Goal: Information Seeking & Learning: Learn about a topic

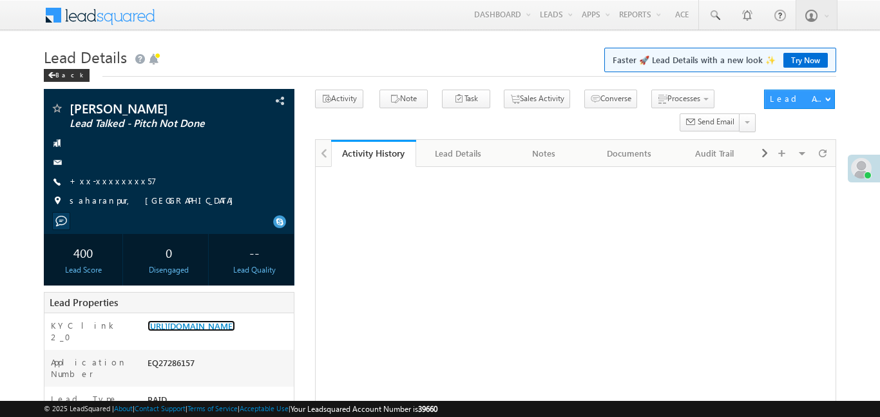
click at [235, 320] on link "https://angelbroking1-pk3em7sa.customui-test.leadsquared.com?leadId=6a7128d0-bc…" at bounding box center [191, 325] width 88 height 11
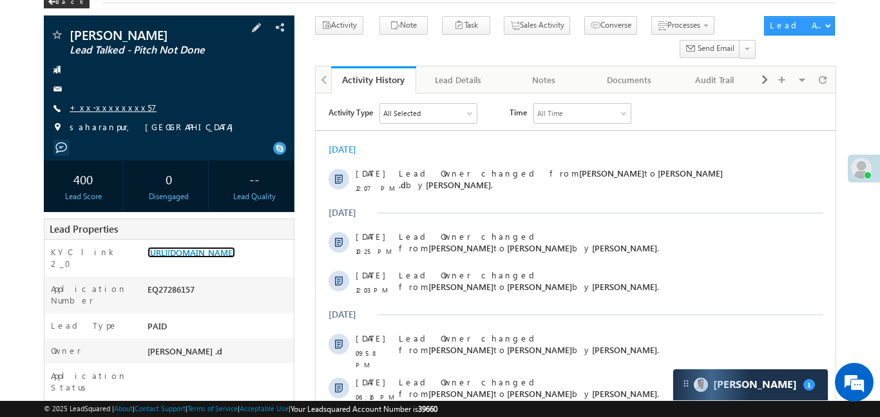
scroll to position [61, 0]
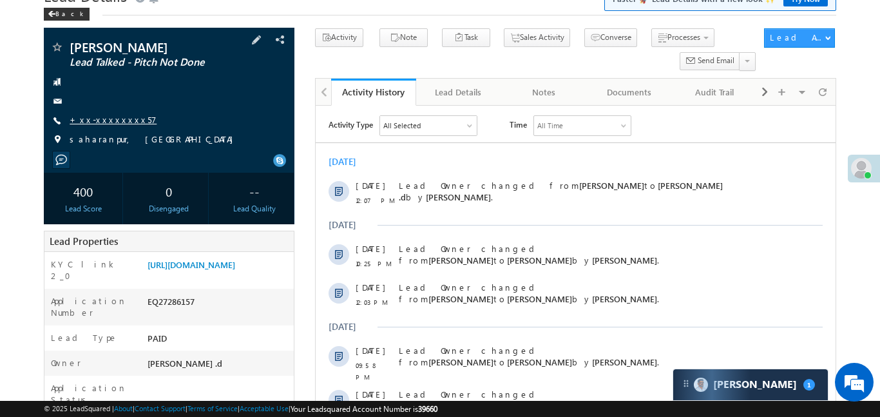
click at [118, 124] on link "+xx-xxxxxxxx57" at bounding box center [113, 119] width 87 height 11
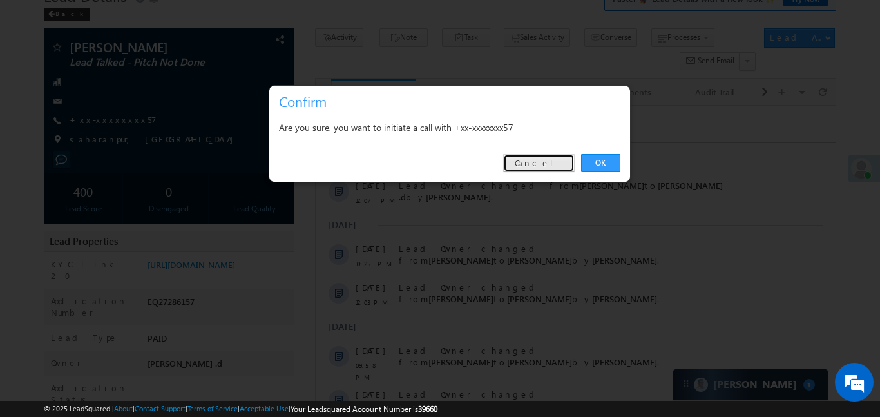
drag, startPoint x: 558, startPoint y: 170, endPoint x: 146, endPoint y: 15, distance: 440.1
click at [558, 170] on link "Cancel" at bounding box center [538, 163] width 71 height 18
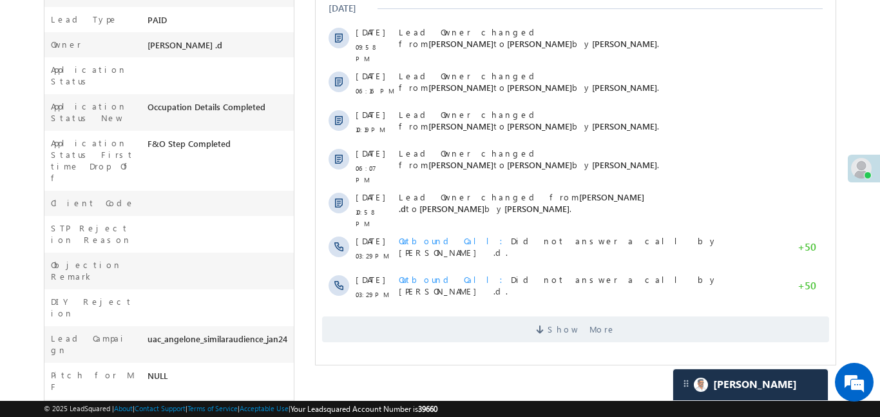
scroll to position [543, 0]
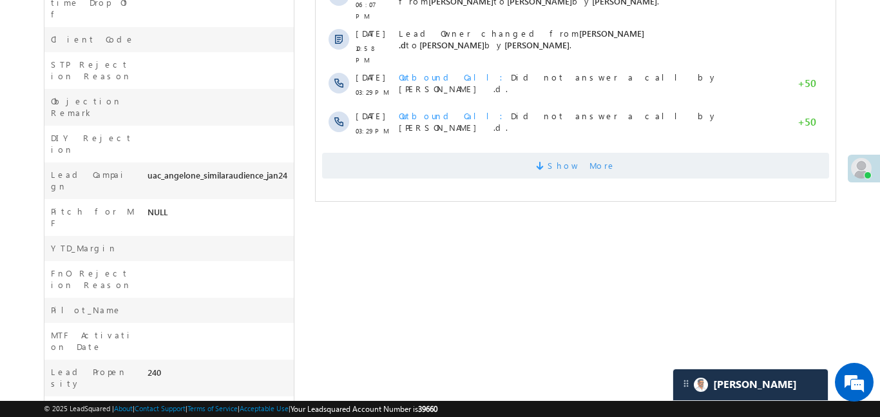
click at [478, 153] on span "Show More" at bounding box center [574, 166] width 507 height 26
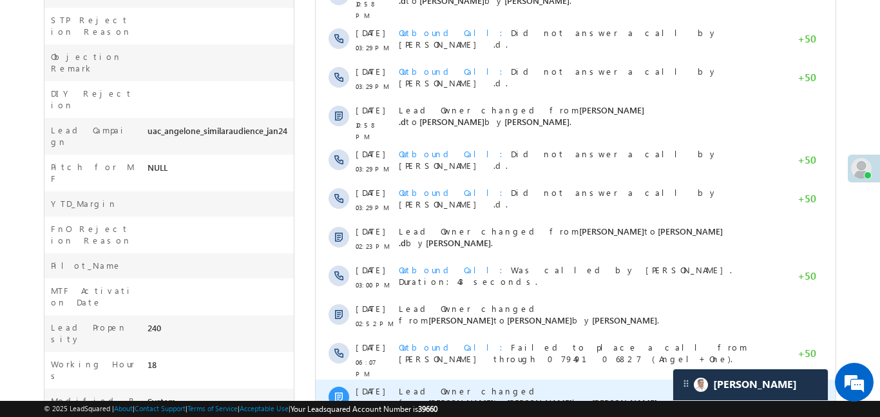
scroll to position [730, 0]
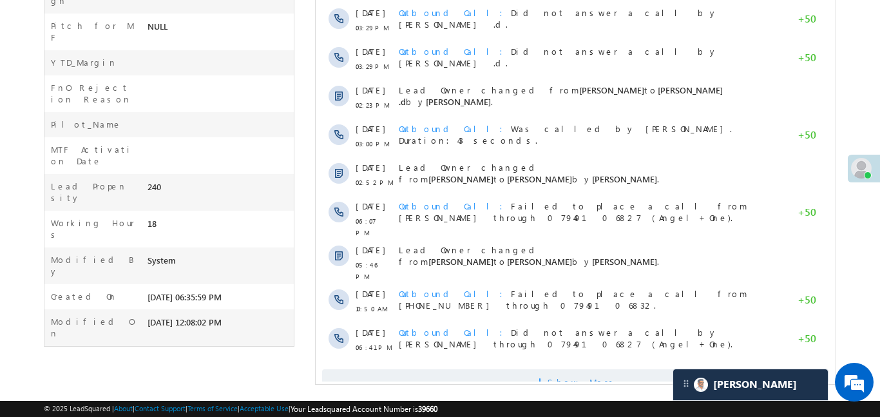
click at [494, 369] on span "Show More" at bounding box center [574, 382] width 507 height 26
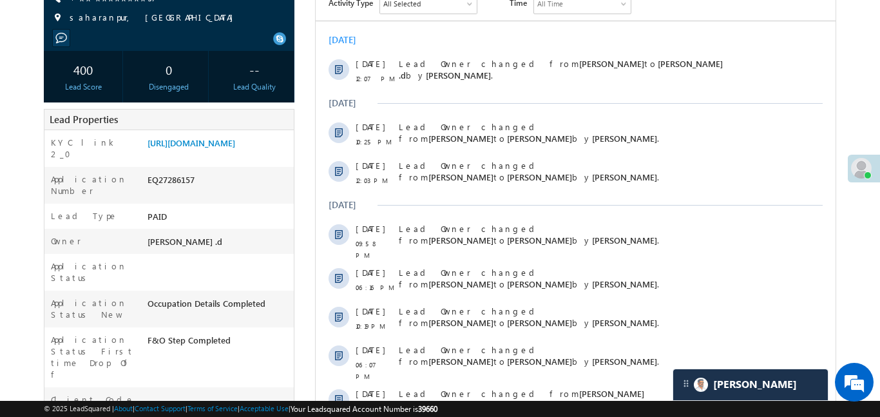
scroll to position [0, 0]
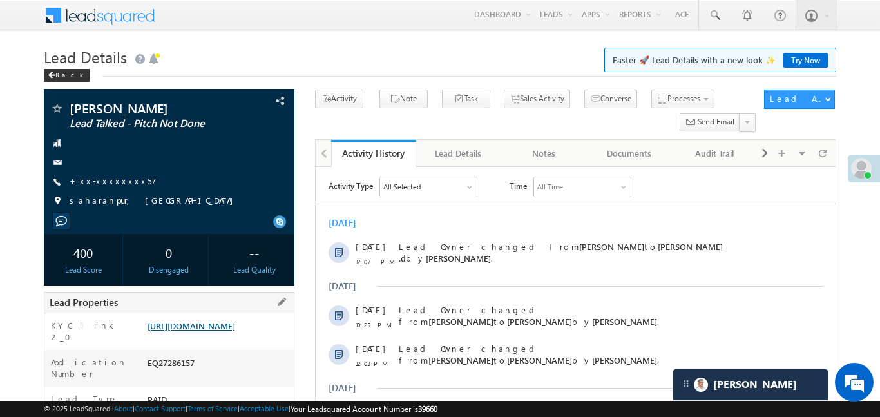
click at [231, 331] on link "https://angelbroking1-pk3em7sa.customui-test.leadsquared.com?leadId=6a7128d0-bc…" at bounding box center [191, 325] width 88 height 11
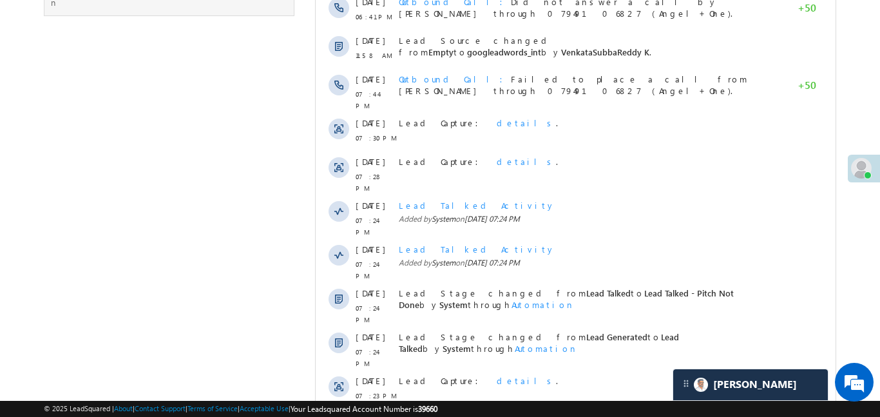
scroll to position [1116, 0]
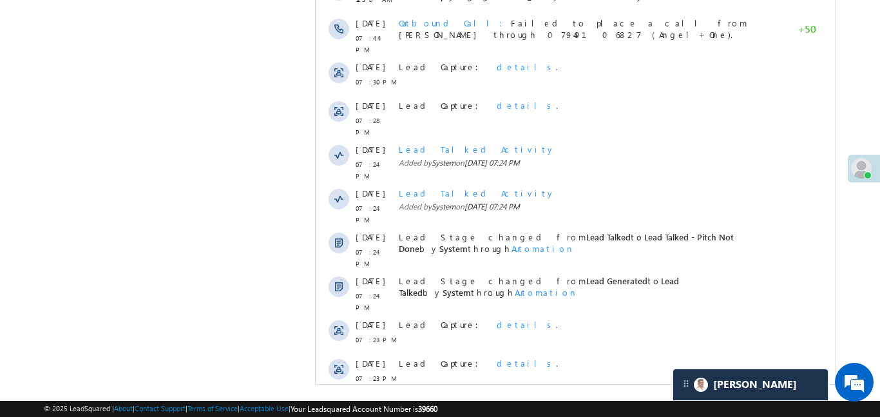
click at [547, 400] on span "Show More" at bounding box center [574, 413] width 507 height 26
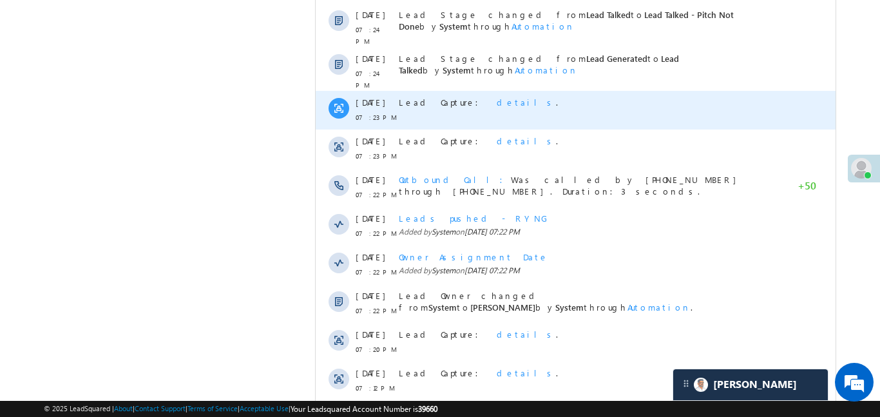
scroll to position [1475, 0]
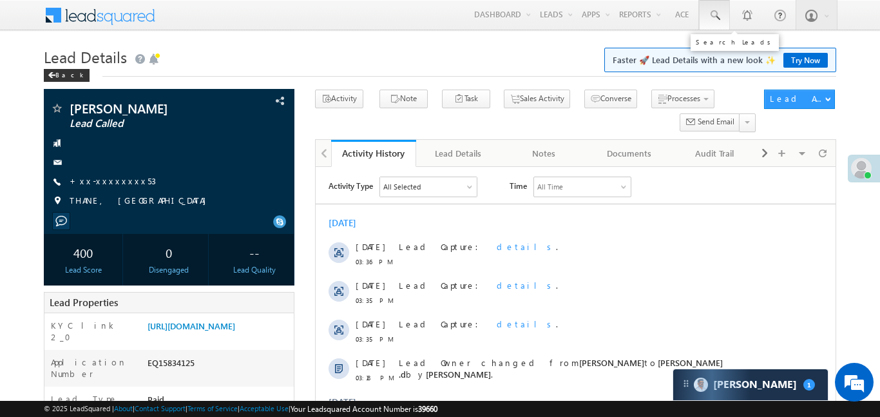
click at [710, 14] on span at bounding box center [714, 15] width 13 height 13
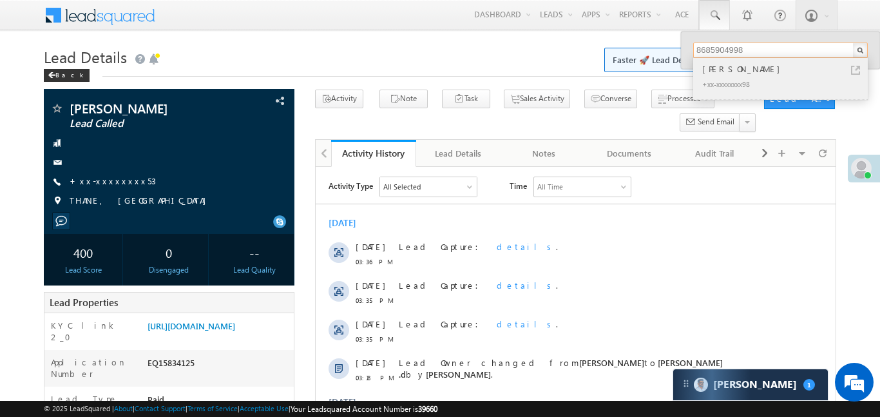
type input "8685904998"
click at [732, 73] on div "[PERSON_NAME]" at bounding box center [785, 69] width 173 height 14
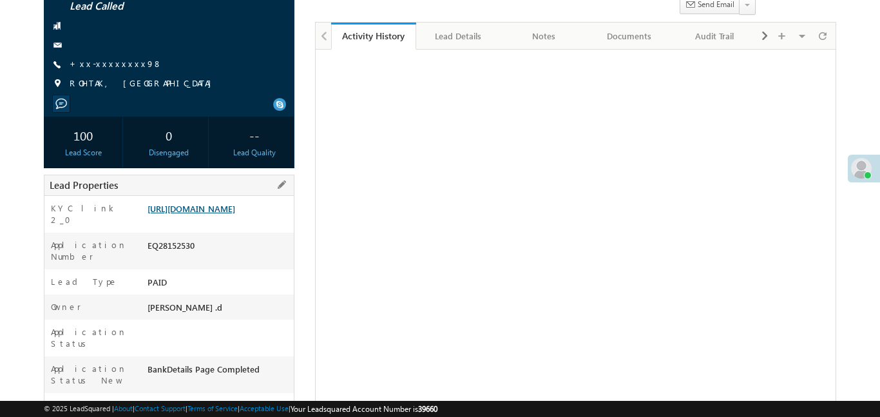
scroll to position [117, 0]
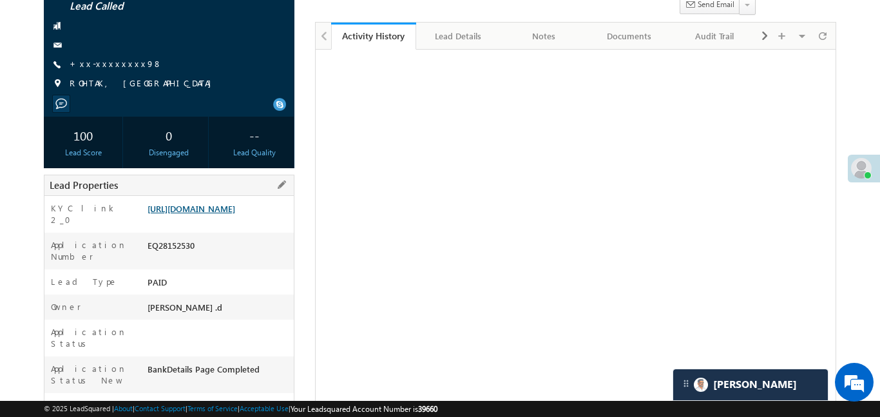
click at [213, 214] on link "https://angelbroking1-pk3em7sa.customui-test.leadsquared.com?leadId=1be67fc5-58…" at bounding box center [191, 208] width 88 height 11
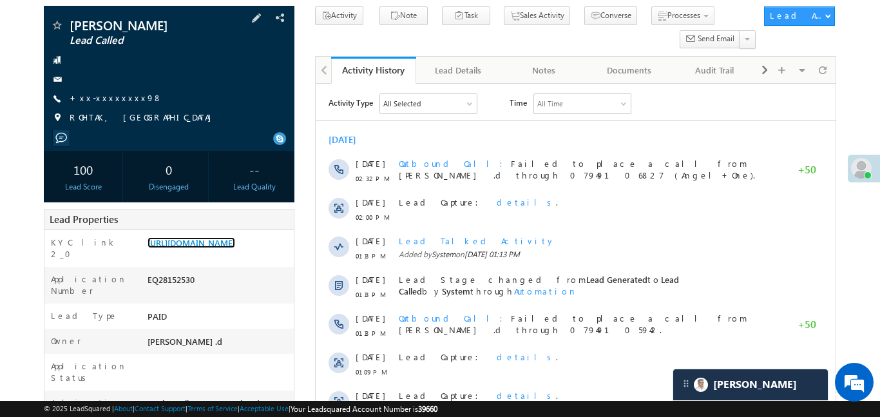
scroll to position [6, 0]
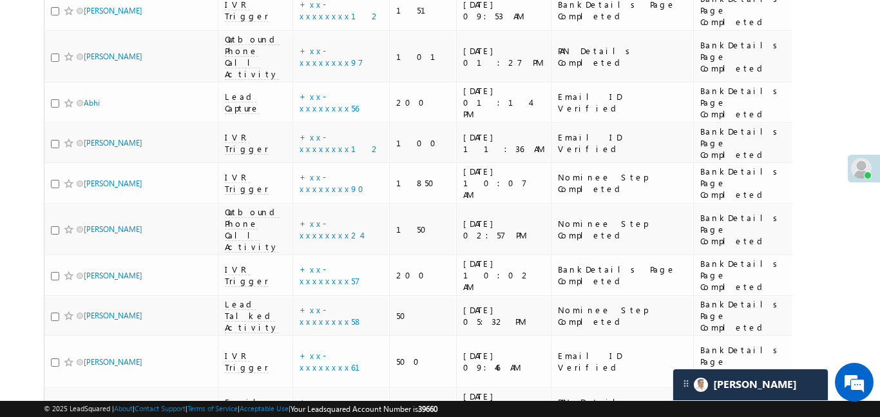
scroll to position [5951, 0]
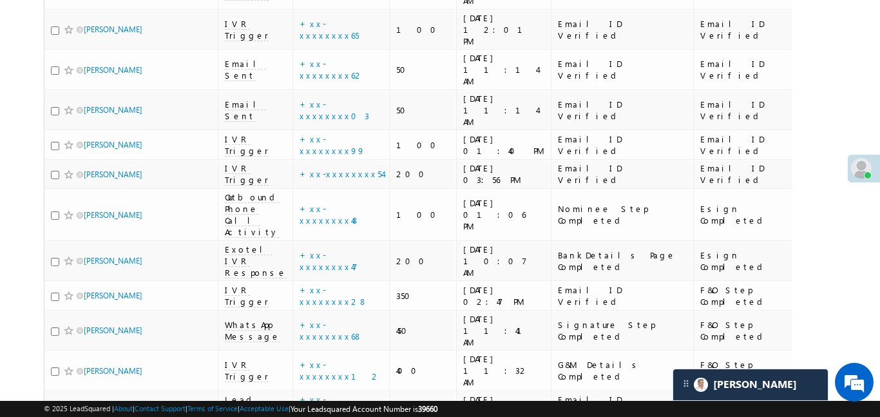
click at [362, 205] on link "details" at bounding box center [373, 206] width 22 height 10
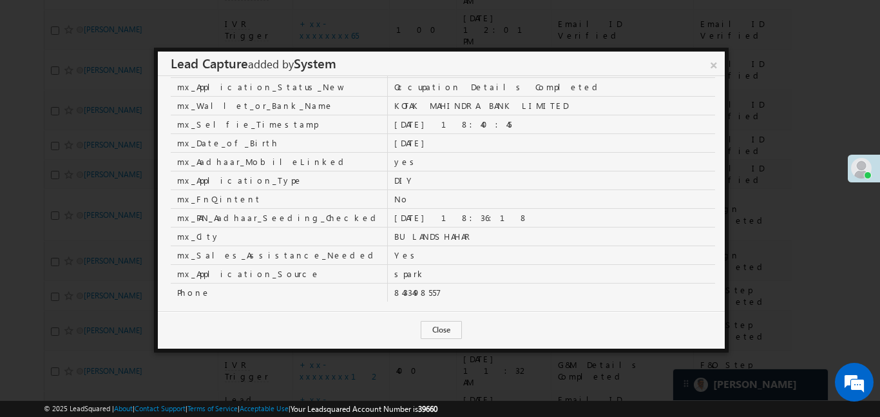
scroll to position [391, 0]
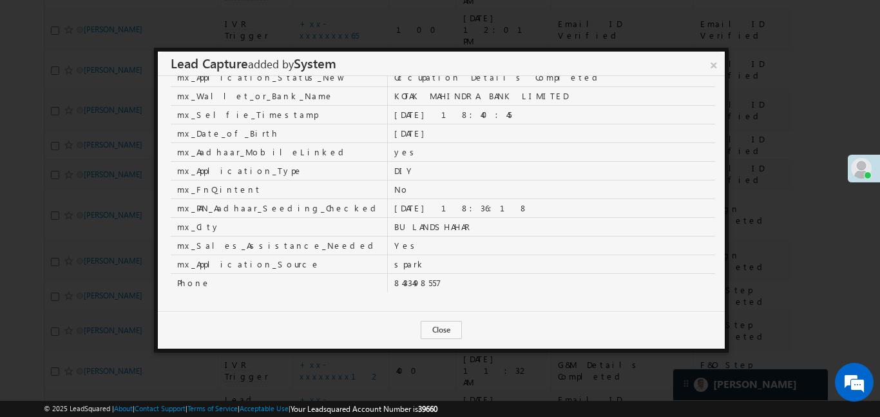
click at [719, 41] on div at bounding box center [440, 208] width 880 height 417
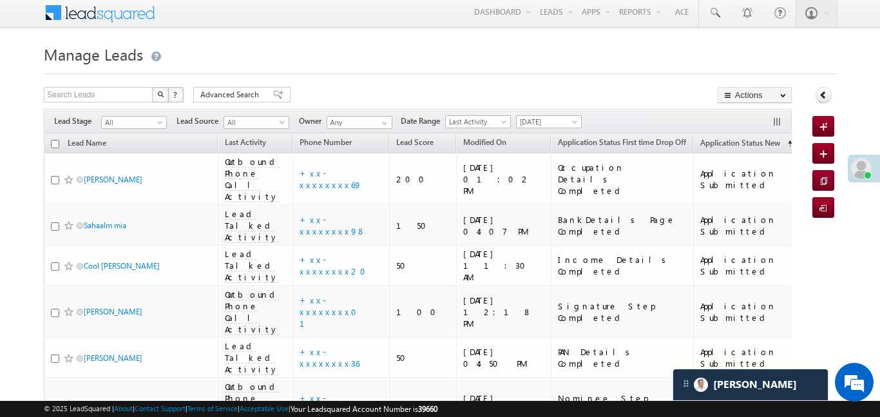
scroll to position [0, 0]
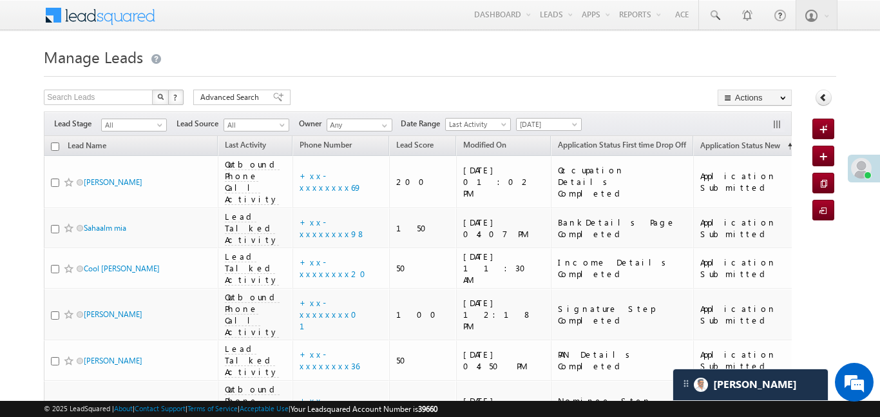
click at [563, 126] on span "[DATE]" at bounding box center [546, 124] width 61 height 12
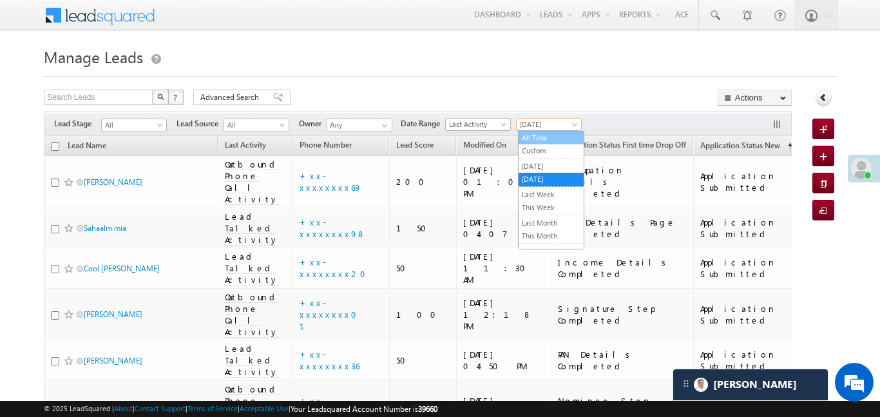
click at [557, 132] on link "All Time" at bounding box center [550, 138] width 65 height 12
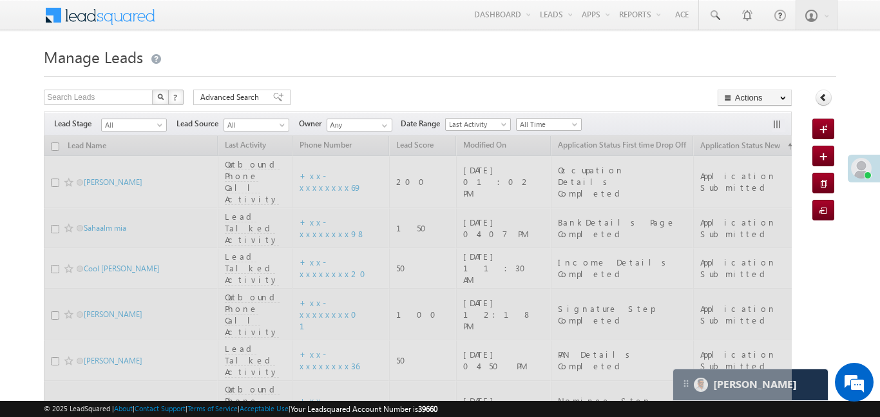
click at [123, 106] on div "Search Leads X ? 271 results found" at bounding box center [114, 97] width 140 height 17
click at [126, 121] on span "All" at bounding box center [132, 125] width 61 height 12
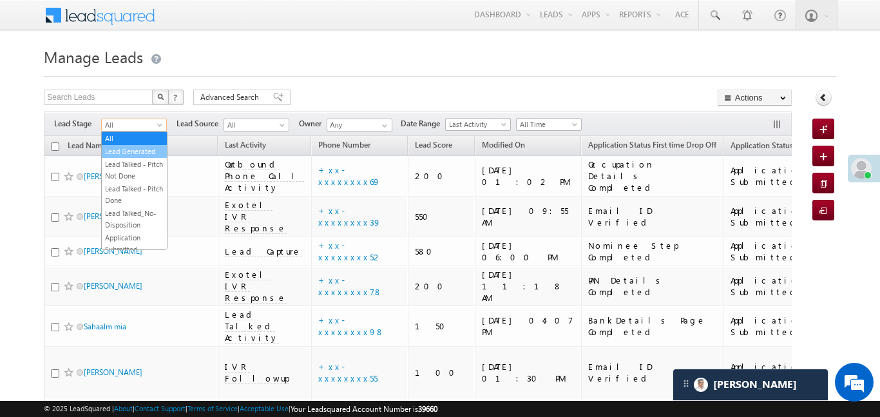
click at [153, 151] on link "Lead Generated" at bounding box center [134, 152] width 65 height 12
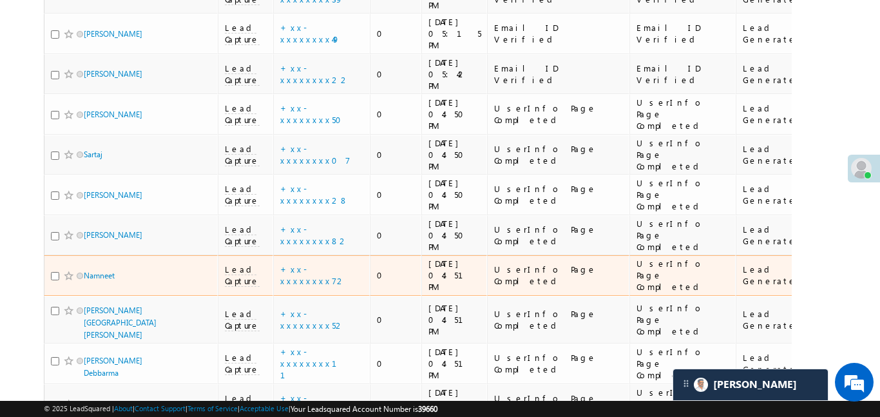
scroll to position [663, 0]
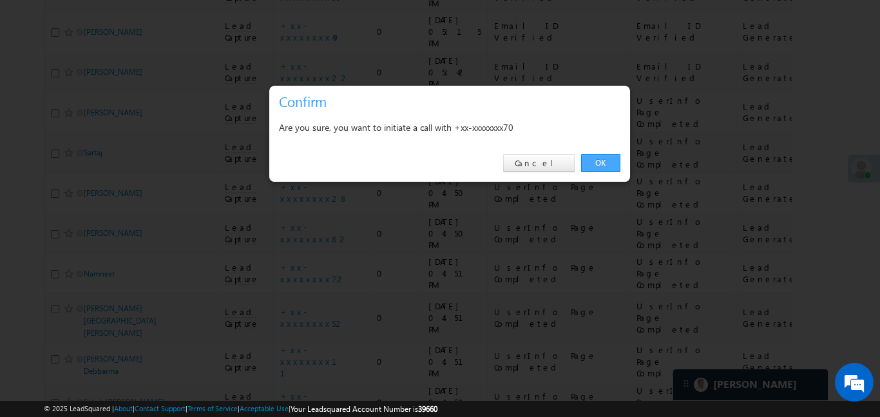
click at [601, 160] on link "OK" at bounding box center [600, 163] width 39 height 18
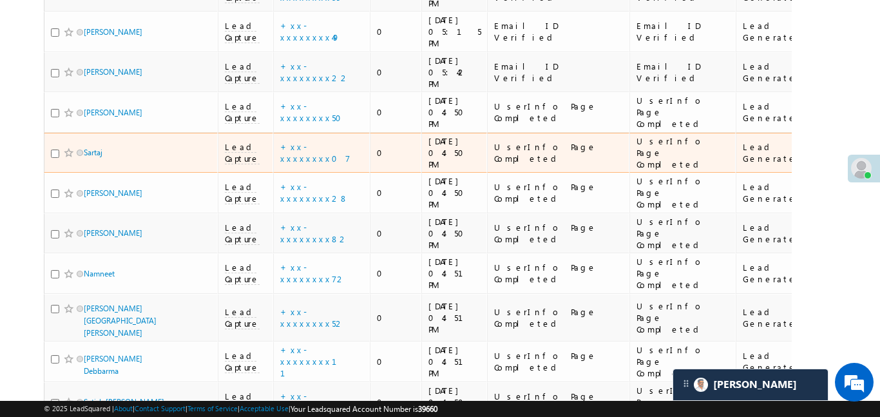
scroll to position [698, 0]
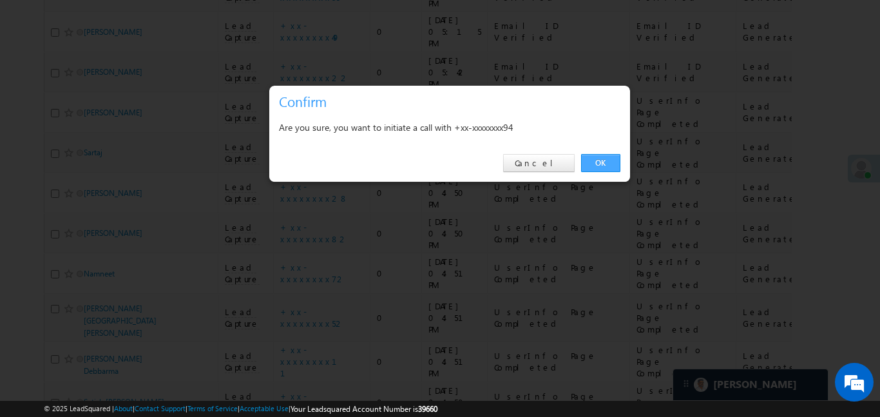
click at [604, 155] on link "OK" at bounding box center [600, 163] width 39 height 18
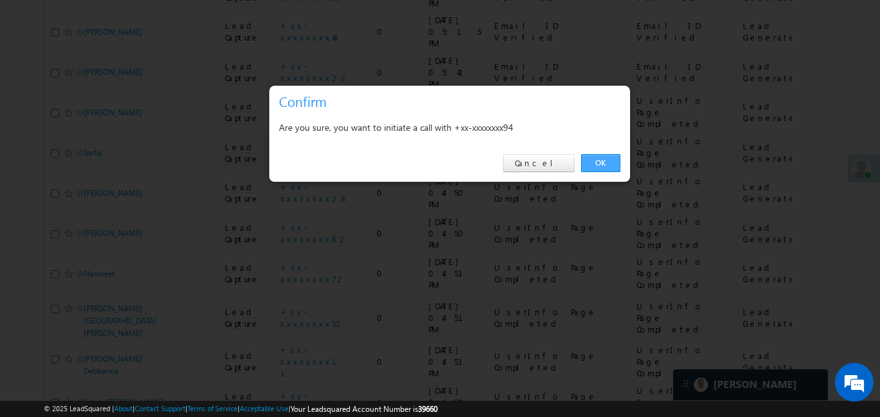
click at [601, 171] on link "OK" at bounding box center [600, 163] width 39 height 18
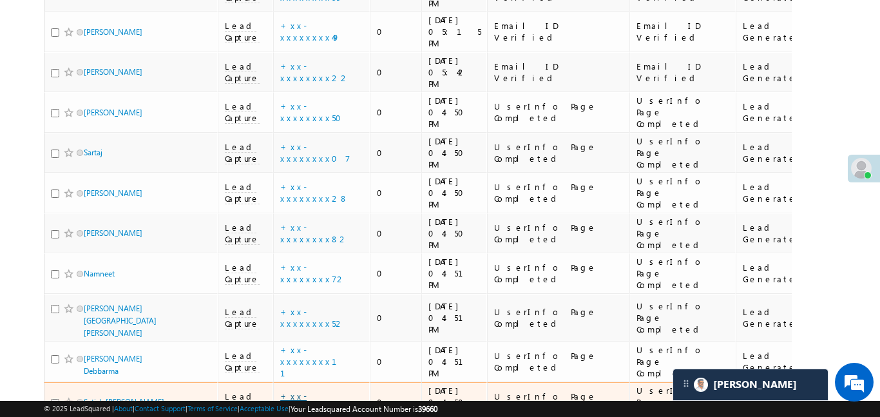
click at [328, 390] on link "+xx-xxxxxxxx82" at bounding box center [314, 401] width 68 height 23
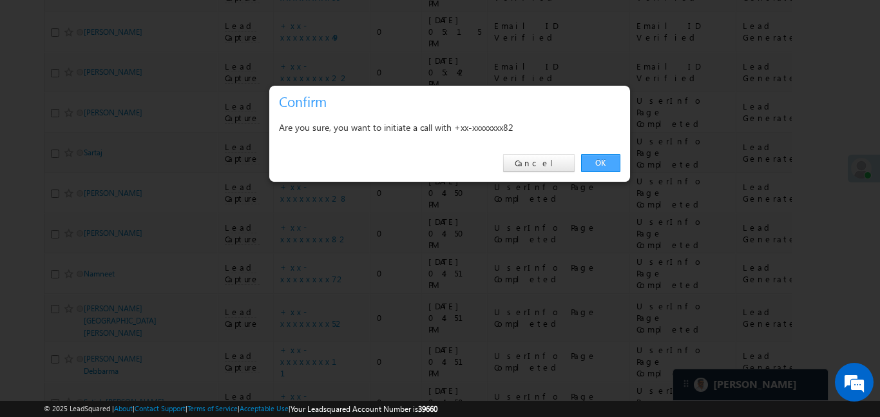
click at [602, 164] on link "OK" at bounding box center [600, 163] width 39 height 18
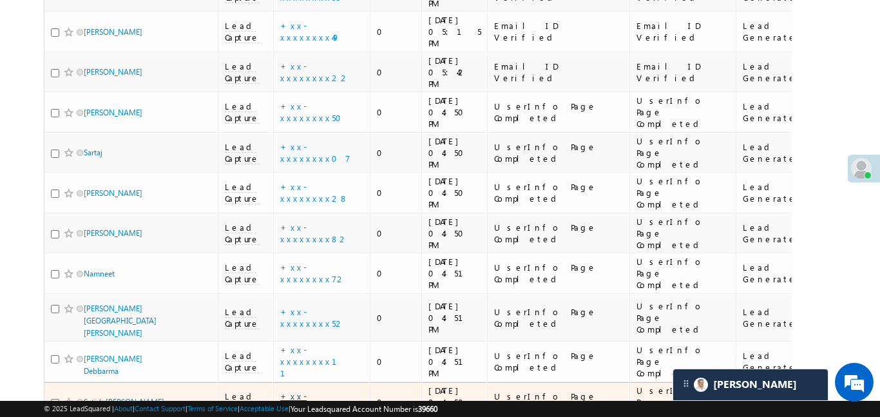
click at [308, 390] on link "+xx-xxxxxxxx82" at bounding box center [314, 401] width 68 height 23
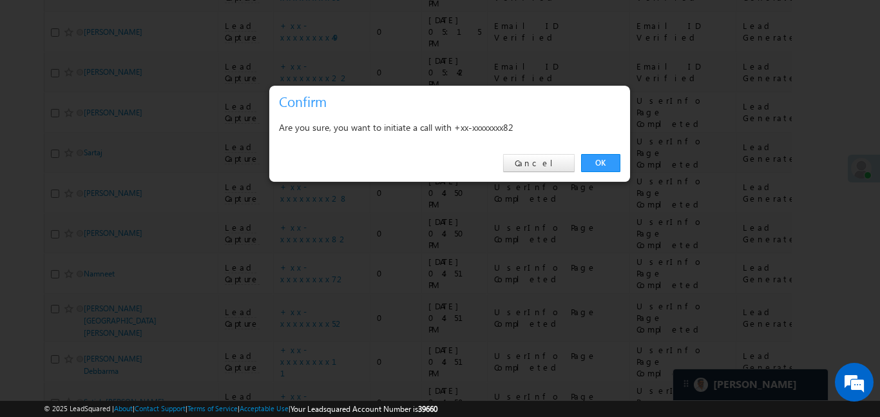
click at [609, 153] on div "OK Cancel" at bounding box center [449, 163] width 361 height 37
click at [606, 168] on link "OK" at bounding box center [600, 163] width 39 height 18
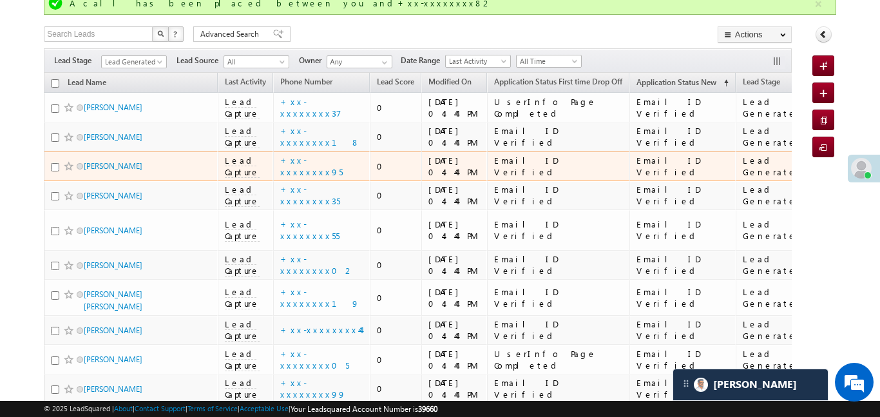
scroll to position [94, 0]
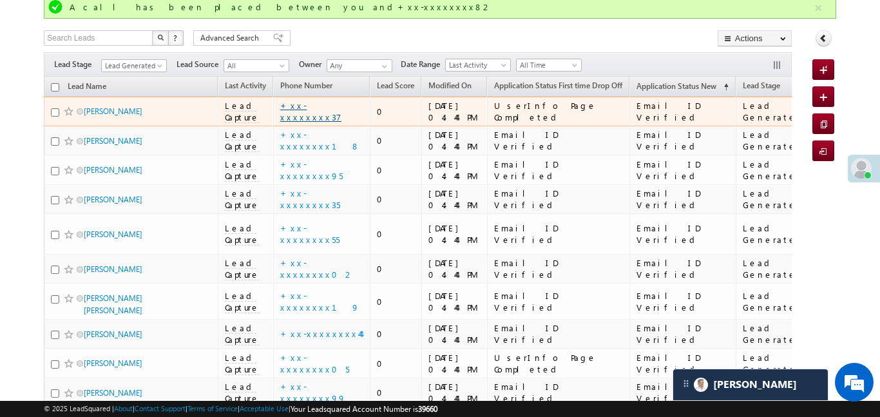
click at [321, 115] on link "+xx-xxxxxxxx37" at bounding box center [310, 111] width 61 height 23
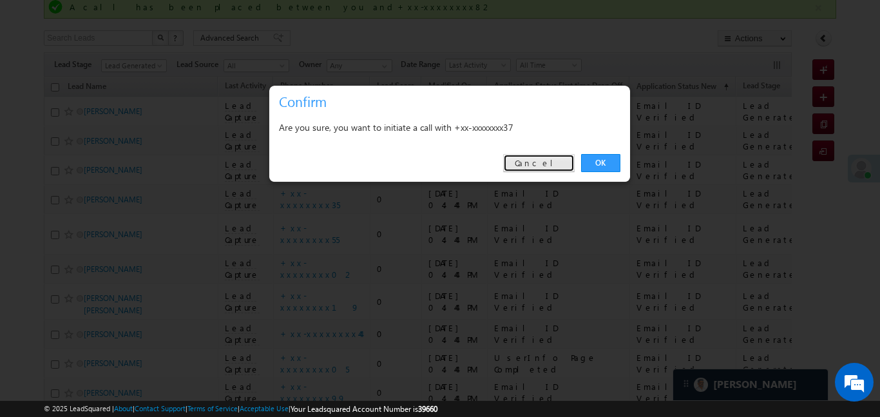
click at [557, 169] on link "Cancel" at bounding box center [538, 163] width 71 height 18
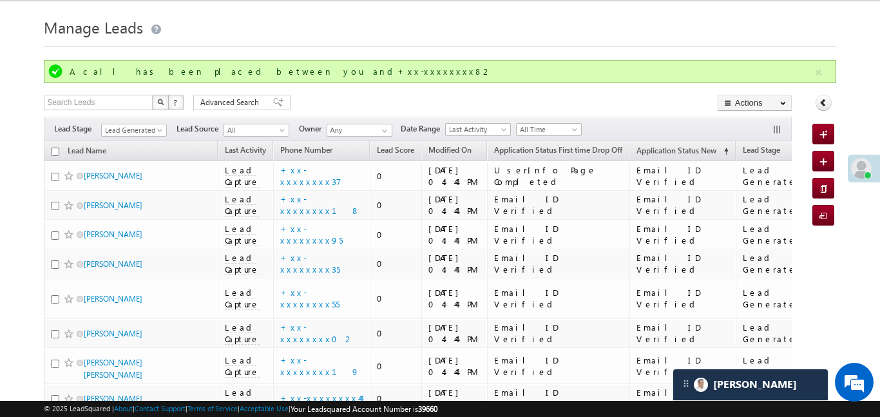
scroll to position [0, 0]
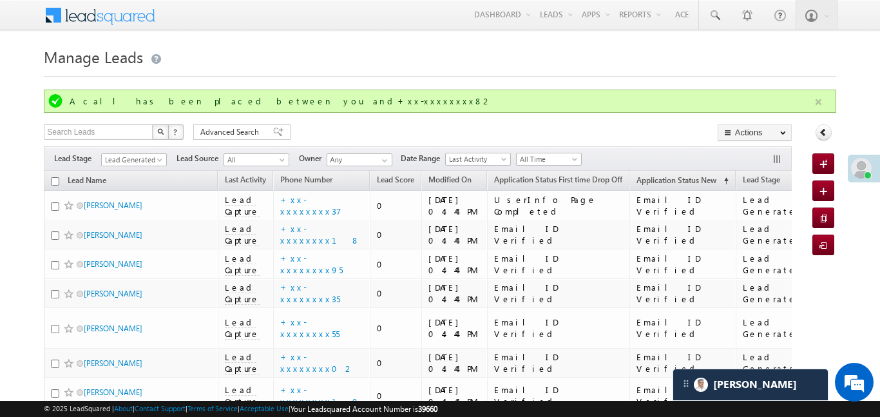
click at [818, 104] on button "button" at bounding box center [818, 102] width 16 height 16
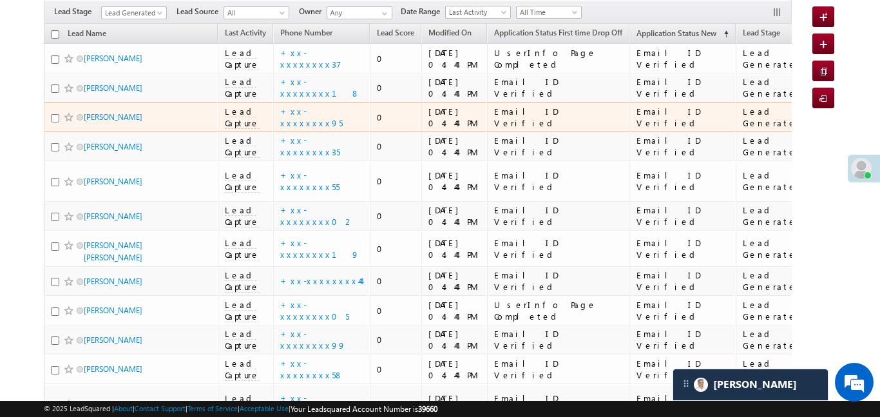
scroll to position [93, 0]
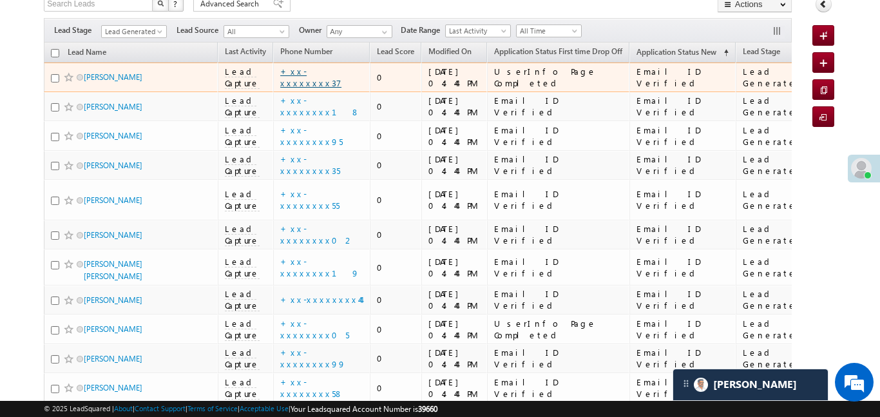
click at [314, 74] on link "+xx-xxxxxxxx37" at bounding box center [310, 77] width 61 height 23
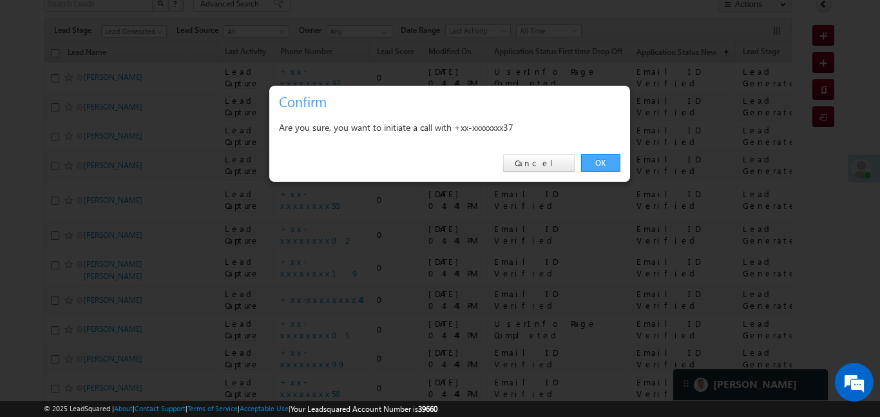
click at [607, 156] on link "OK" at bounding box center [600, 163] width 39 height 18
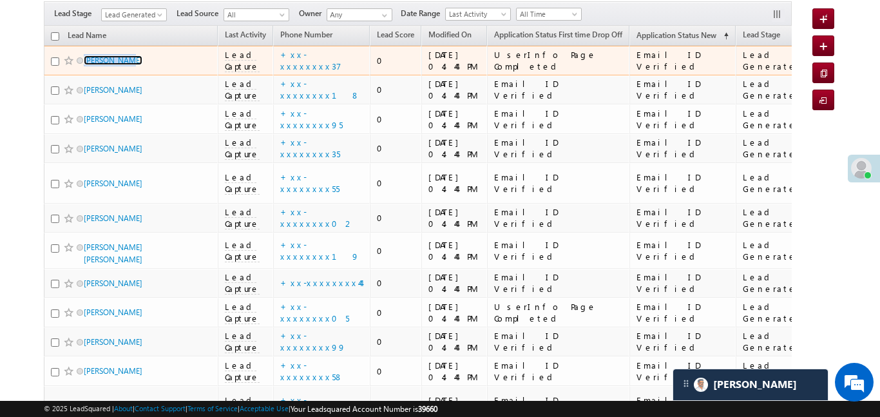
scroll to position [147, 0]
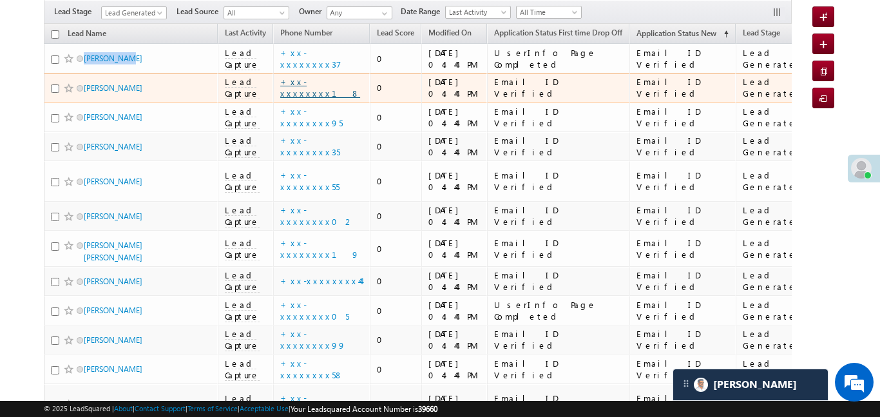
click at [311, 83] on link "+xx-xxxxxxxx18" at bounding box center [320, 87] width 80 height 23
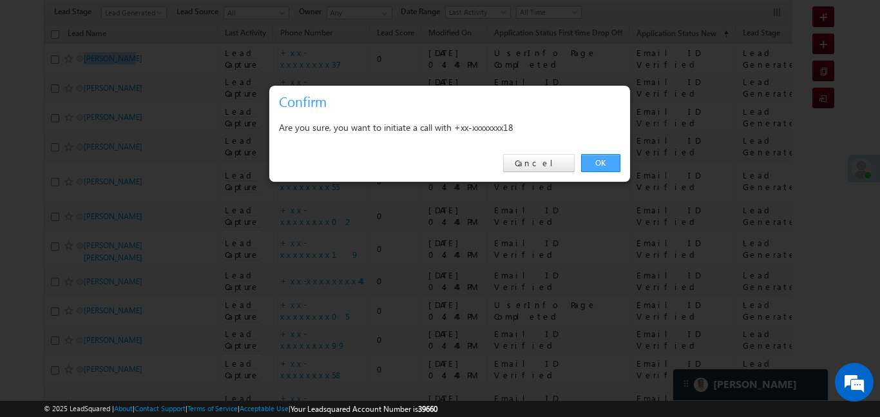
click at [594, 167] on link "OK" at bounding box center [600, 163] width 39 height 18
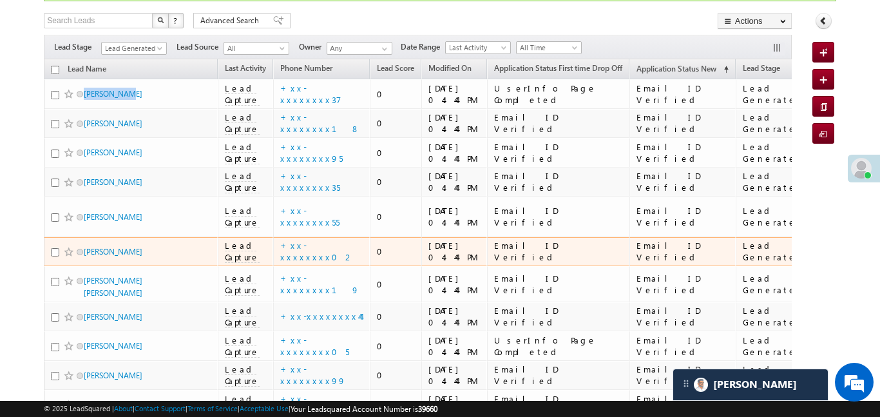
scroll to position [0, 0]
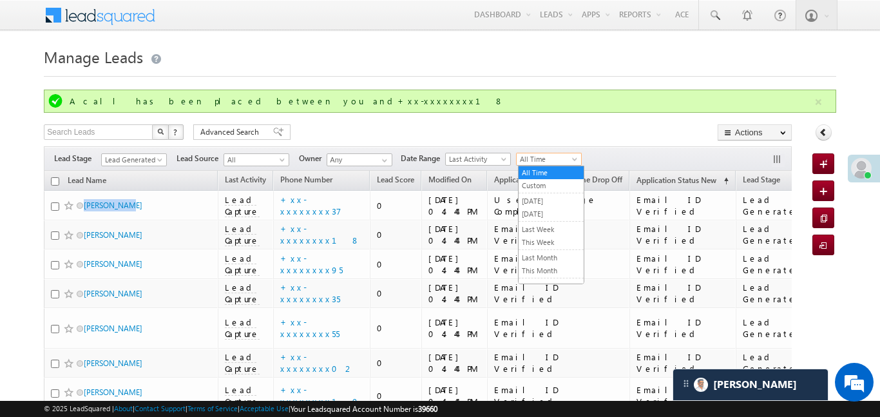
click at [548, 164] on span "All Time" at bounding box center [546, 159] width 61 height 12
click at [484, 159] on span "Last Activity" at bounding box center [476, 159] width 61 height 12
click at [496, 149] on div "Filters Lead Stage All Lead Generated Lead Talked - Pitch Not Done Lead Talked …" at bounding box center [417, 158] width 747 height 24
click at [495, 160] on span "Last Activity" at bounding box center [476, 159] width 61 height 12
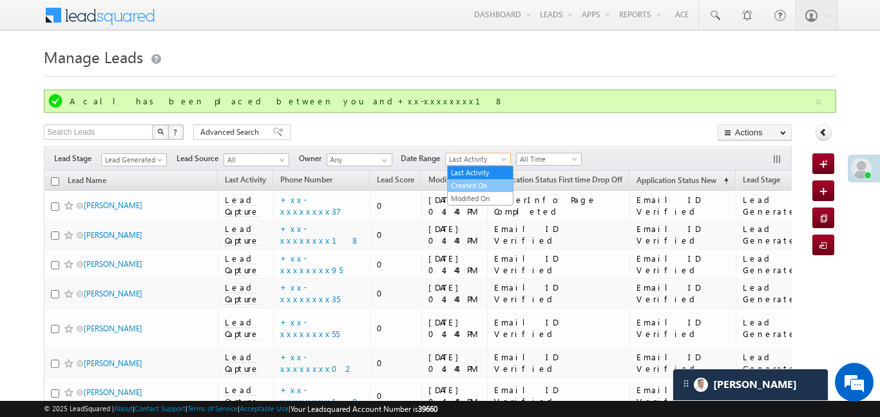
click at [482, 181] on link "Created On" at bounding box center [479, 186] width 65 height 12
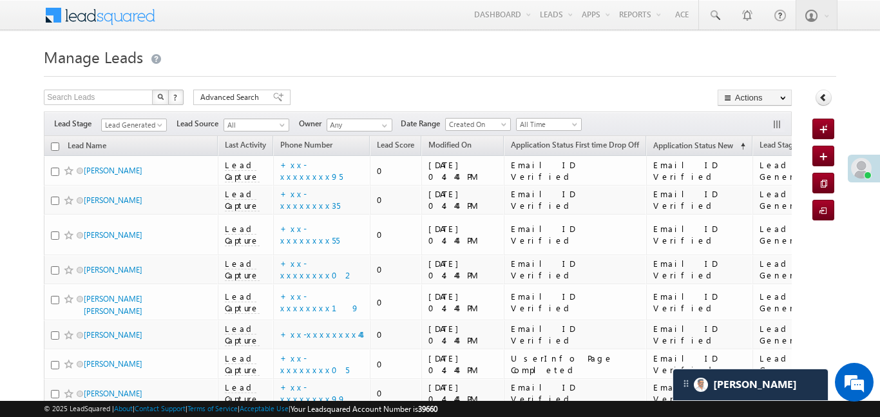
click at [548, 155] on th "Application Status First time Drop Off" at bounding box center [575, 146] width 142 height 20
click at [540, 126] on span "All Time" at bounding box center [546, 124] width 61 height 12
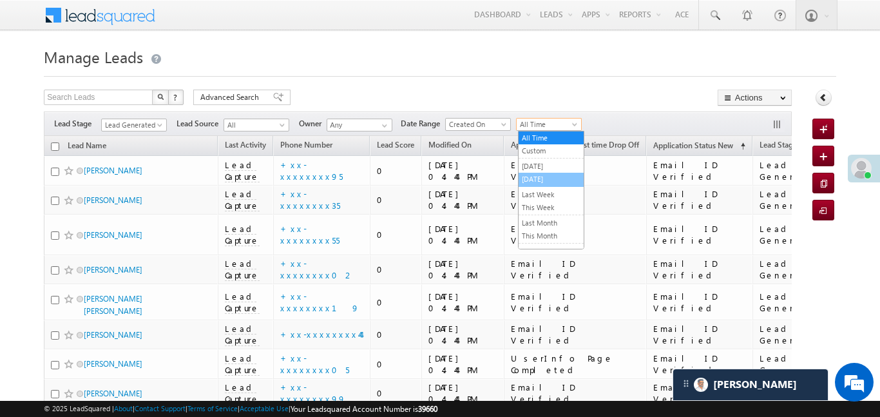
click at [543, 178] on link "[DATE]" at bounding box center [550, 179] width 65 height 12
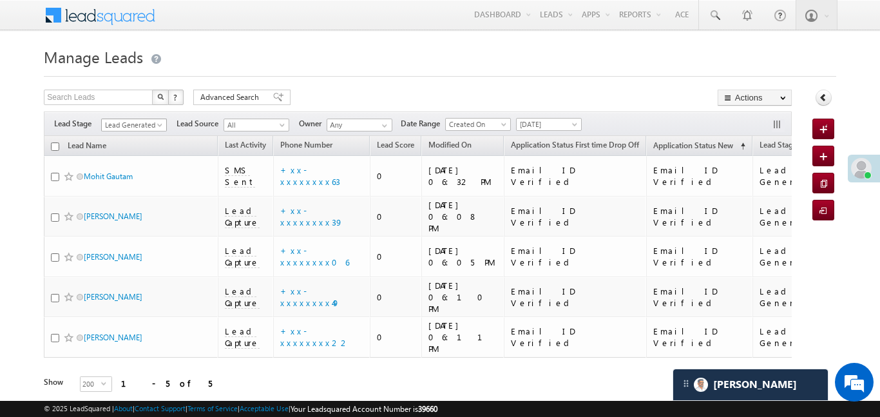
click at [152, 126] on span "Lead Generated" at bounding box center [132, 125] width 61 height 12
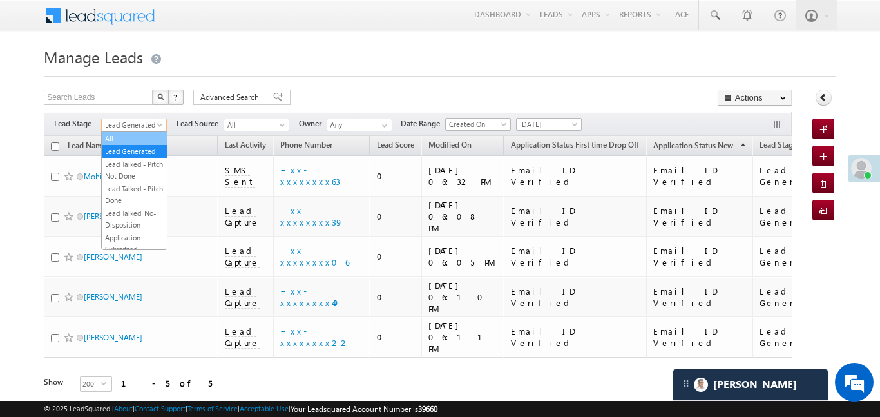
click at [147, 133] on link "All" at bounding box center [134, 139] width 65 height 12
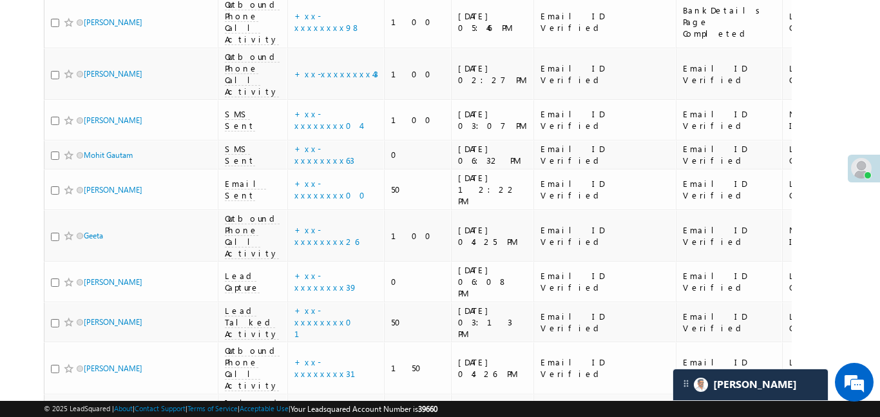
scroll to position [52, 0]
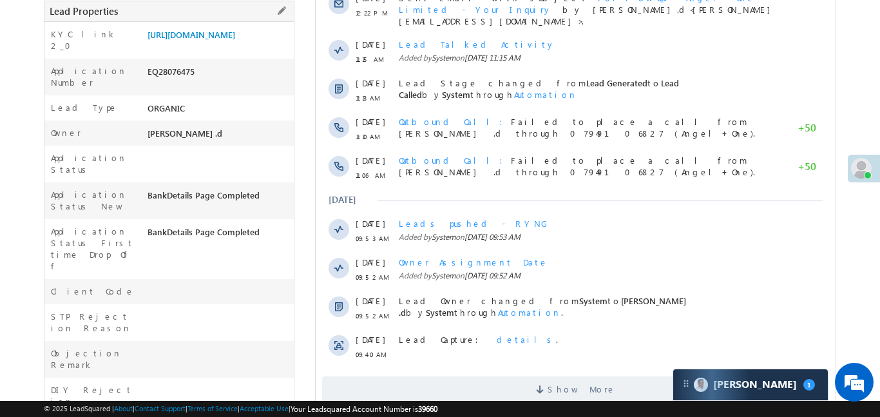
scroll to position [329, 0]
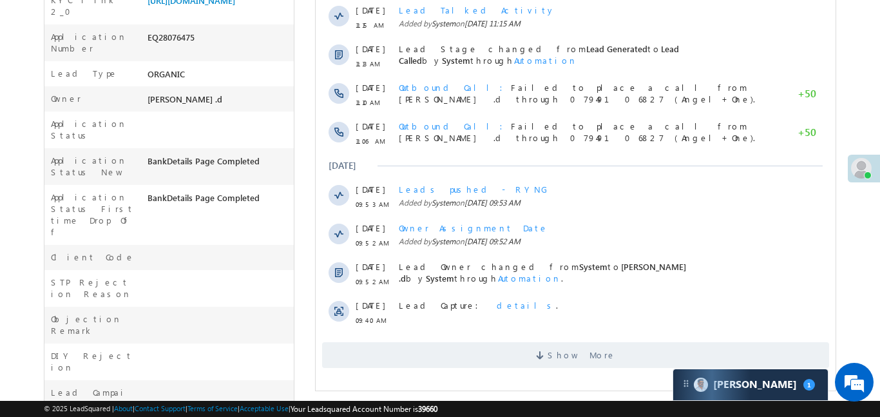
click at [185, 12] on div "https://angelbroking1-pk3em7sa.customui-test.leadsquared.com?leadId=da9c399d-1f…" at bounding box center [218, 3] width 149 height 18
click at [190, 6] on link "https://angelbroking1-pk3em7sa.customui-test.leadsquared.com?leadId=da9c399d-1f…" at bounding box center [191, 0] width 88 height 11
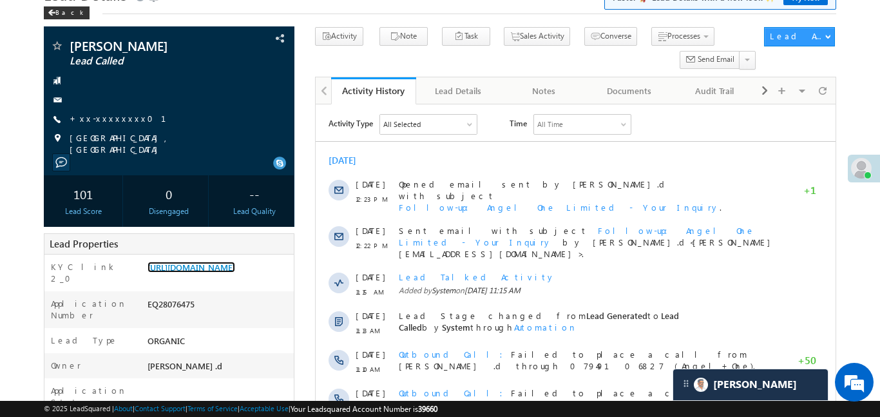
scroll to position [0, 0]
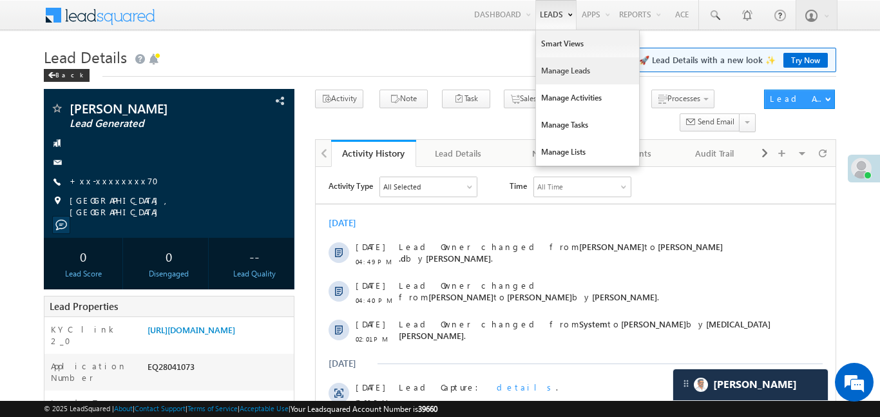
click at [562, 71] on link "Manage Leads" at bounding box center [587, 70] width 103 height 27
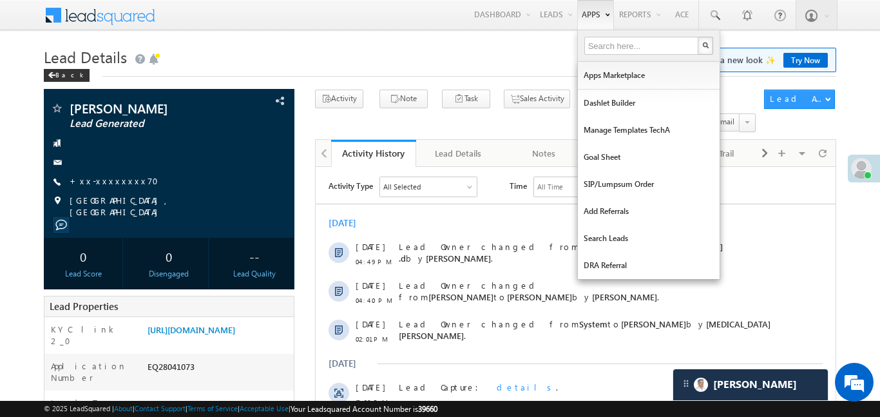
drag, startPoint x: 562, startPoint y: 71, endPoint x: 602, endPoint y: 3, distance: 79.6
click at [0, 0] on link "Manage Leads" at bounding box center [0, 0] width 0 height 0
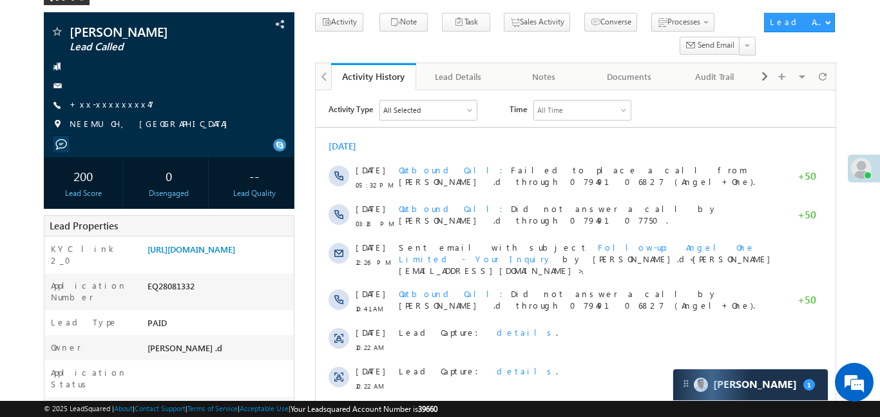
scroll to position [160, 0]
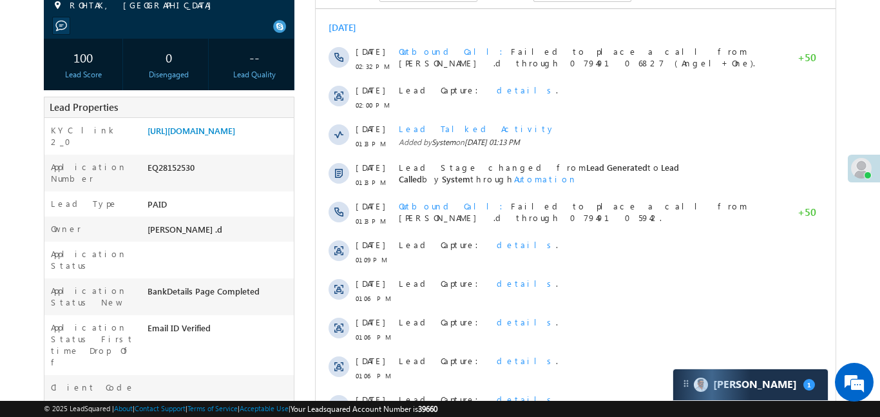
scroll to position [205, 0]
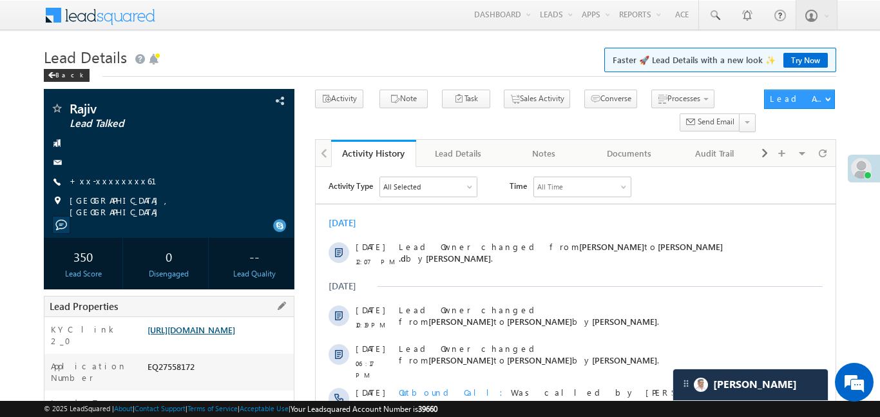
click at [235, 335] on link "https://angelbroking1-pk3em7sa.customui-test.leadsquared.com?leadId=b0613a42-db…" at bounding box center [191, 329] width 88 height 11
click at [227, 324] on link "https://angelbroking1-pk3em7sa.customui-test.leadsquared.com?leadId=b0613a42-db…" at bounding box center [191, 329] width 88 height 11
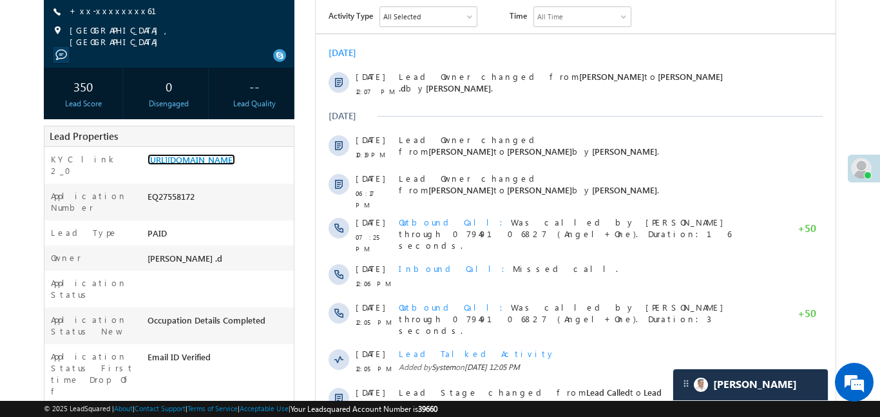
scroll to position [334, 0]
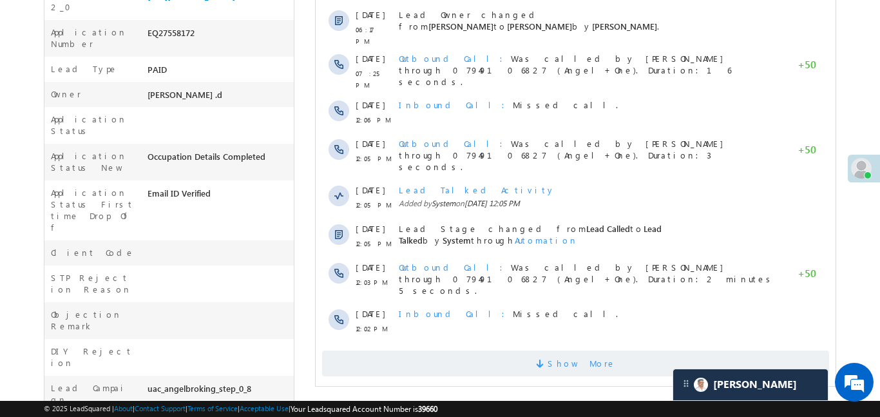
click at [645, 350] on span "Show More" at bounding box center [574, 363] width 507 height 26
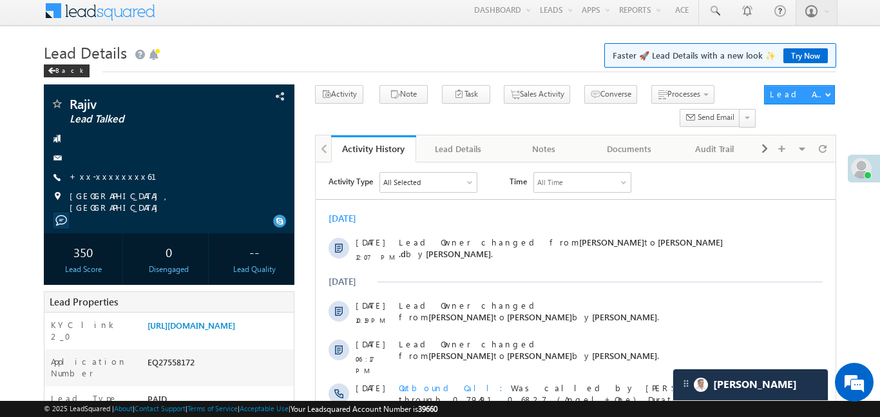
scroll to position [0, 0]
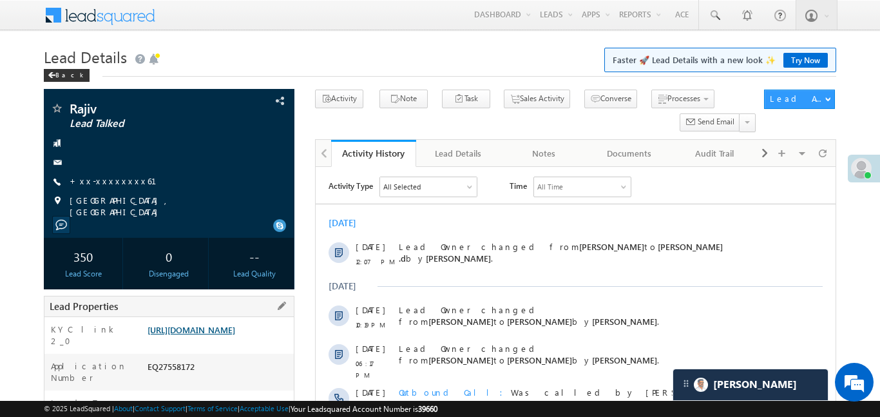
click at [201, 335] on link "https://angelbroking1-pk3em7sa.customui-test.leadsquared.com?leadId=b0613a42-db…" at bounding box center [191, 329] width 88 height 11
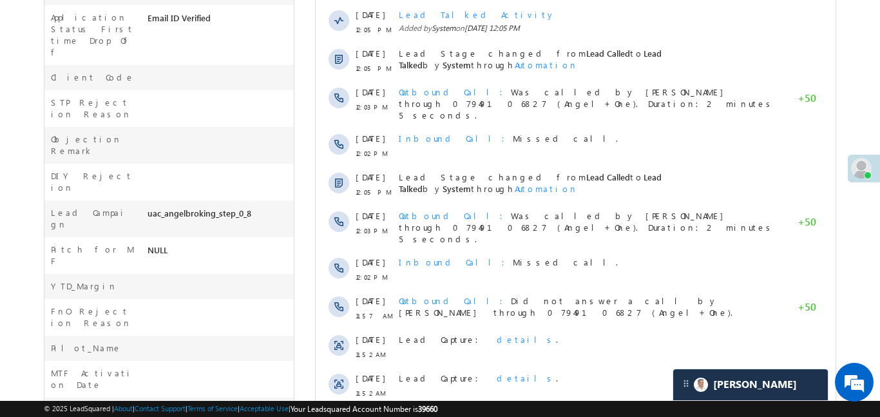
scroll to position [705, 0]
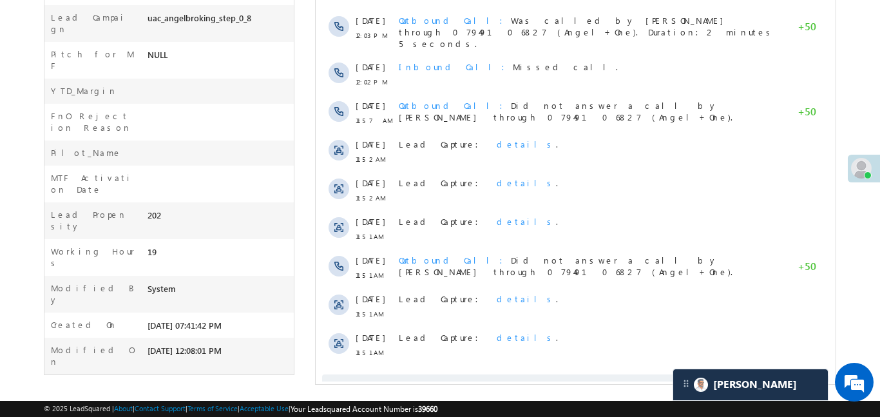
click at [475, 374] on span "Show More" at bounding box center [574, 387] width 507 height 26
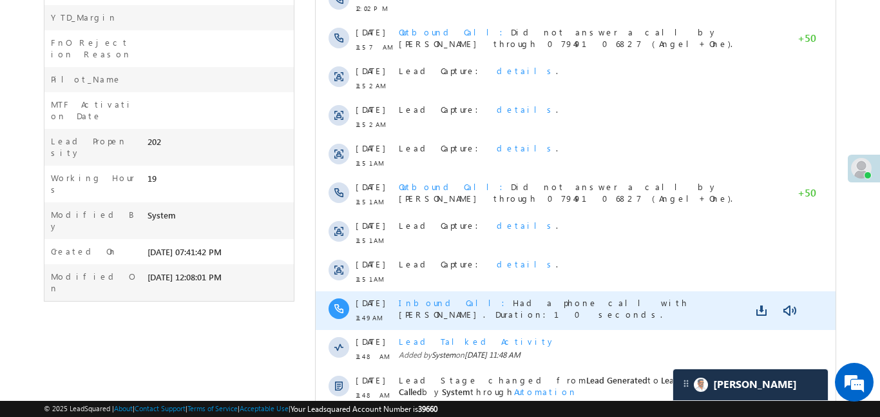
scroll to position [1091, 0]
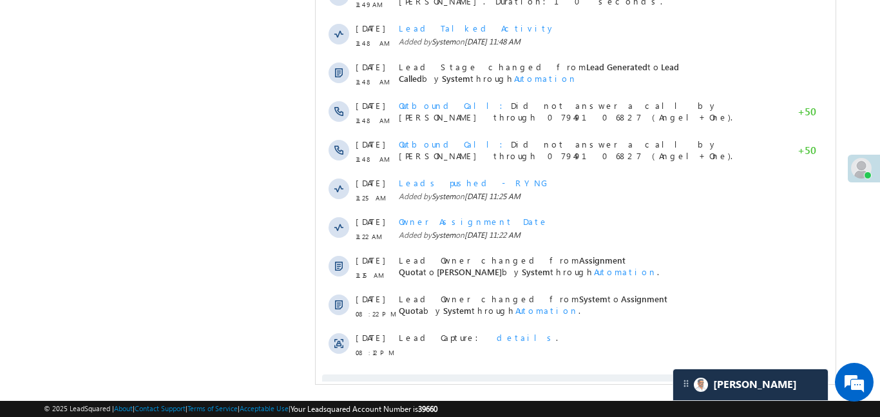
click at [547, 383] on span at bounding box center [541, 389] width 12 height 12
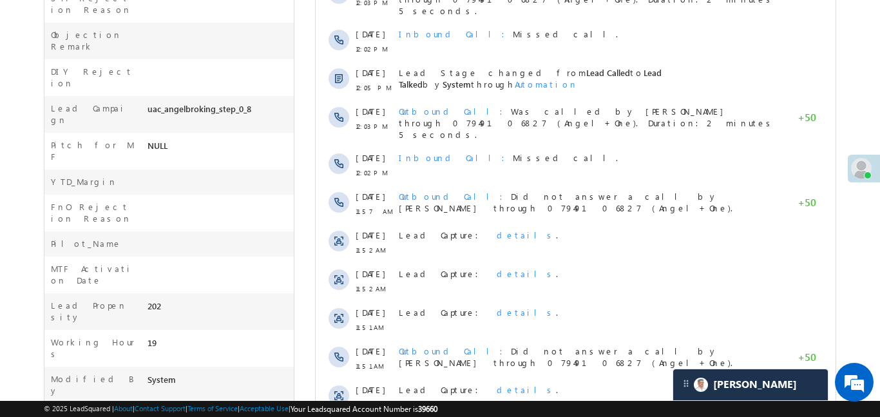
scroll to position [198, 0]
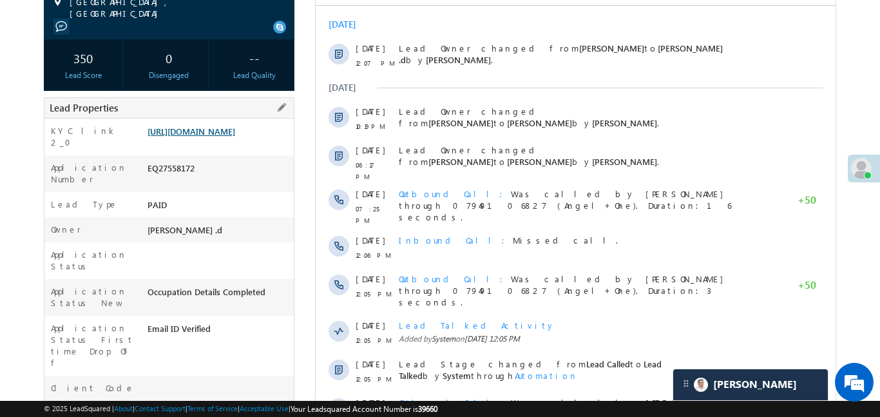
click at [211, 137] on link "https://angelbroking1-pk3em7sa.customui-test.leadsquared.com?leadId=b0613a42-db…" at bounding box center [191, 131] width 88 height 11
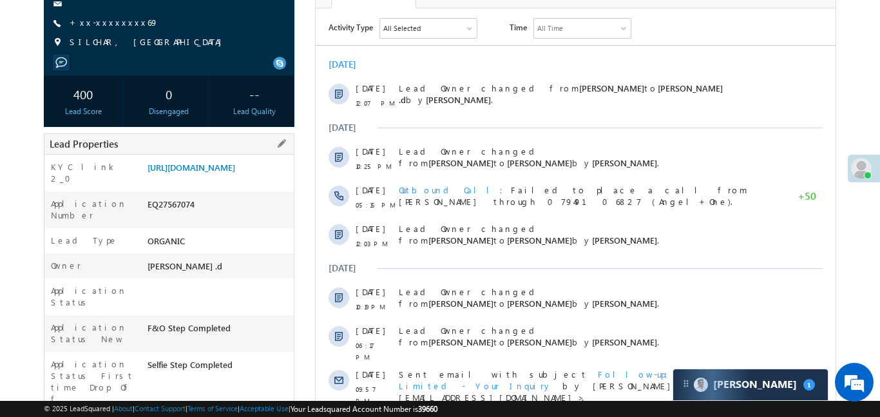
scroll to position [194, 0]
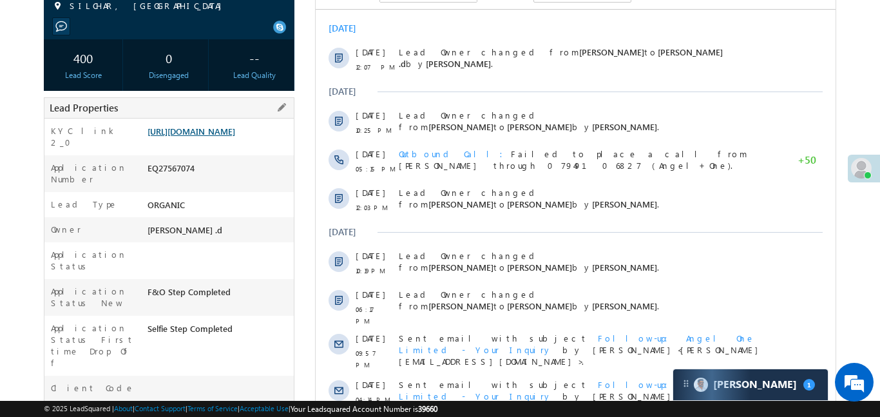
click at [235, 137] on link "[URL][DOMAIN_NAME]" at bounding box center [191, 131] width 88 height 11
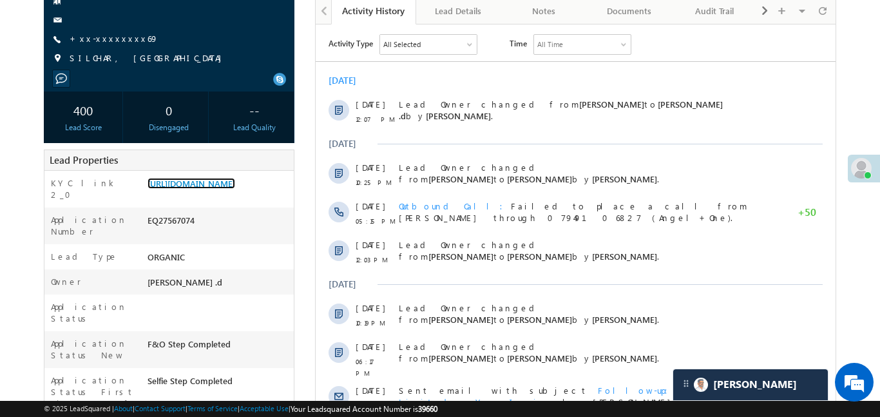
scroll to position [0, 0]
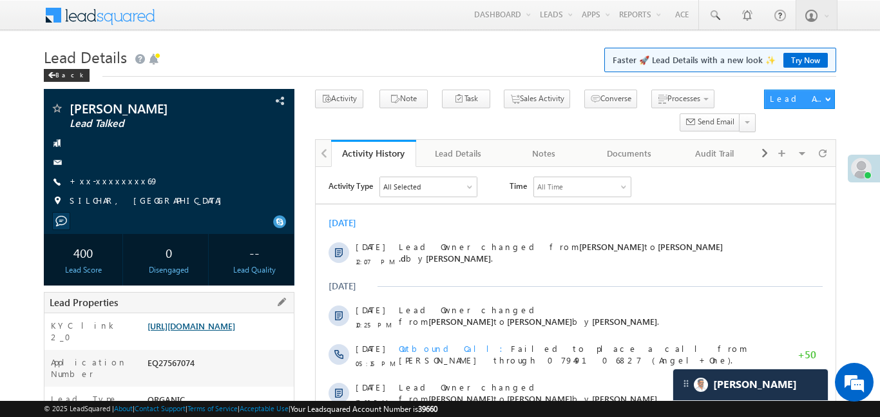
click at [235, 327] on link "https://angelbroking1-pk3em7sa.customui-test.leadsquared.com?leadId=9d134e5f-4d…" at bounding box center [191, 325] width 88 height 11
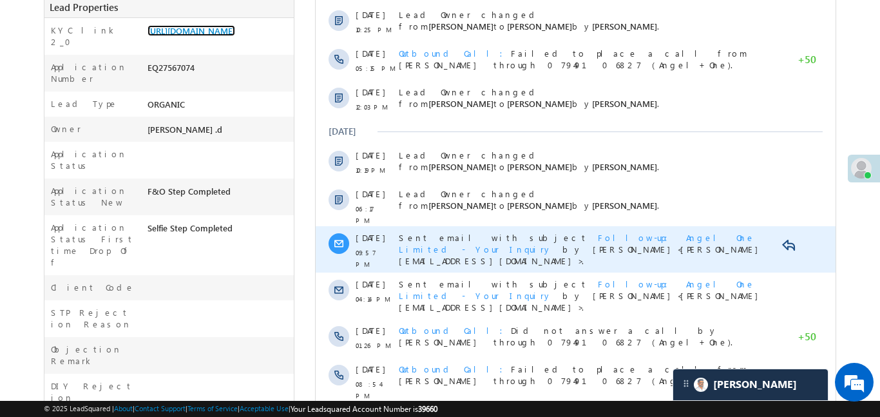
scroll to position [379, 0]
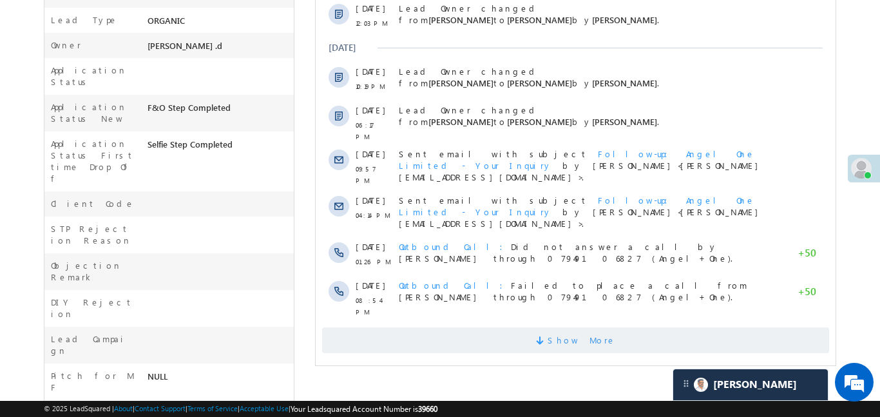
click at [550, 327] on span "Show More" at bounding box center [574, 340] width 507 height 26
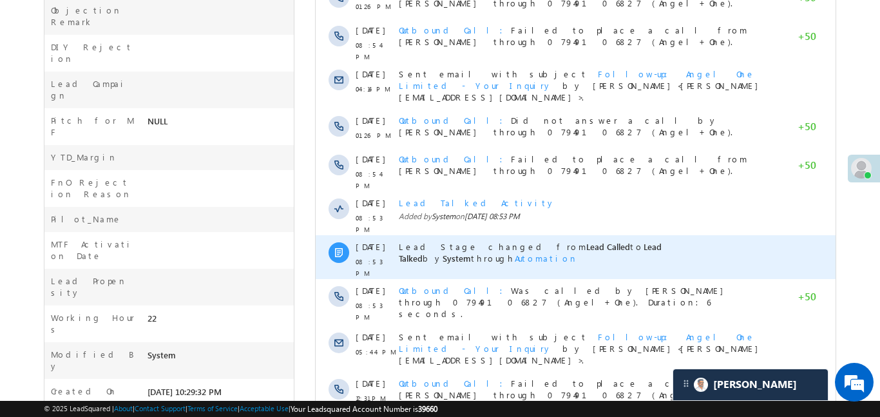
scroll to position [730, 0]
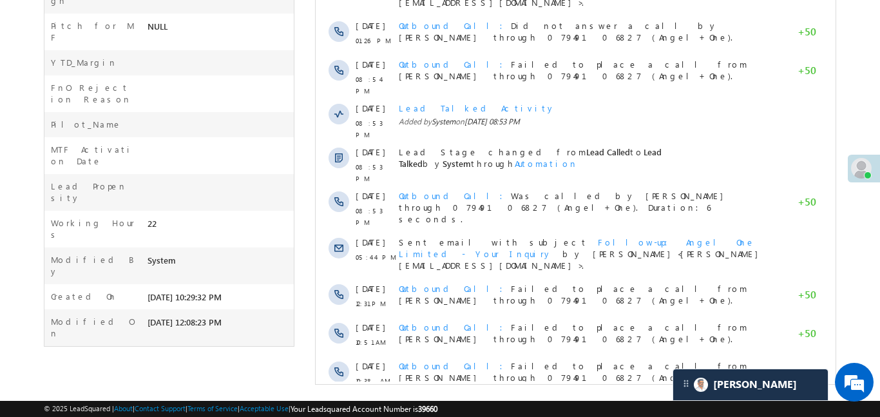
click at [561, 402] on span "Show More" at bounding box center [581, 415] width 68 height 26
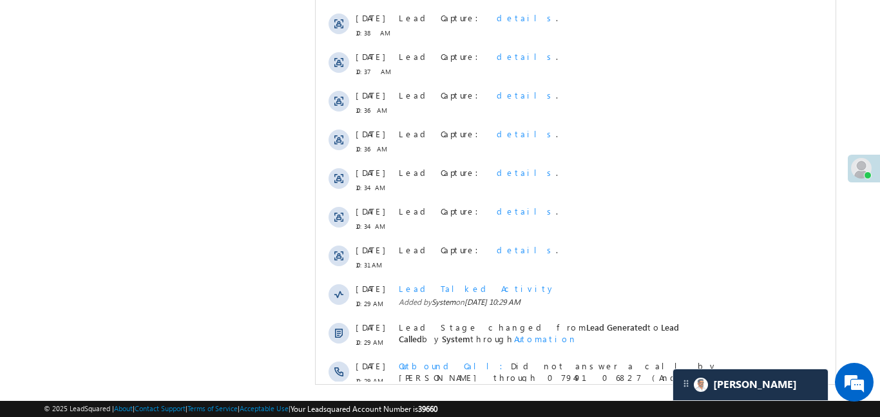
click at [547, 411] on span at bounding box center [541, 417] width 12 height 12
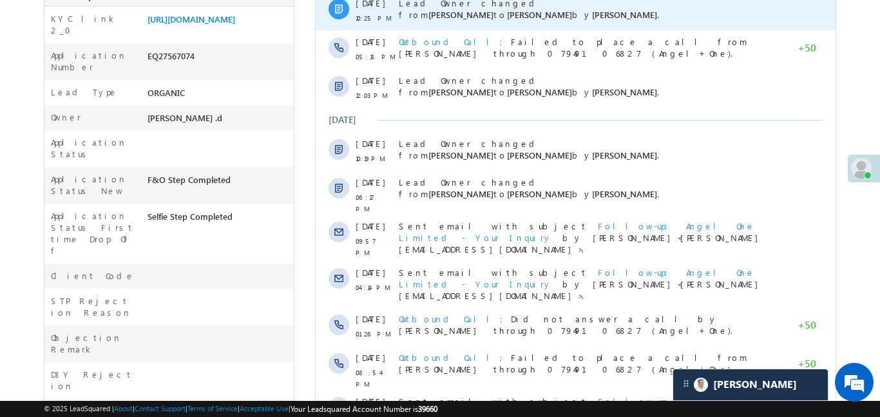
scroll to position [175, 0]
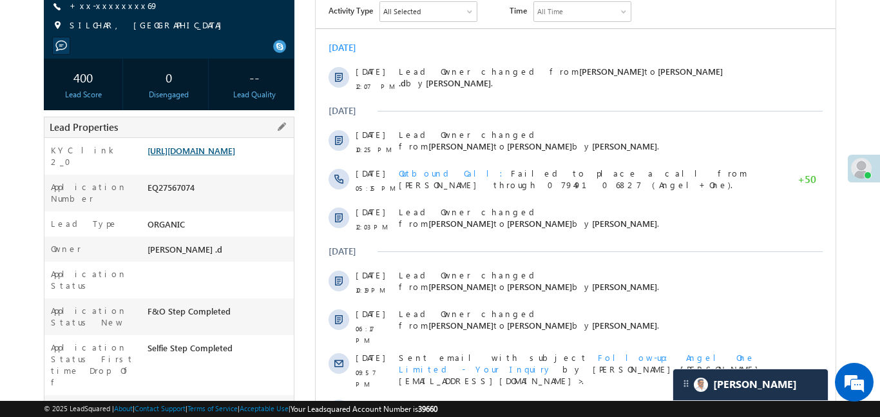
click at [232, 156] on link "https://angelbroking1-pk3em7sa.customui-test.leadsquared.com?leadId=9d134e5f-4d…" at bounding box center [191, 150] width 88 height 11
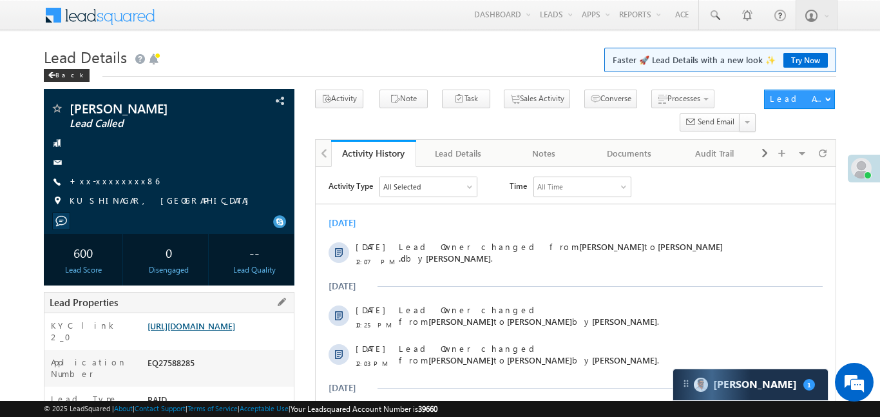
click at [231, 330] on link "[URL][DOMAIN_NAME]" at bounding box center [191, 325] width 88 height 11
click at [235, 331] on link "[URL][DOMAIN_NAME]" at bounding box center [191, 325] width 88 height 11
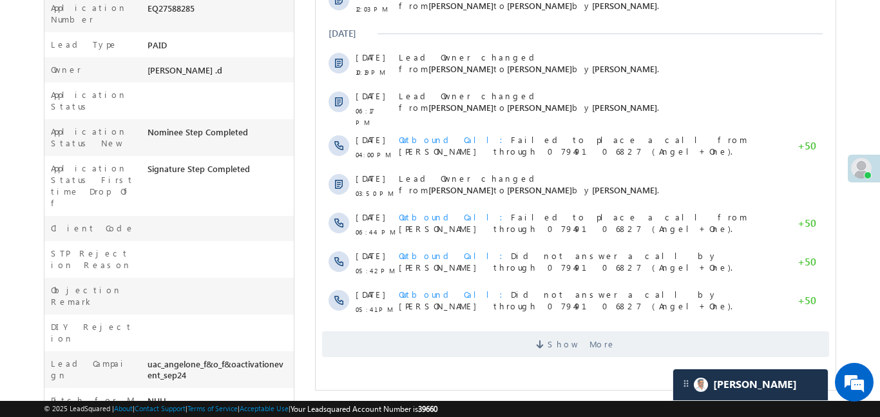
scroll to position [554, 0]
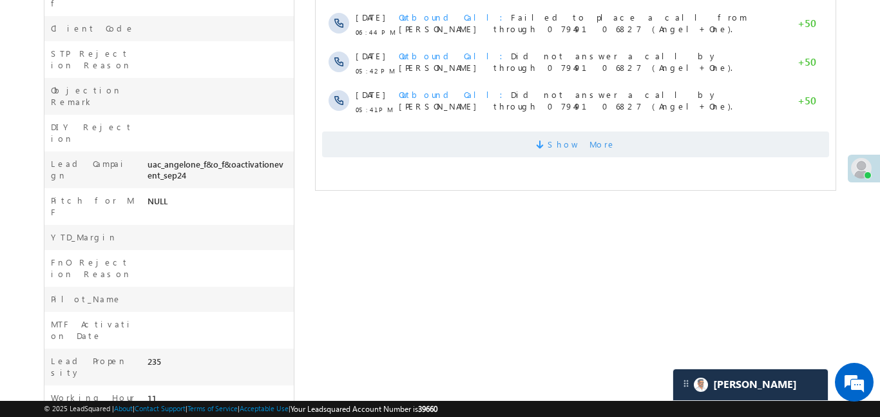
click at [565, 142] on span "Show More" at bounding box center [581, 144] width 68 height 26
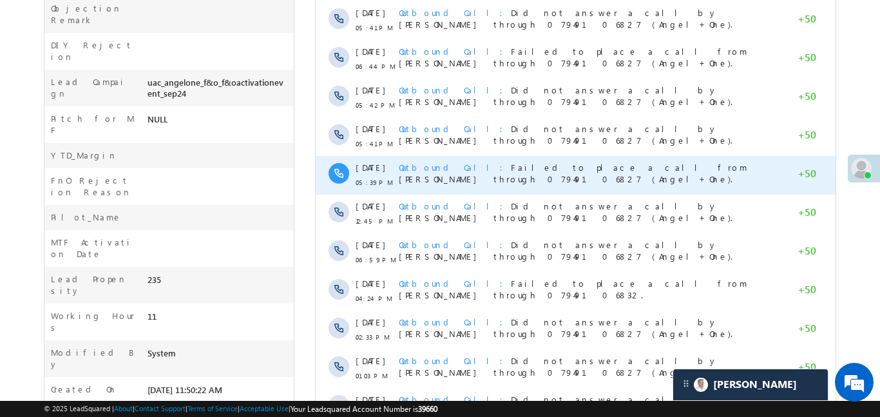
scroll to position [730, 0]
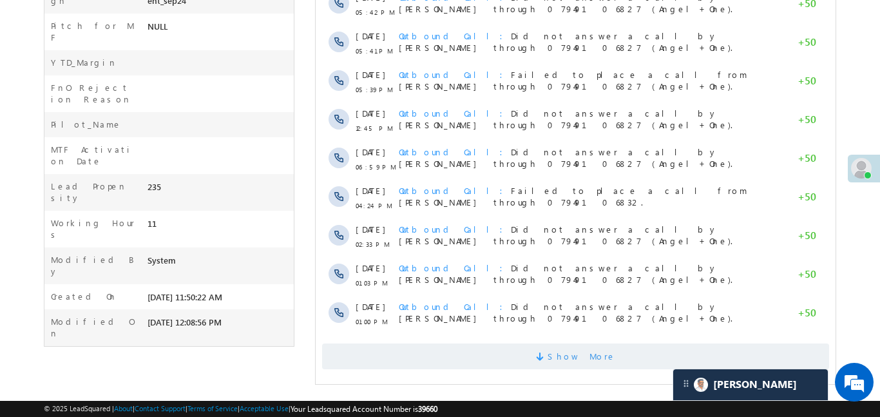
click at [575, 348] on span "Show More" at bounding box center [581, 356] width 68 height 26
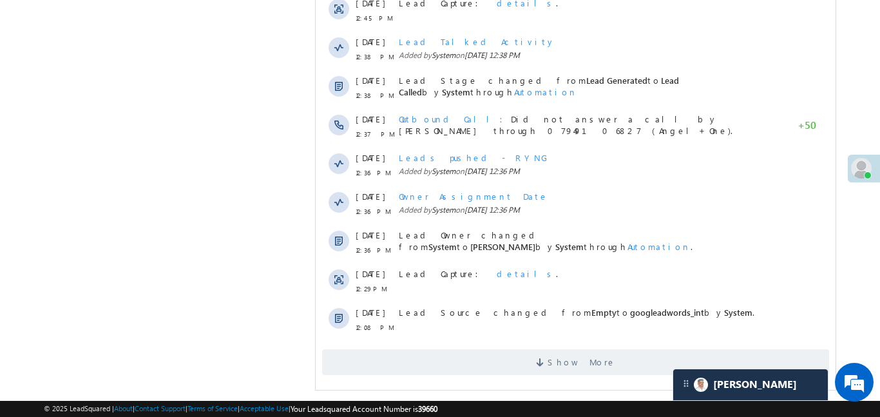
scroll to position [1116, 0]
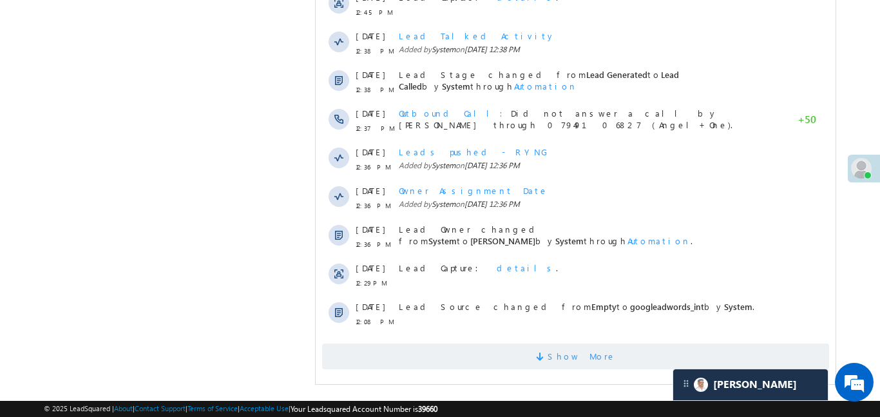
click at [590, 358] on span "Show More" at bounding box center [581, 356] width 68 height 26
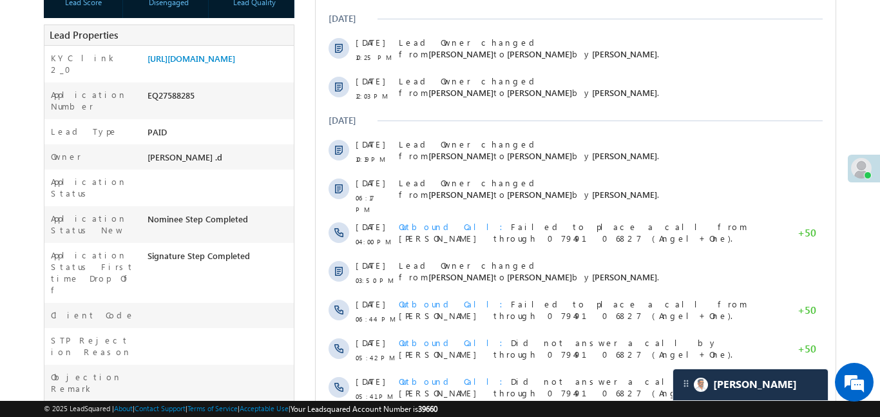
scroll to position [234, 0]
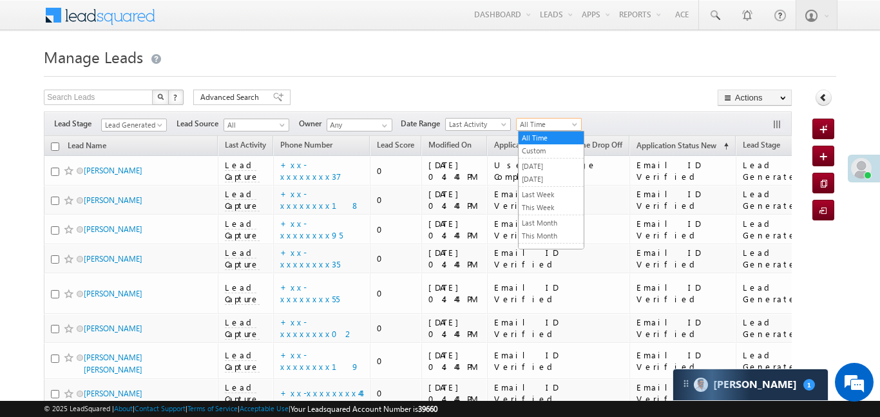
click at [538, 130] on span "All Time" at bounding box center [546, 124] width 61 height 12
click at [543, 174] on link "[DATE]" at bounding box center [550, 179] width 65 height 12
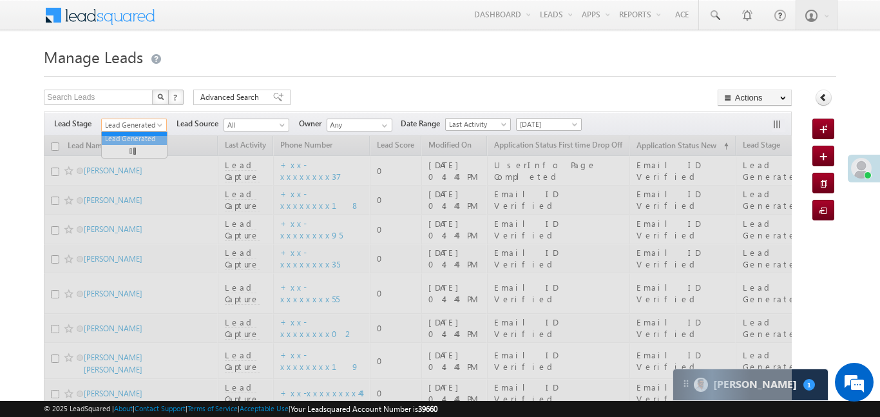
click at [142, 126] on span "Lead Generated" at bounding box center [132, 125] width 61 height 12
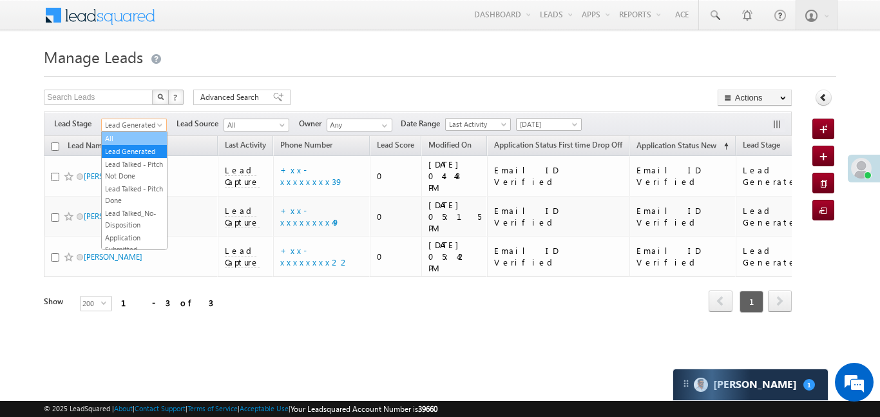
click at [137, 138] on link "All" at bounding box center [134, 139] width 65 height 12
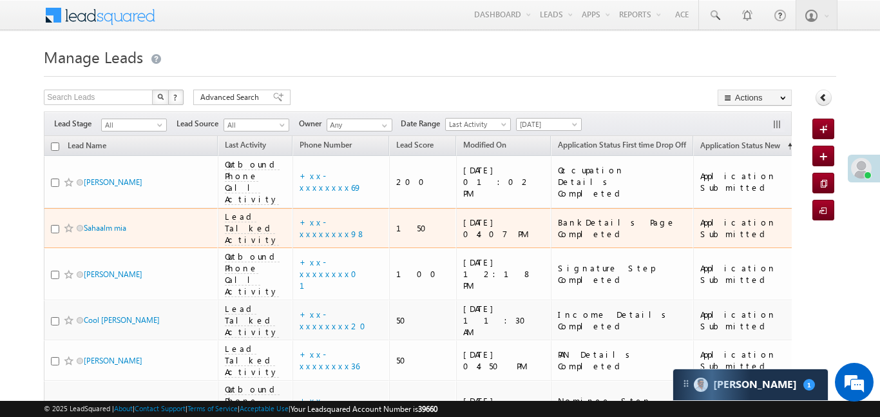
scroll to position [5197, 0]
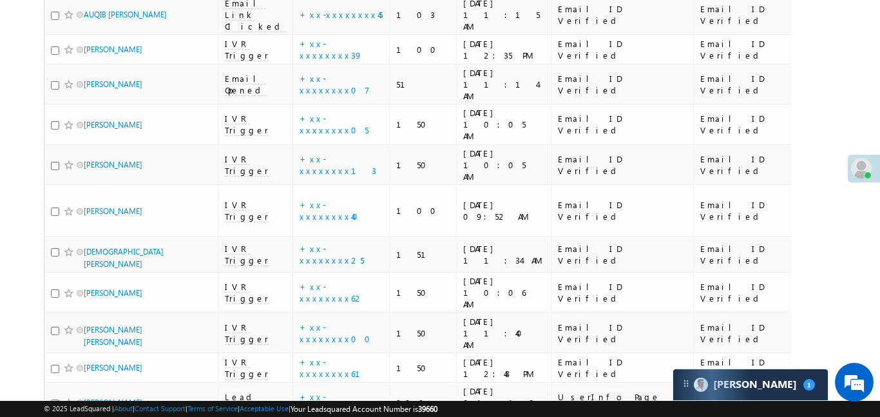
click at [362, 202] on link "details" at bounding box center [373, 206] width 22 height 10
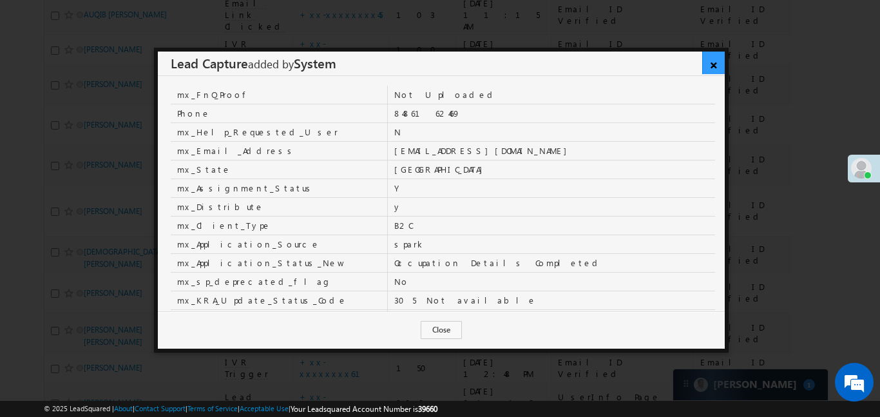
click at [710, 69] on link "×" at bounding box center [713, 63] width 23 height 23
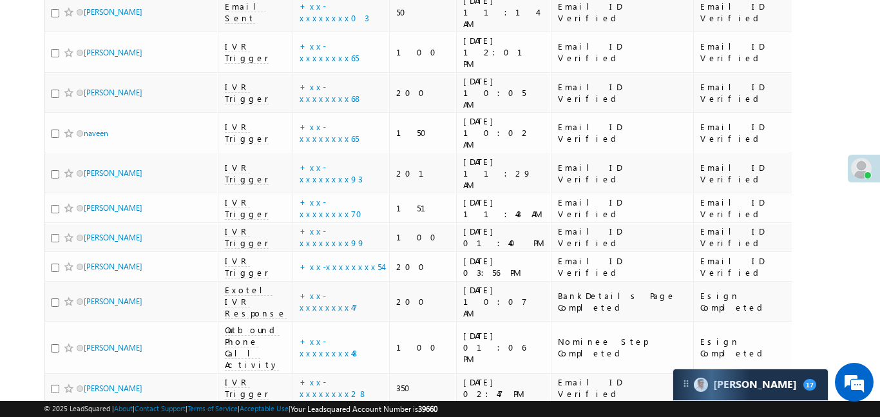
click at [362, 206] on link "details" at bounding box center [373, 206] width 22 height 10
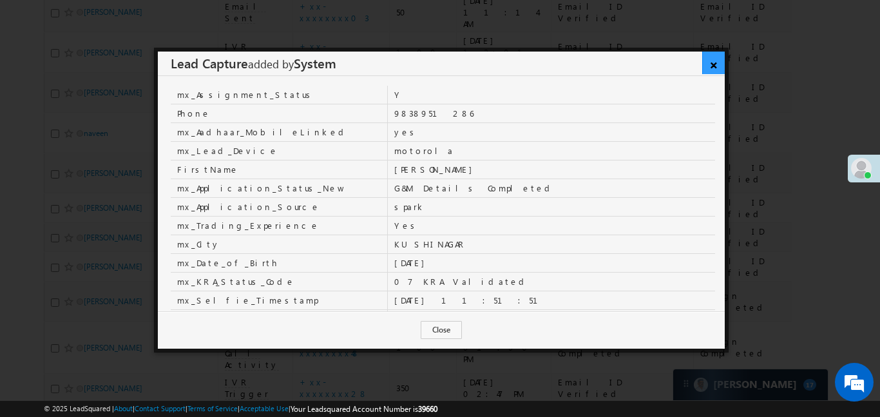
click at [716, 66] on link "×" at bounding box center [713, 63] width 23 height 23
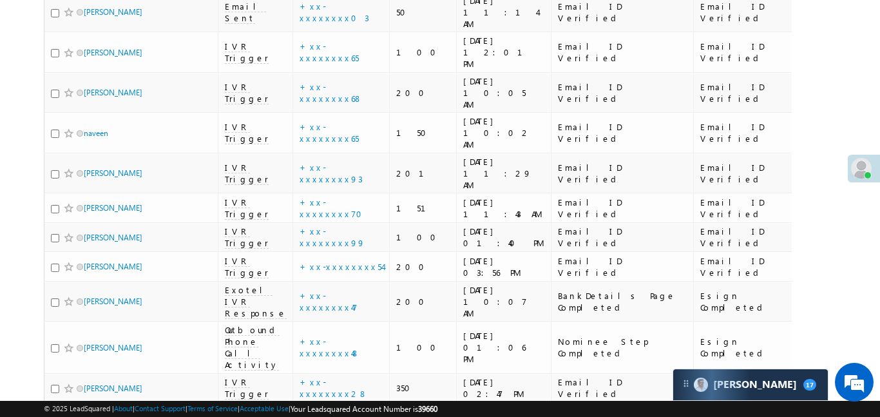
click at [362, 203] on link "details" at bounding box center [373, 206] width 22 height 10
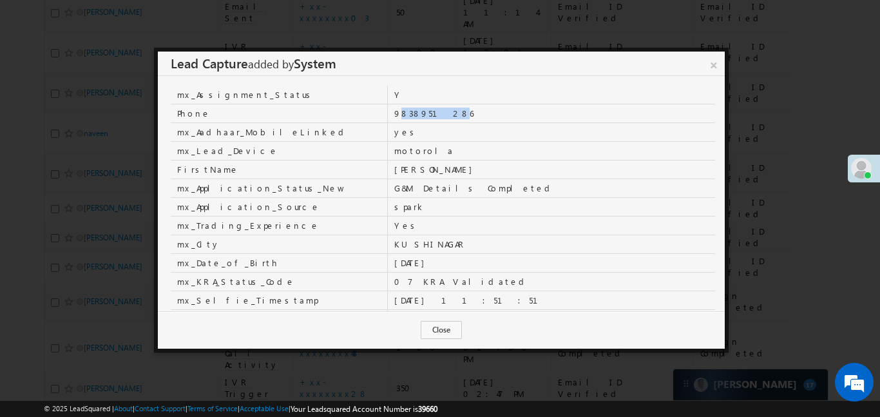
drag, startPoint x: 343, startPoint y: 107, endPoint x: 337, endPoint y: 118, distance: 12.7
click at [388, 114] on td "9838951286" at bounding box center [552, 113] width 328 height 19
drag, startPoint x: 340, startPoint y: 114, endPoint x: 417, endPoint y: 122, distance: 77.0
click at [417, 122] on tbody "mx_Assignment_Status Y Phone 9838951286 mx_Aadhaar_MobileLinked yes mx_Lead_Dev…" at bounding box center [443, 412] width 544 height 653
click at [415, 123] on td "yes" at bounding box center [552, 131] width 328 height 19
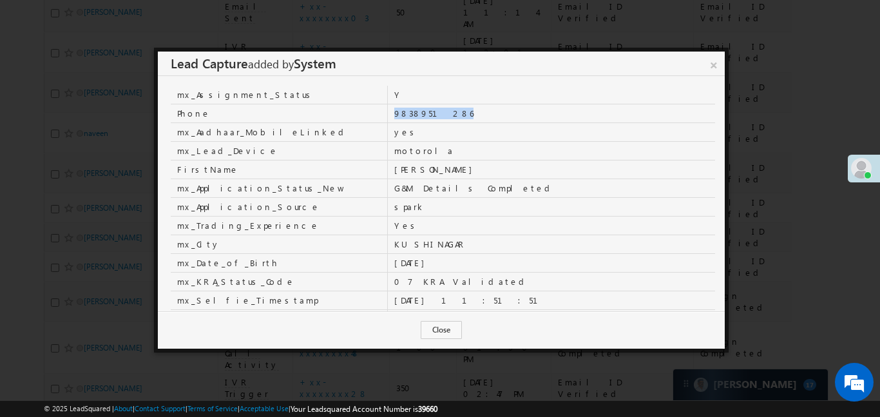
drag, startPoint x: 341, startPoint y: 117, endPoint x: 414, endPoint y: 118, distance: 72.8
click at [414, 118] on td "9838951286" at bounding box center [552, 113] width 328 height 19
copy td "9838951286"
drag, startPoint x: 710, startPoint y: 64, endPoint x: 693, endPoint y: 23, distance: 44.1
click at [710, 64] on link "×" at bounding box center [713, 63] width 22 height 23
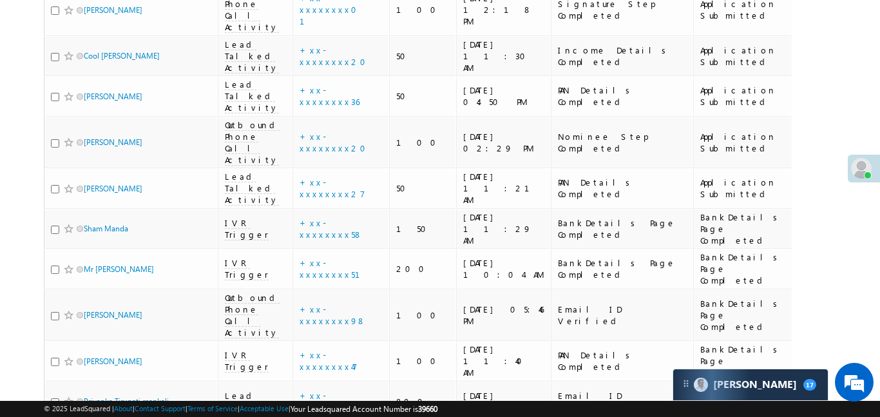
scroll to position [5430, 0]
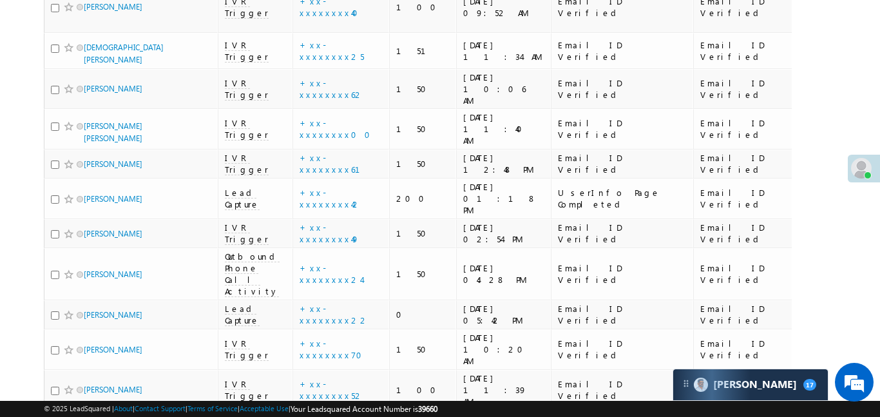
click at [362, 203] on link "details" at bounding box center [373, 206] width 22 height 10
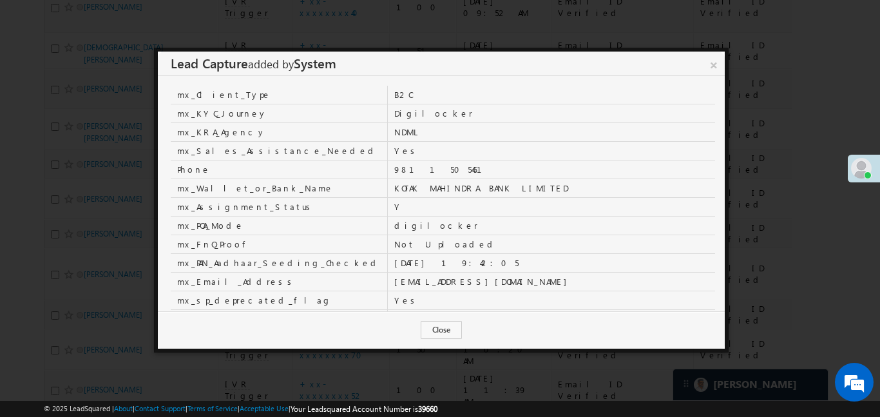
click at [710, 62] on link "×" at bounding box center [713, 63] width 22 height 23
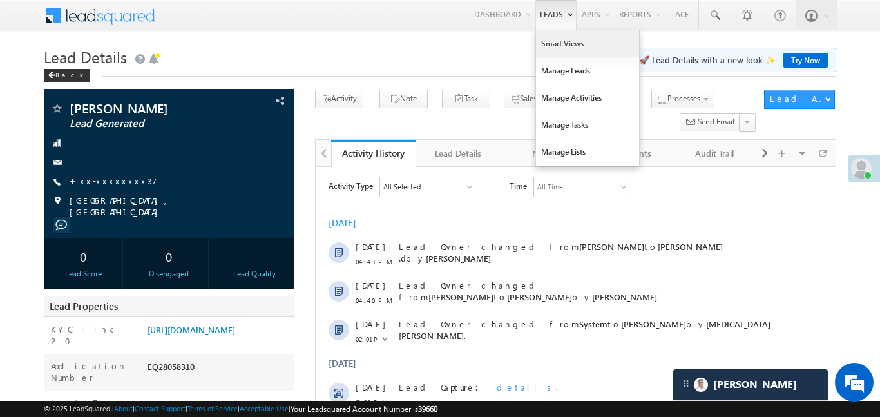
click at [560, 50] on link "Smart Views" at bounding box center [587, 43] width 103 height 27
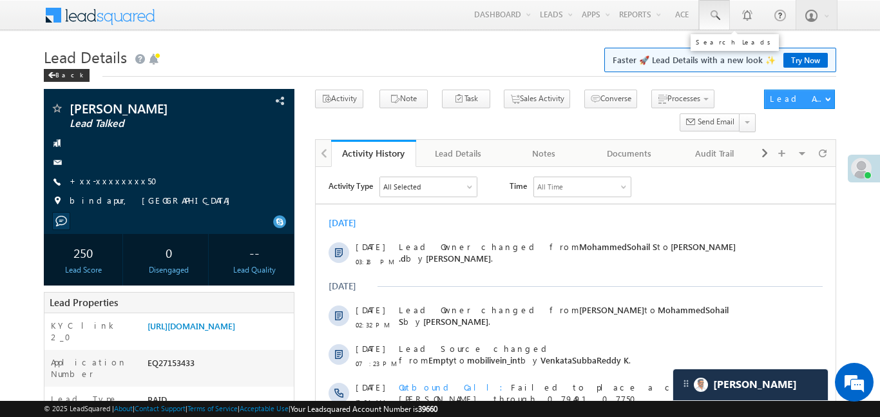
click at [711, 9] on span at bounding box center [714, 15] width 13 height 13
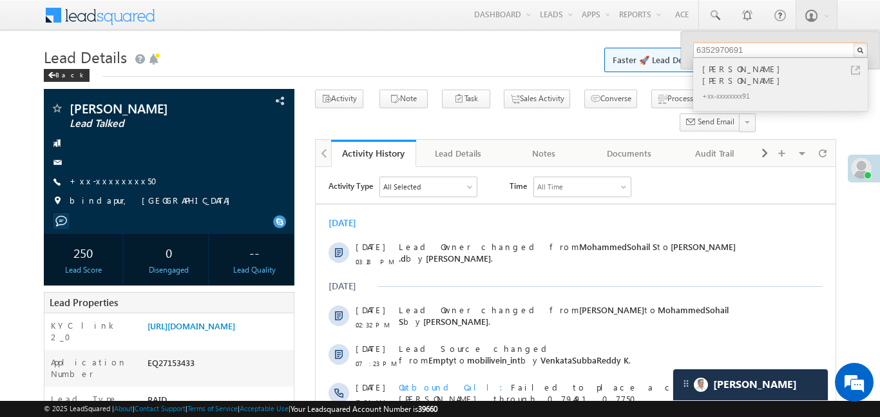
type input "6352970691"
click at [718, 73] on div "[PERSON_NAME] [PERSON_NAME]" at bounding box center [785, 75] width 173 height 26
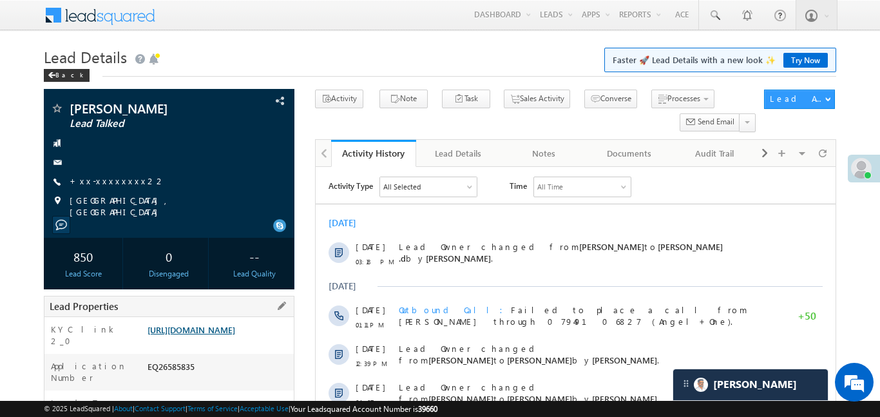
click at [235, 324] on link "[URL][DOMAIN_NAME]" at bounding box center [191, 329] width 88 height 11
click at [222, 335] on link "[URL][DOMAIN_NAME]" at bounding box center [191, 329] width 88 height 11
click at [235, 335] on link "[URL][DOMAIN_NAME]" at bounding box center [191, 329] width 88 height 11
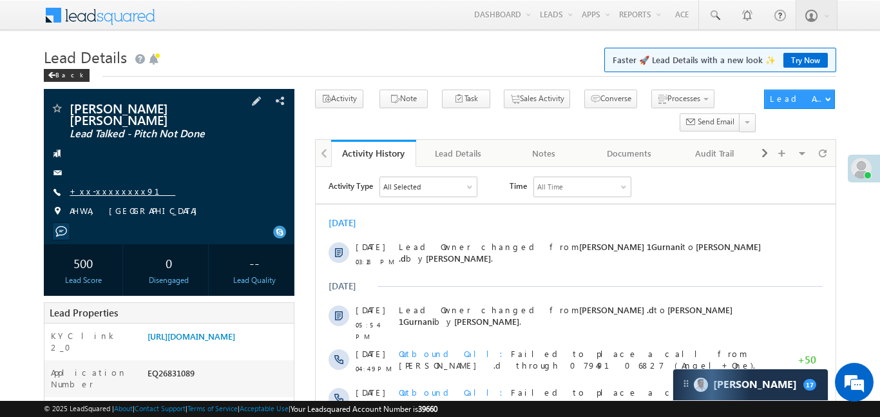
click at [116, 189] on link "+xx-xxxxxxxx91" at bounding box center [123, 190] width 106 height 11
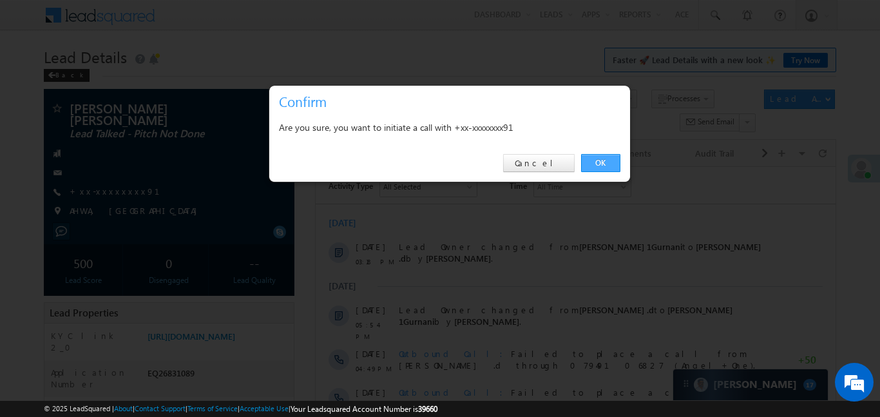
click at [607, 162] on link "OK" at bounding box center [600, 163] width 39 height 18
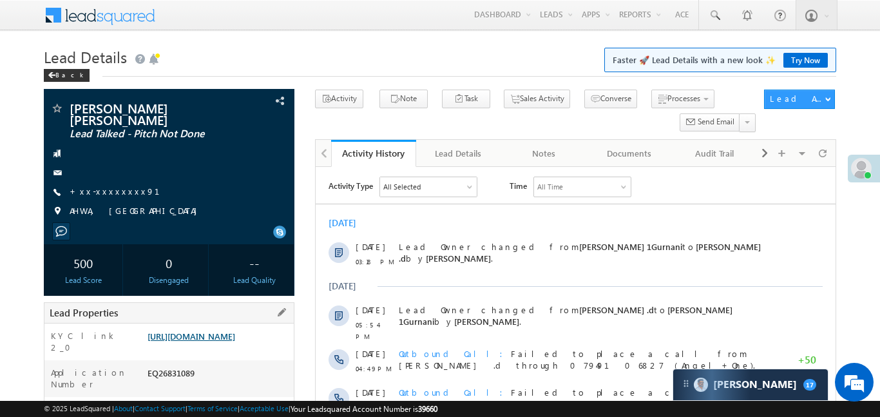
click at [235, 341] on link "[URL][DOMAIN_NAME]" at bounding box center [191, 335] width 88 height 11
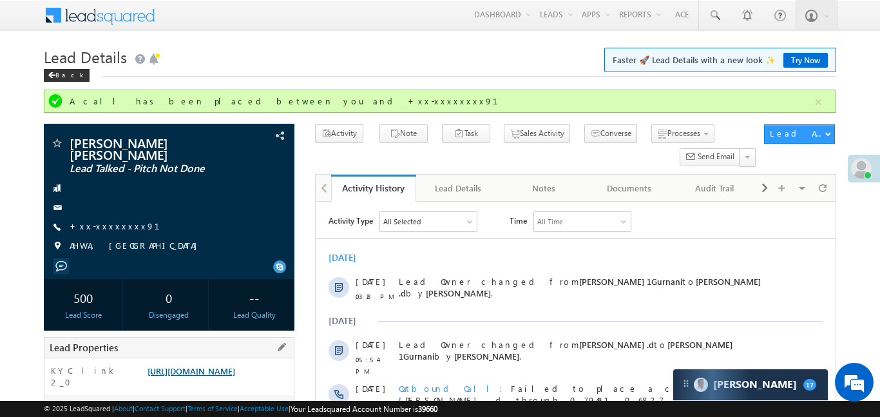
click at [235, 376] on link "[URL][DOMAIN_NAME]" at bounding box center [191, 370] width 88 height 11
click at [815, 100] on button "button" at bounding box center [818, 102] width 16 height 16
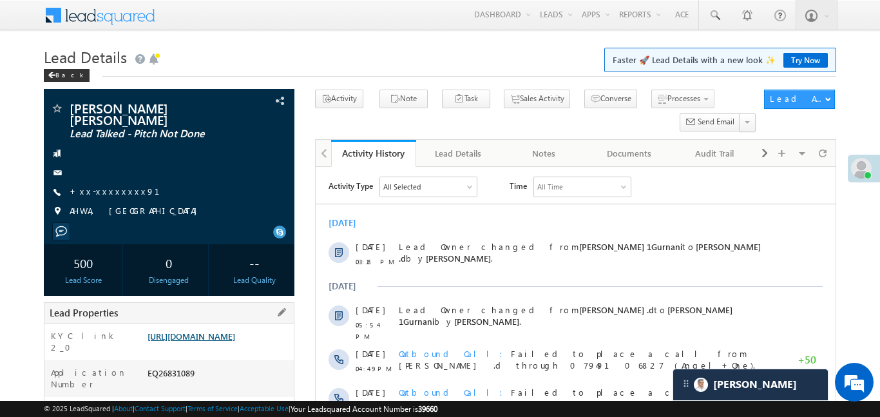
click at [235, 341] on link "[URL][DOMAIN_NAME]" at bounding box center [191, 335] width 88 height 11
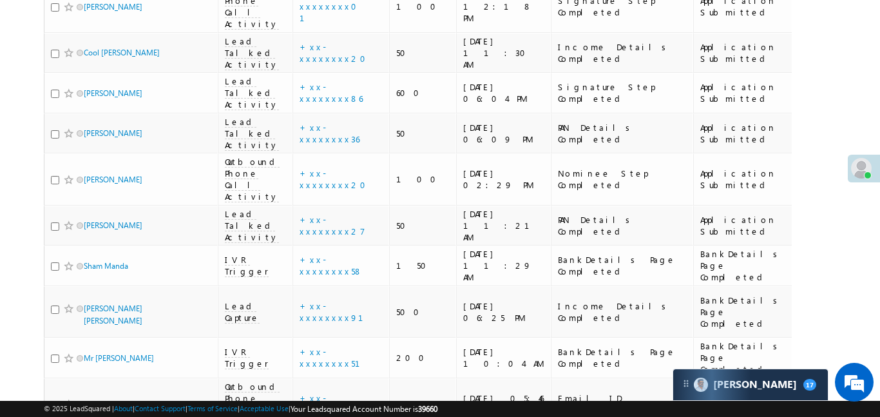
click at [231, 300] on span "Lead Capture" at bounding box center [242, 311] width 35 height 23
click at [362, 207] on link "details" at bounding box center [373, 208] width 22 height 10
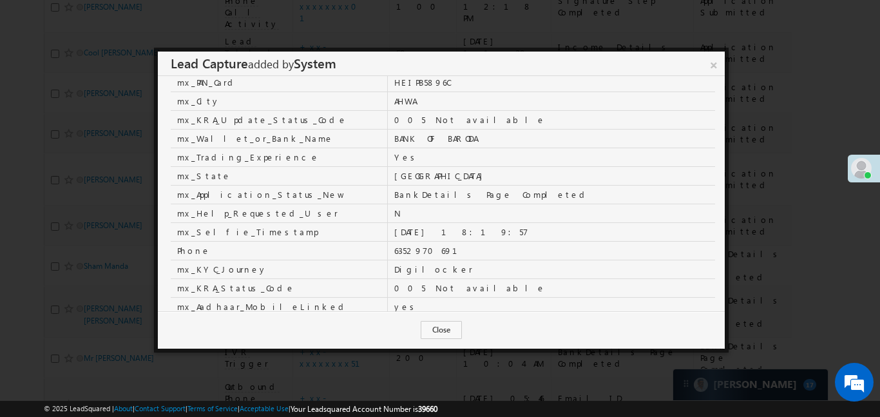
scroll to position [238, 0]
click at [721, 58] on link "×" at bounding box center [713, 63] width 23 height 23
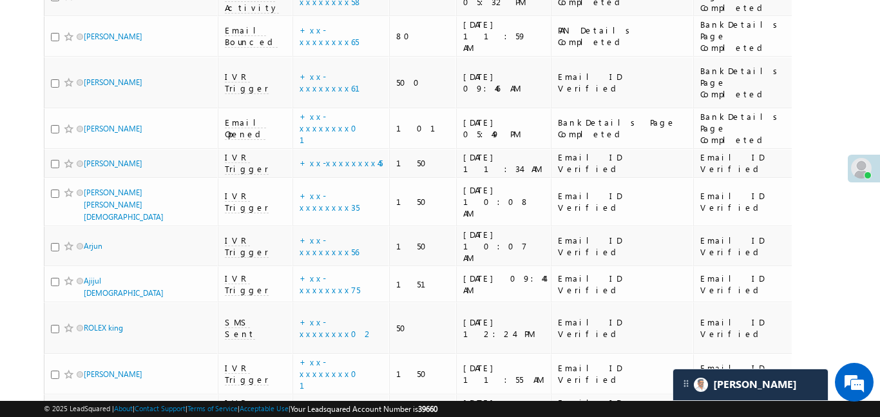
scroll to position [6582, 0]
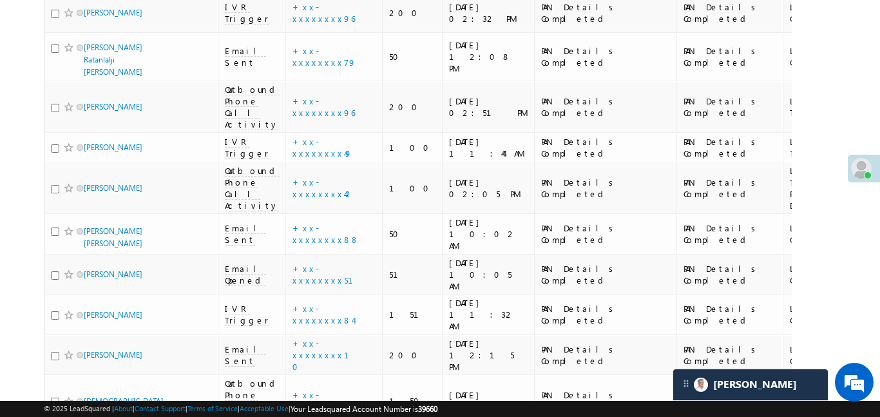
scroll to position [0, 0]
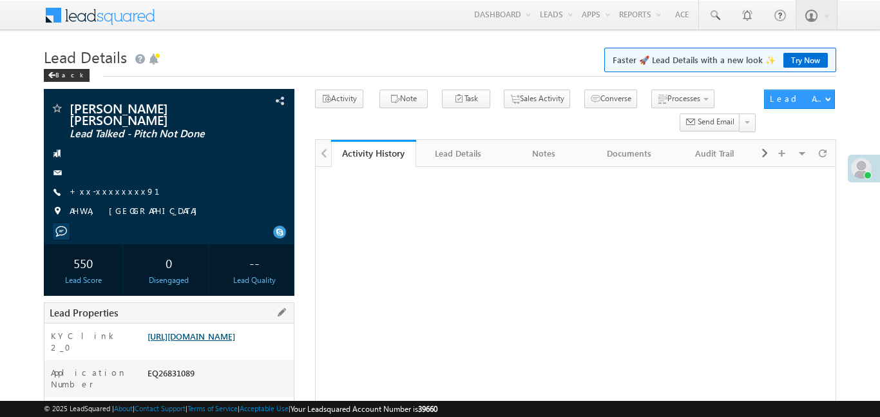
click at [226, 330] on link "[URL][DOMAIN_NAME]" at bounding box center [191, 335] width 88 height 11
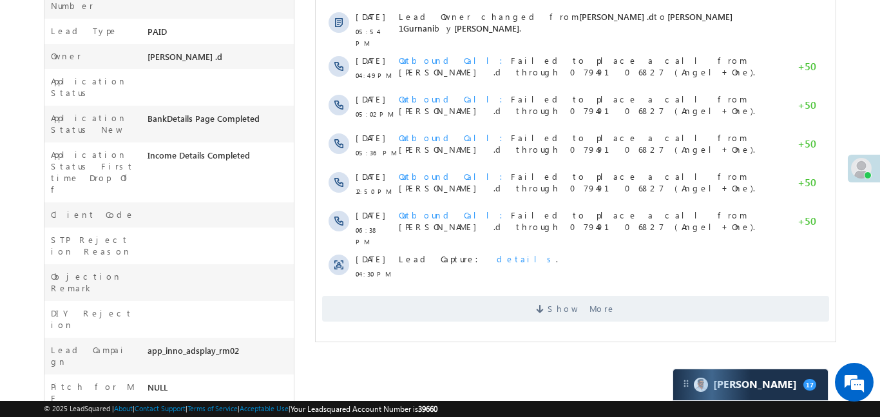
scroll to position [380, 0]
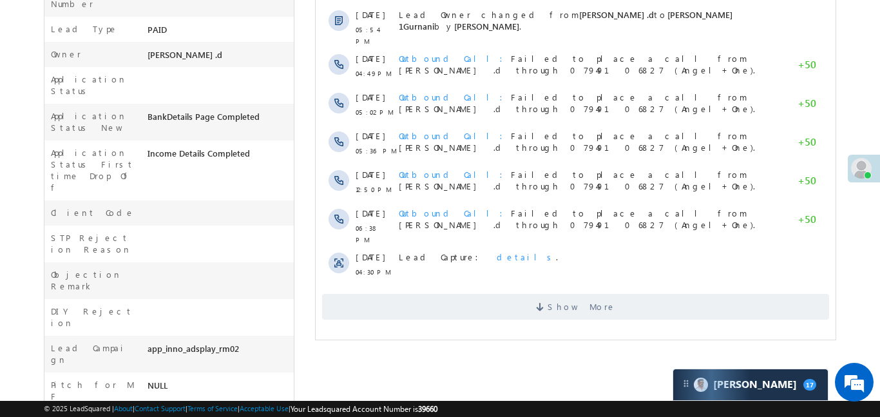
click at [499, 284] on div "Show More" at bounding box center [575, 301] width 520 height 35
click at [496, 294] on span "Show More" at bounding box center [574, 307] width 507 height 26
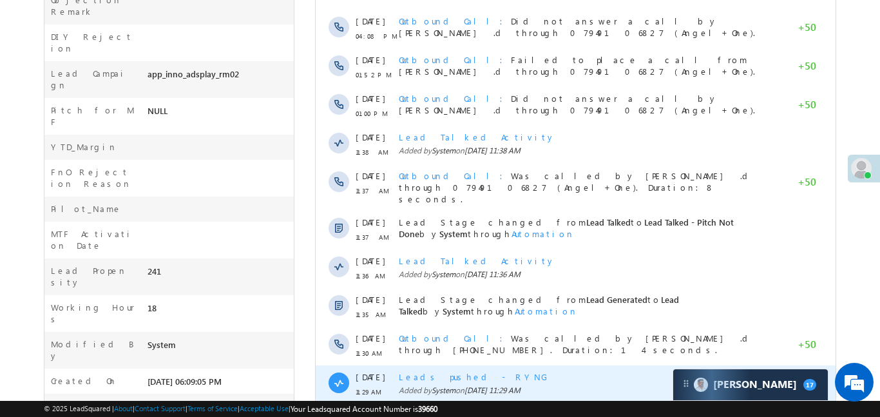
scroll to position [705, 0]
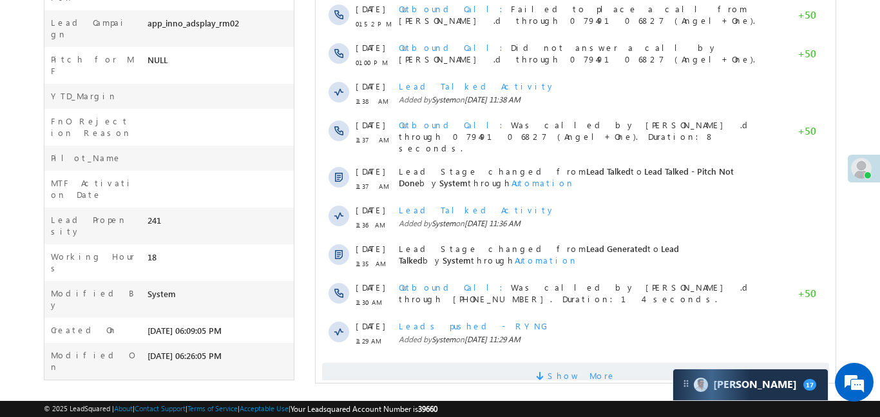
click at [491, 362] on span "Show More" at bounding box center [574, 375] width 507 height 26
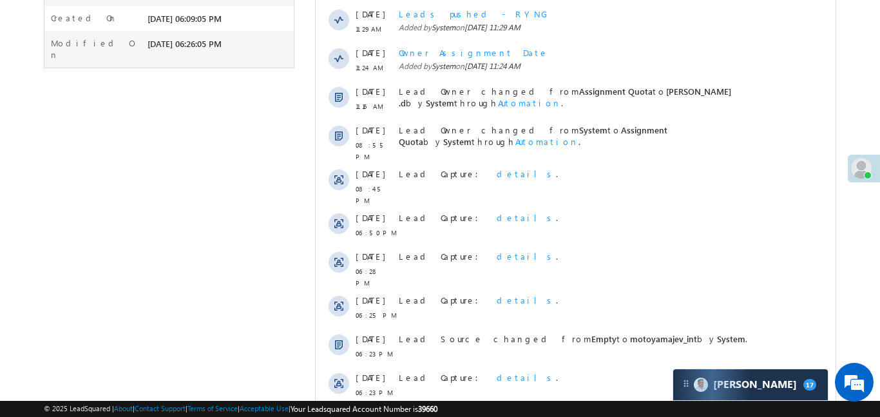
scroll to position [1091, 0]
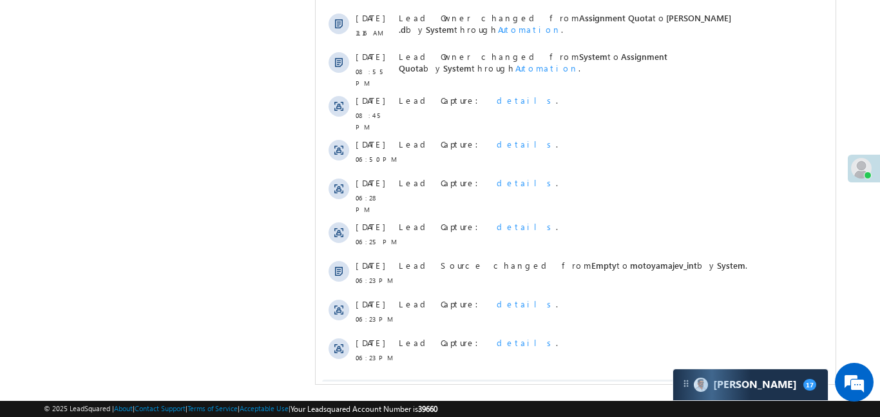
click at [482, 379] on span "Show More" at bounding box center [574, 392] width 507 height 26
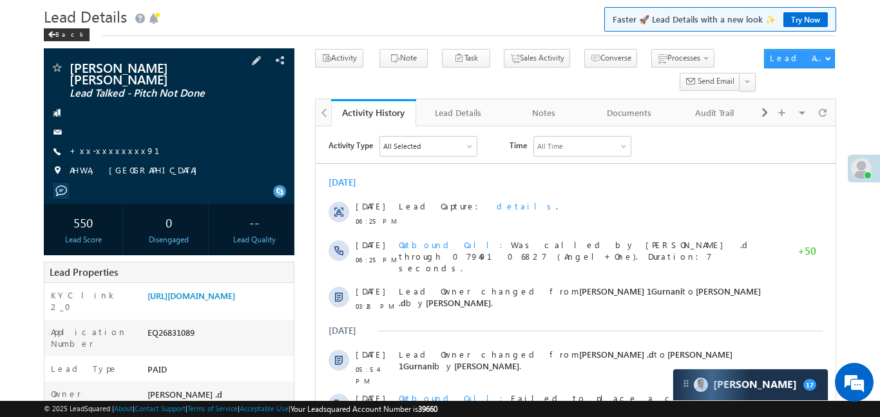
scroll to position [0, 0]
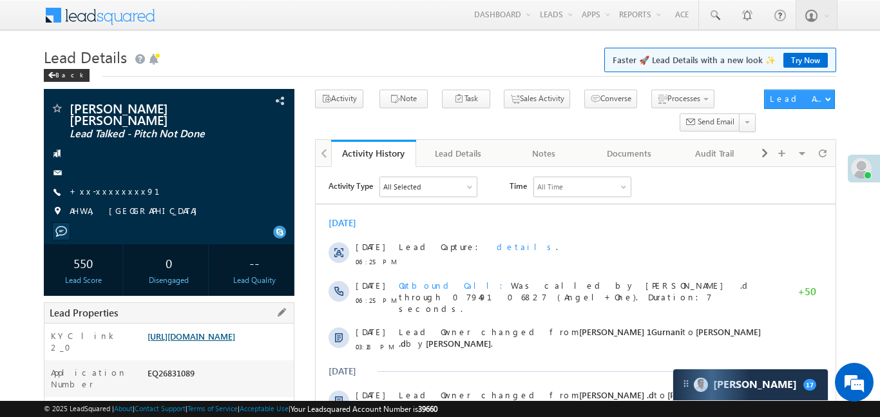
click at [205, 341] on link "[URL][DOMAIN_NAME]" at bounding box center [191, 335] width 88 height 11
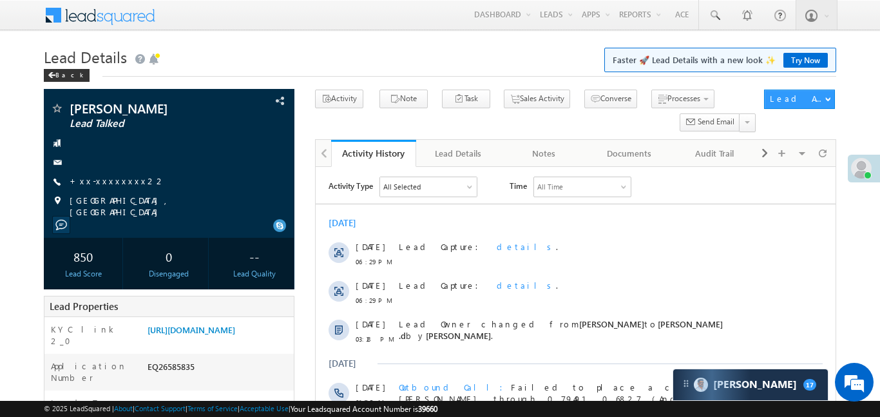
scroll to position [358, 0]
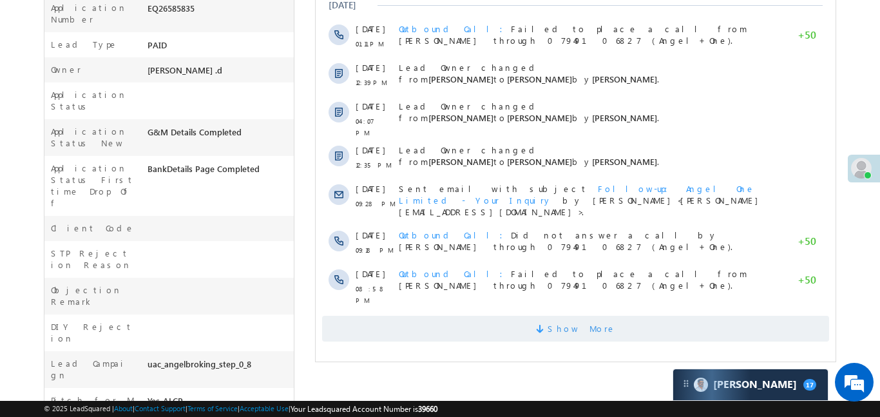
click at [625, 321] on span "Show More" at bounding box center [574, 328] width 507 height 26
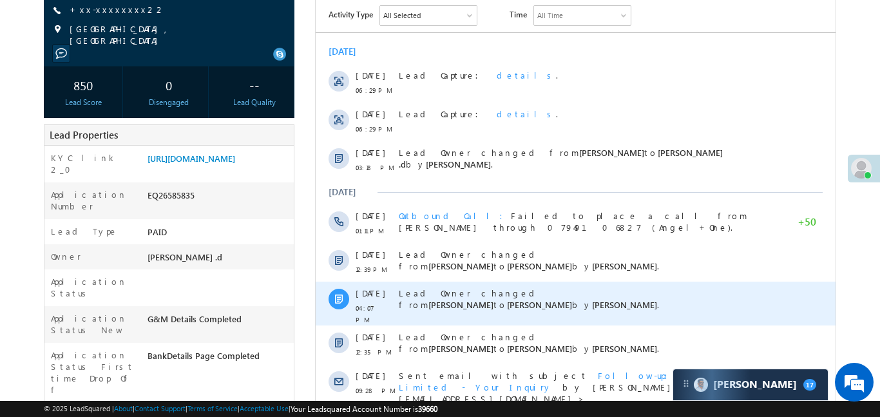
scroll to position [705, 0]
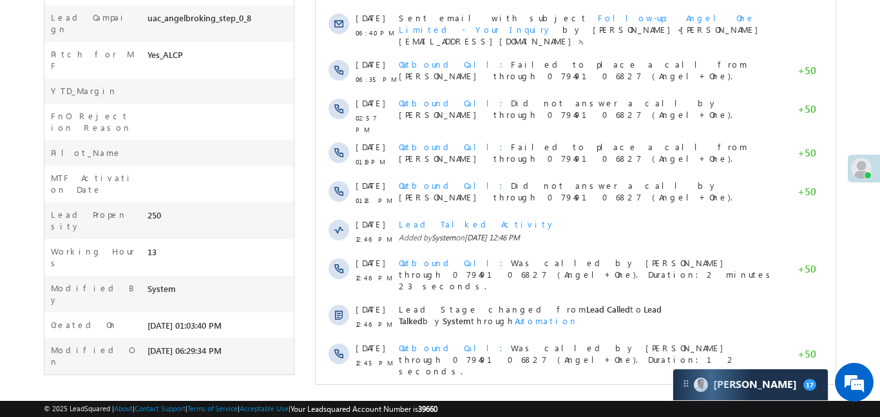
click at [573, 392] on span "Show More" at bounding box center [581, 405] width 68 height 26
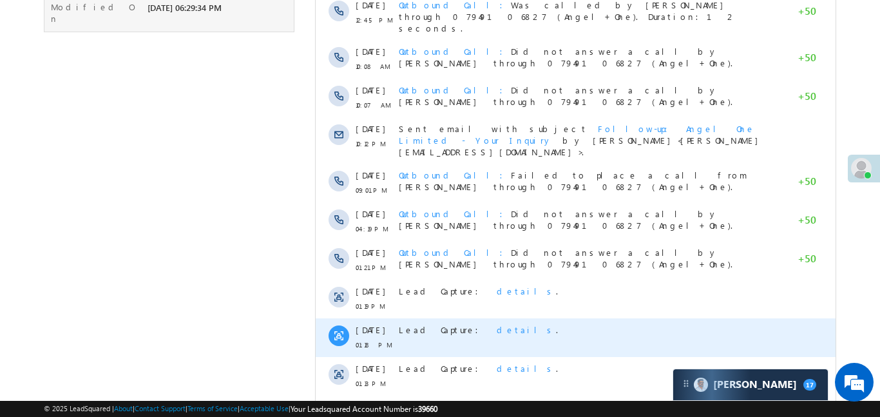
scroll to position [1091, 0]
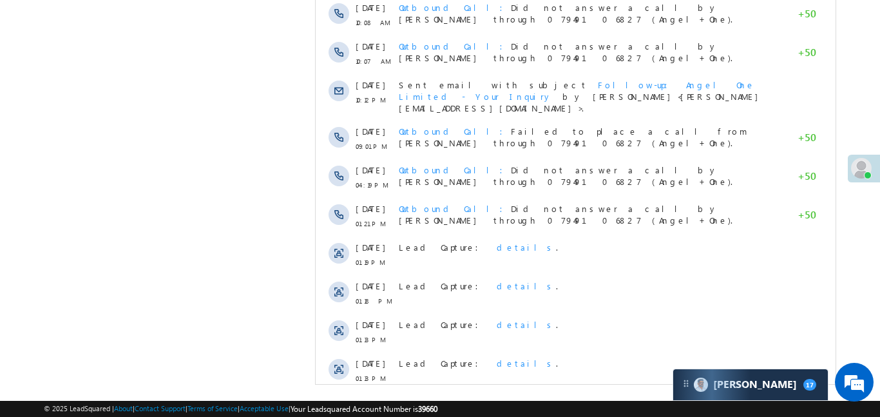
click at [581, 400] on span "Show More" at bounding box center [581, 413] width 68 height 26
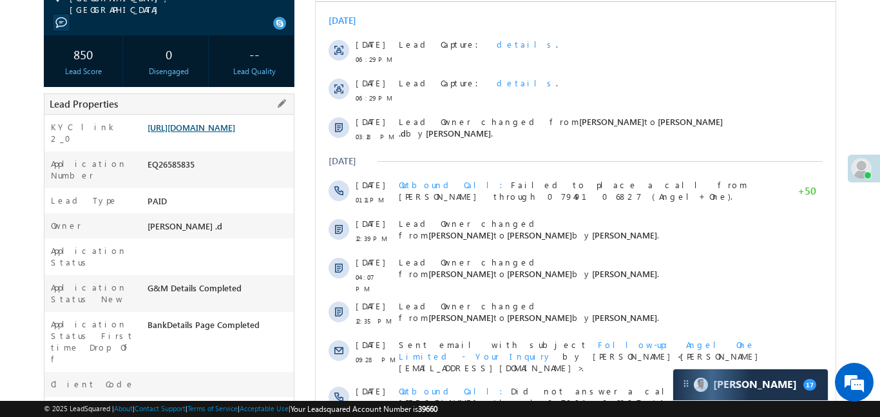
scroll to position [185, 0]
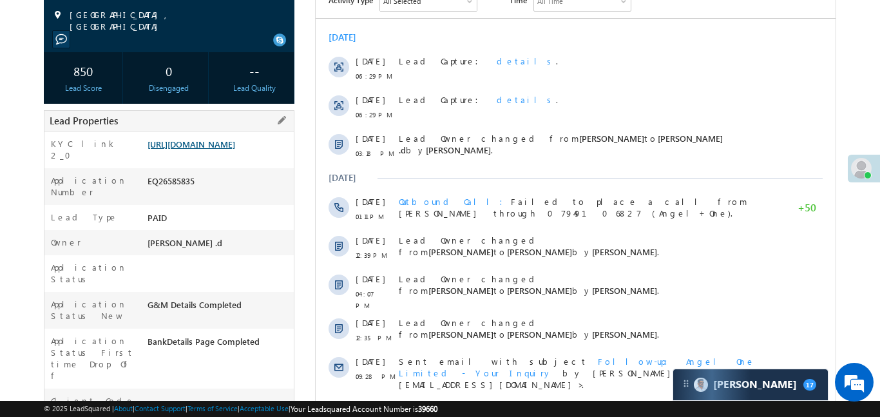
click at [235, 138] on link "[URL][DOMAIN_NAME]" at bounding box center [191, 143] width 88 height 11
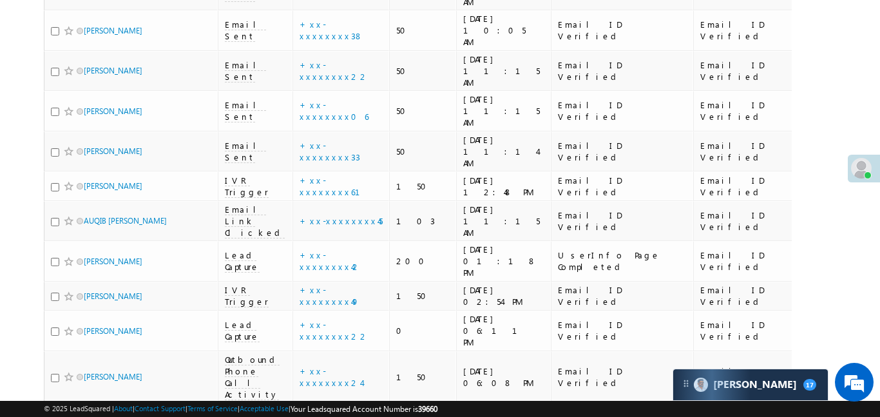
click at [362, 207] on link "details" at bounding box center [373, 208] width 22 height 10
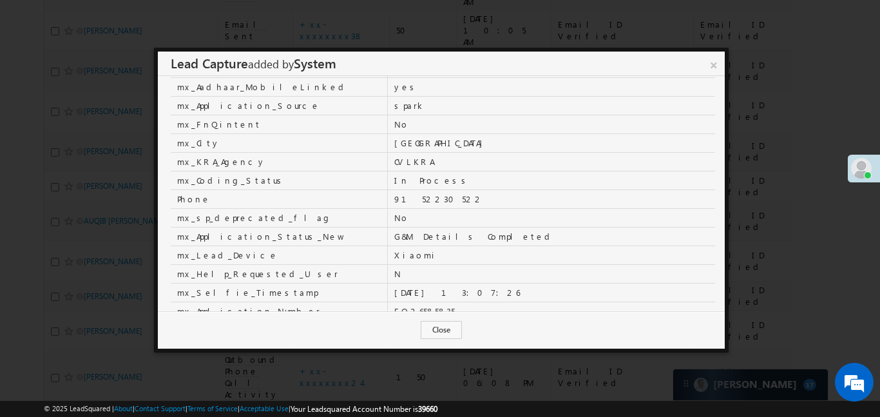
scroll to position [316, 0]
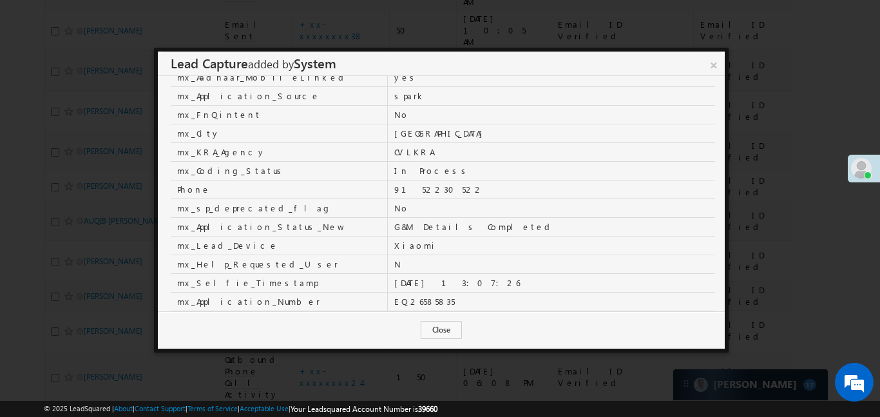
click at [408, 214] on td "No" at bounding box center [552, 207] width 328 height 19
click at [717, 66] on link "×" at bounding box center [713, 63] width 23 height 23
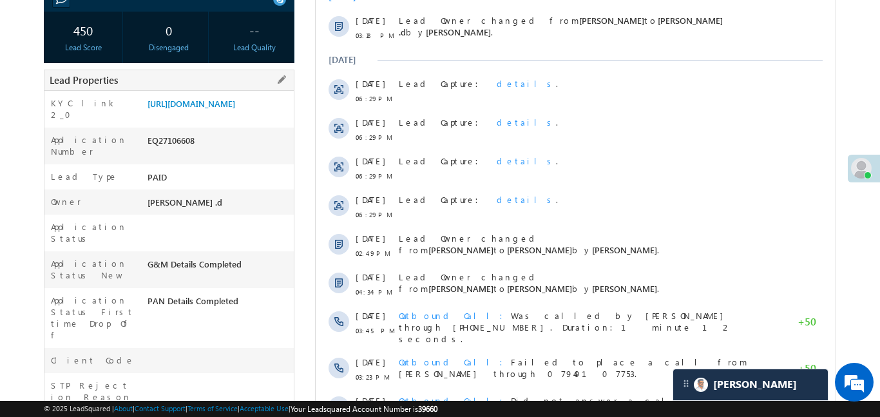
scroll to position [246, 0]
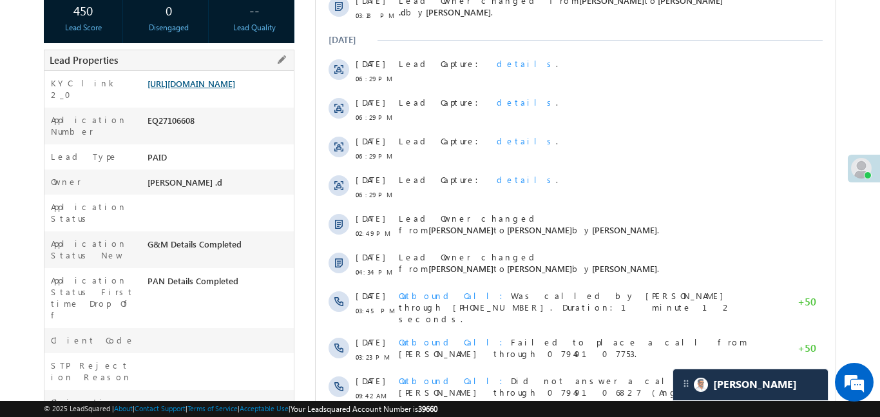
click at [235, 82] on link "[URL][DOMAIN_NAME]" at bounding box center [191, 83] width 88 height 11
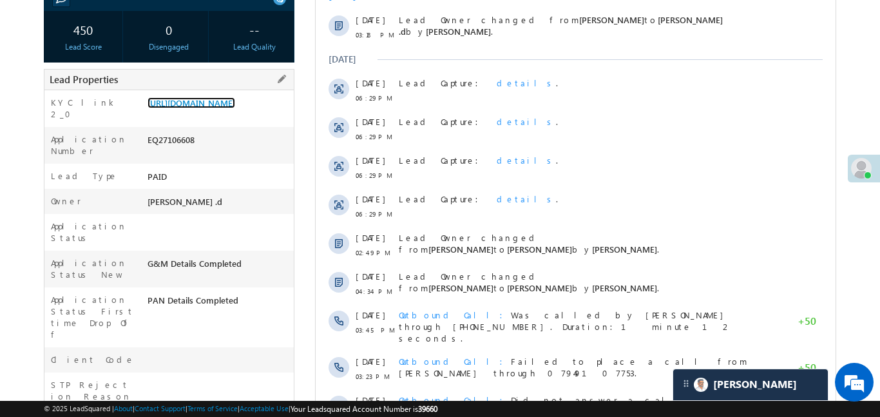
scroll to position [226, 0]
click at [235, 109] on link "[URL][DOMAIN_NAME]" at bounding box center [191, 103] width 88 height 11
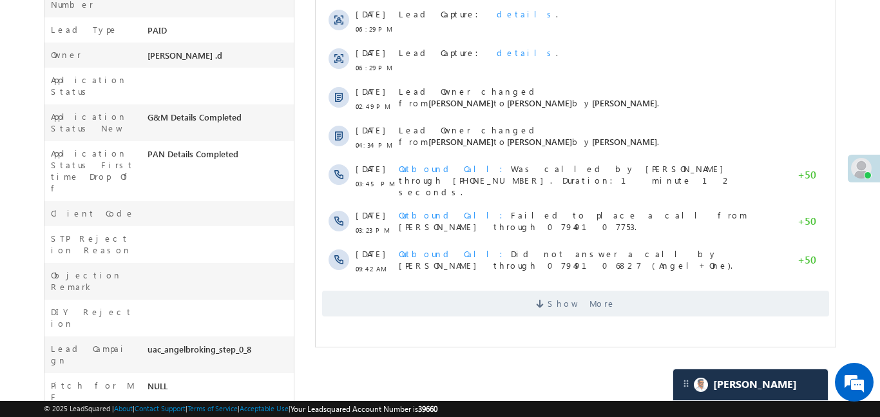
scroll to position [0, 0]
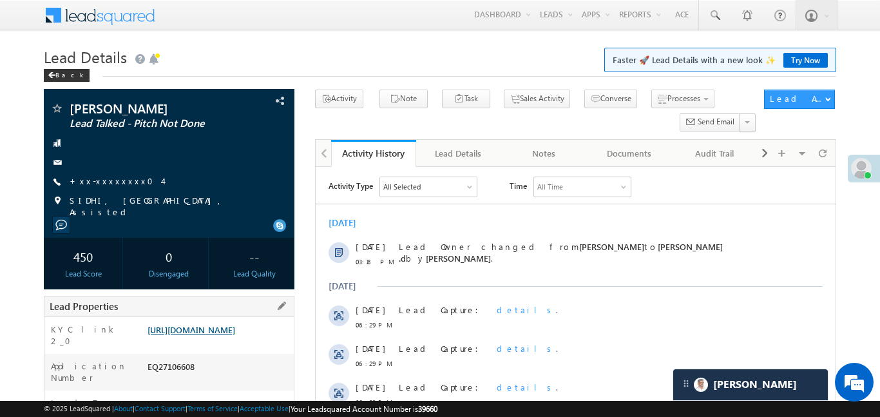
click at [213, 335] on link "https://angelbroking1-pk3em7sa.customui-test.leadsquared.com?leadId=9b556add-8a…" at bounding box center [191, 329] width 88 height 11
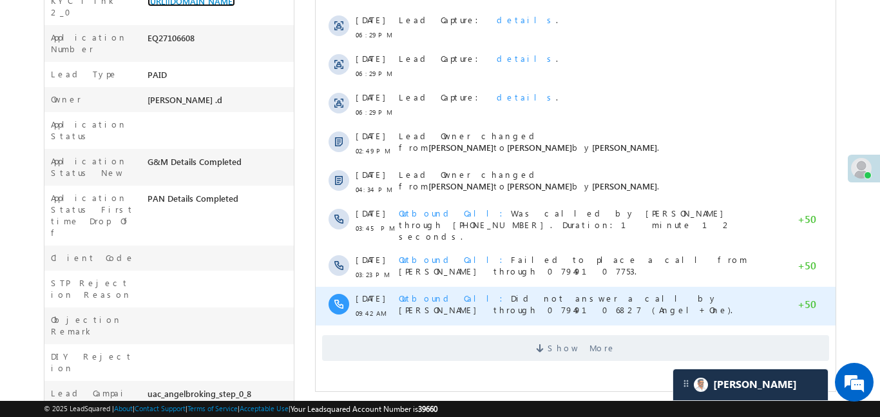
scroll to position [383, 0]
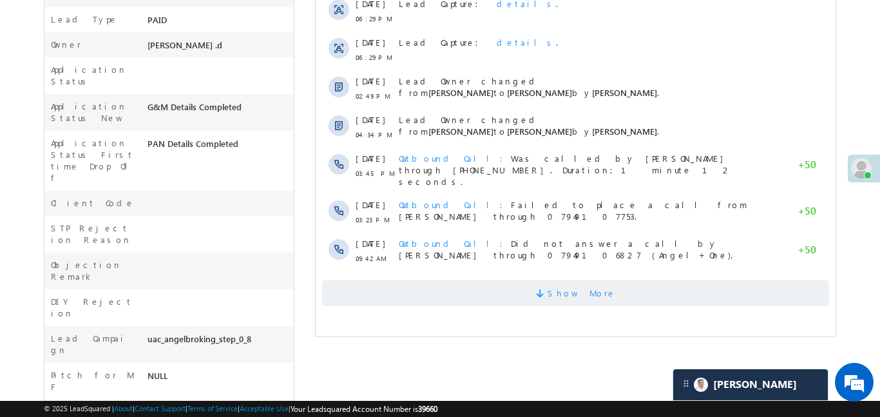
click at [579, 286] on span "Show More" at bounding box center [581, 293] width 68 height 26
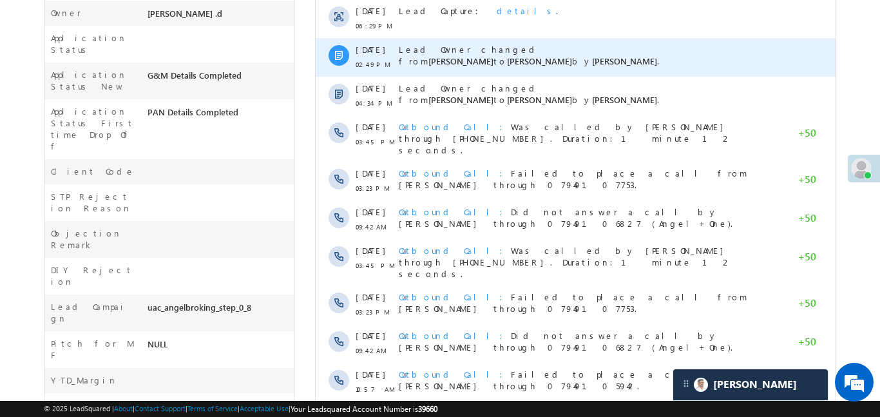
scroll to position [534, 0]
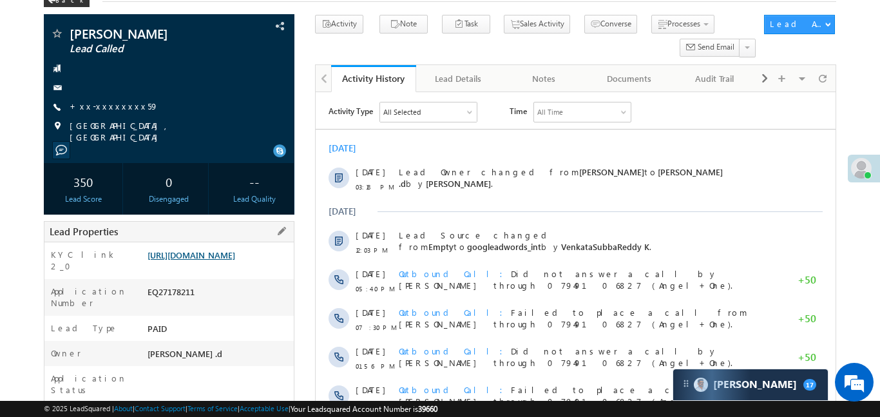
scroll to position [81, 0]
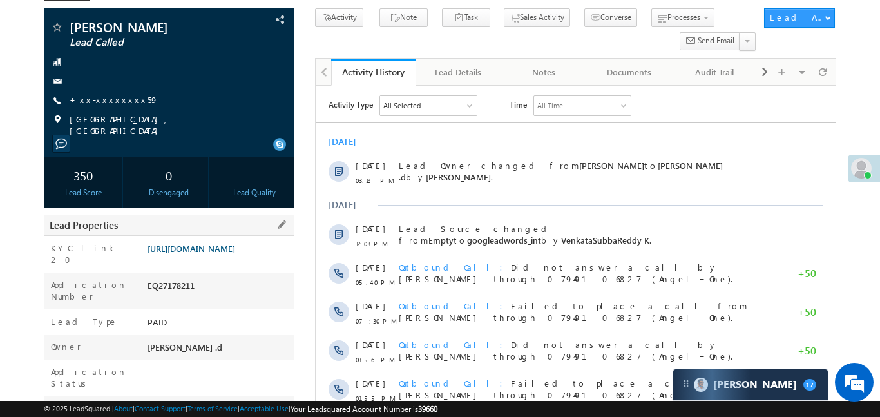
click at [235, 254] on link "[URL][DOMAIN_NAME]" at bounding box center [191, 248] width 88 height 11
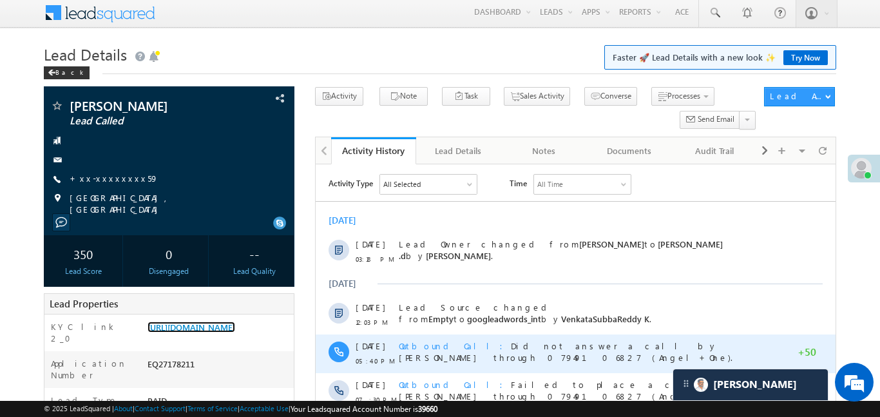
scroll to position [501, 0]
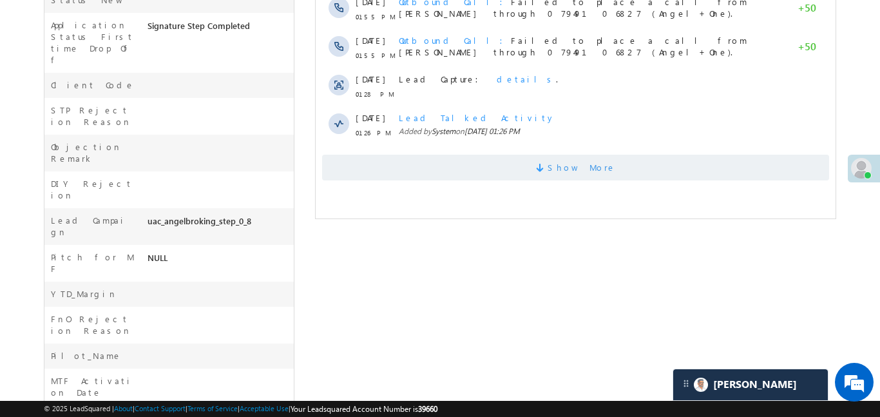
click at [520, 176] on span "Show More" at bounding box center [574, 168] width 507 height 26
click at [523, 164] on span "Show More" at bounding box center [574, 168] width 507 height 26
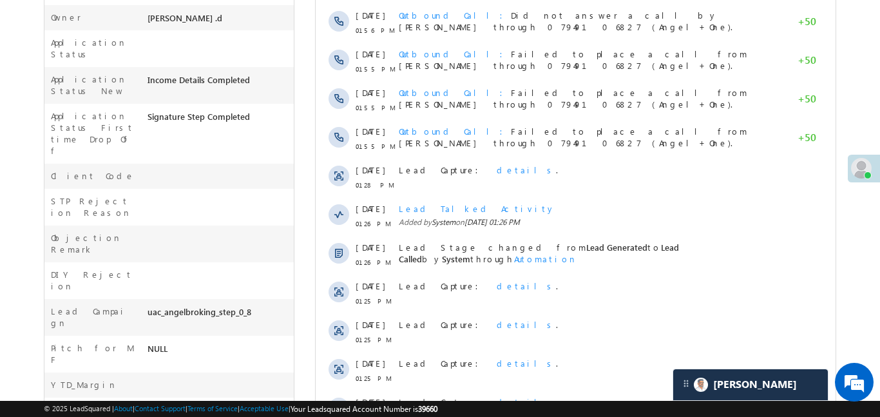
scroll to position [232, 0]
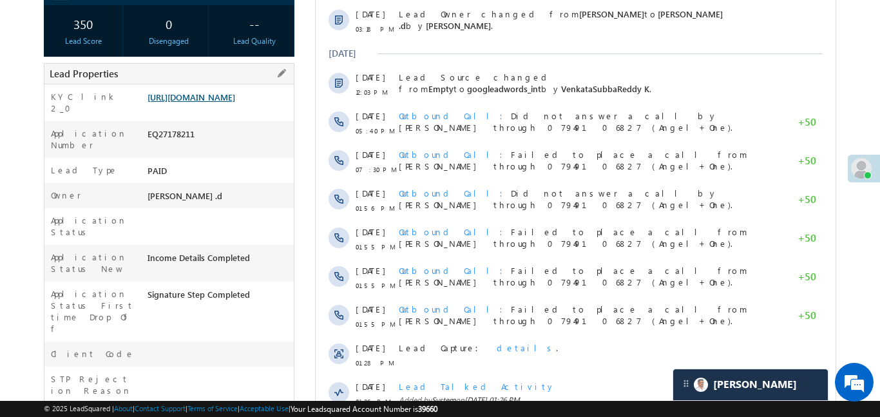
click at [235, 102] on link "https://angelbroking1-pk3em7sa.customui-test.leadsquared.com?leadId=a49cc159-01…" at bounding box center [191, 96] width 88 height 11
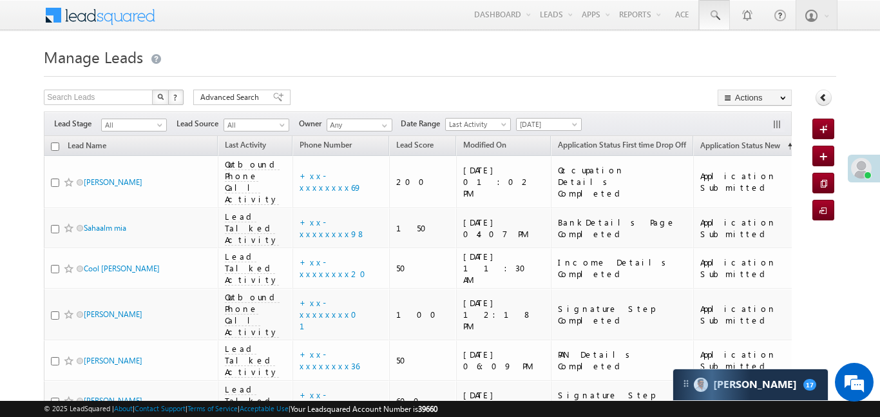
scroll to position [5994, 0]
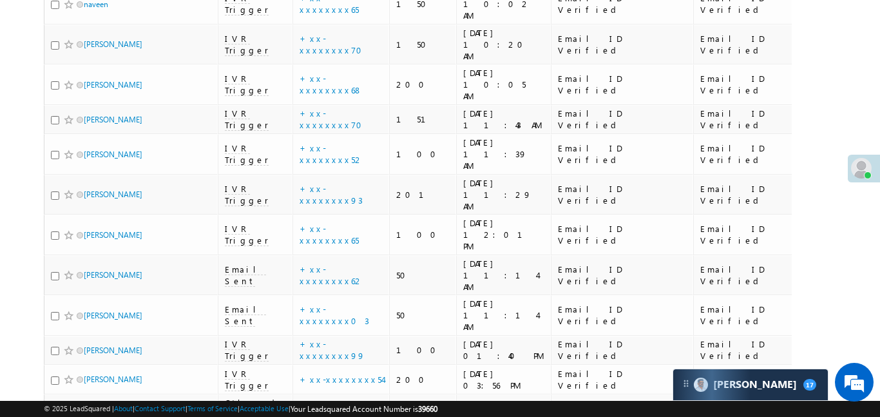
click at [349, 211] on div "Lead Capture : details ." at bounding box center [347, 209] width 146 height 18
click at [362, 208] on link "details" at bounding box center [373, 206] width 22 height 10
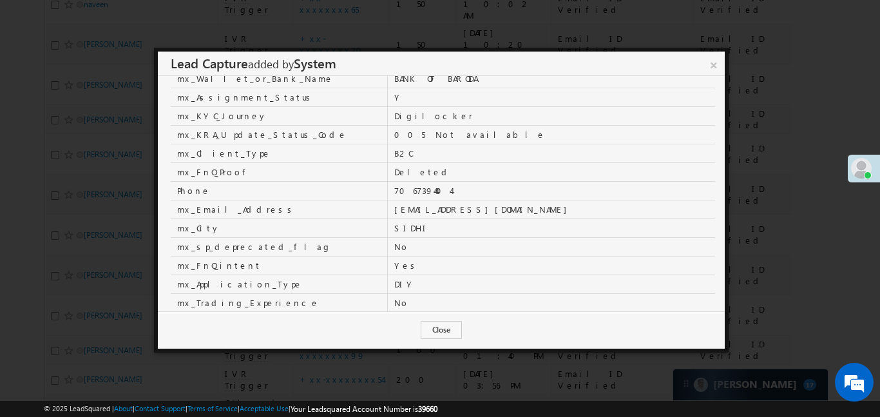
scroll to position [444, 0]
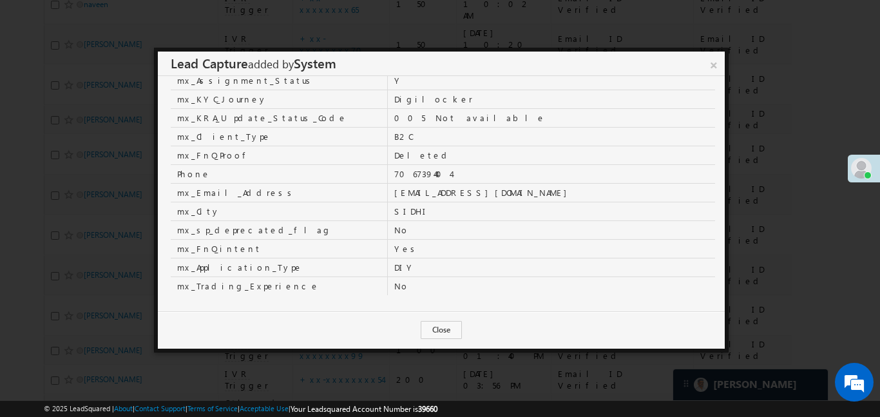
click at [711, 70] on link "×" at bounding box center [713, 63] width 22 height 23
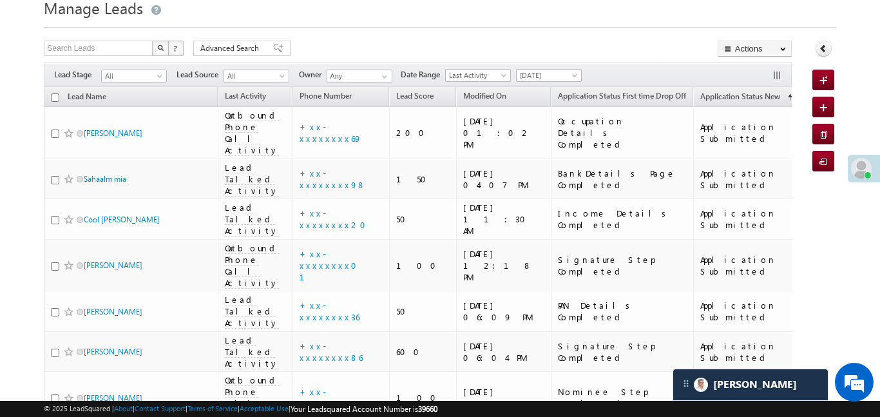
scroll to position [0, 0]
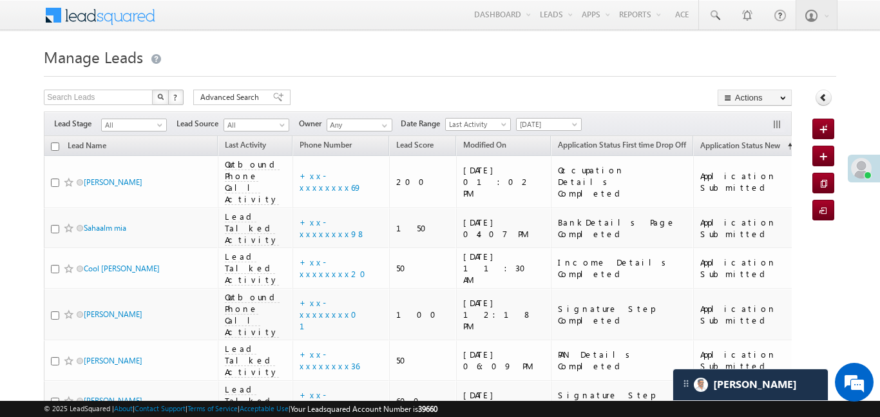
click at [122, 113] on div "Filters Lead Stage All All Lead Source All All Owner Any Any Date Range Go 01/0…" at bounding box center [417, 123] width 747 height 24
click at [125, 119] on span "All" at bounding box center [132, 125] width 61 height 12
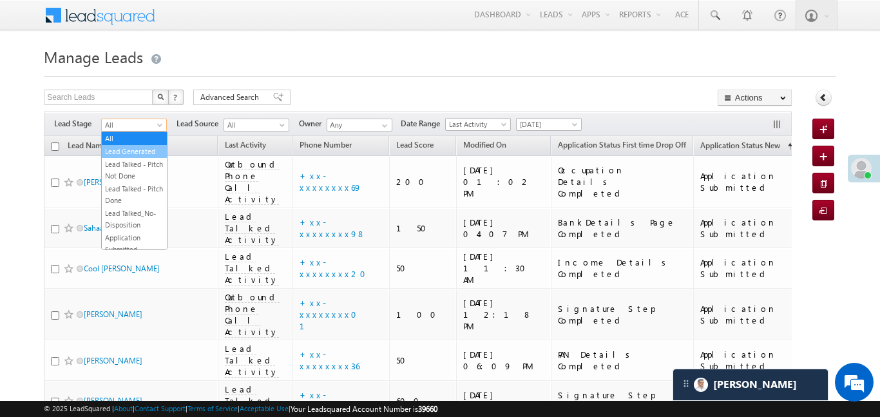
click at [133, 154] on link "Lead Generated" at bounding box center [134, 152] width 65 height 12
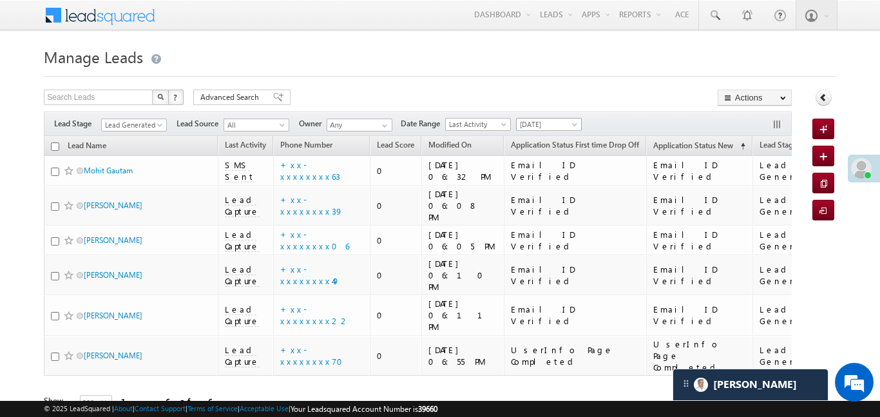
click at [565, 128] on span "[DATE]" at bounding box center [546, 124] width 61 height 12
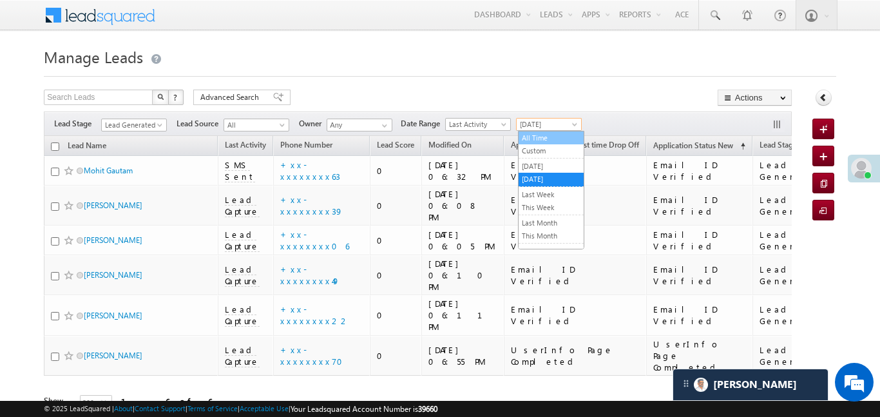
click at [547, 138] on link "All Time" at bounding box center [550, 138] width 65 height 12
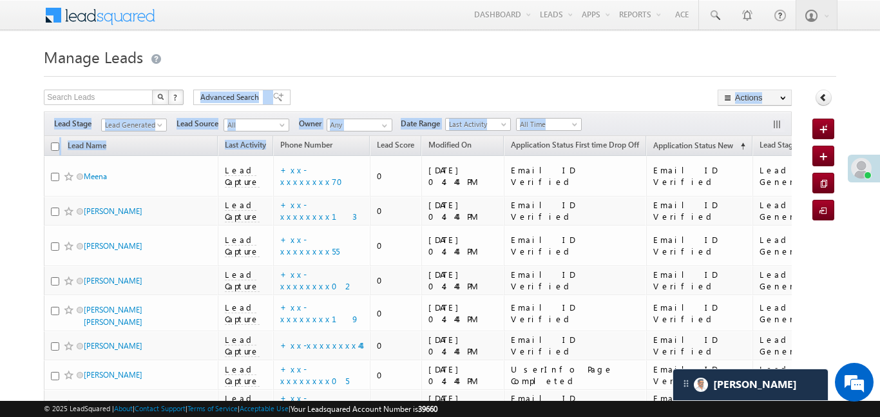
drag, startPoint x: 251, startPoint y: 89, endPoint x: 432, endPoint y: 120, distance: 183.5
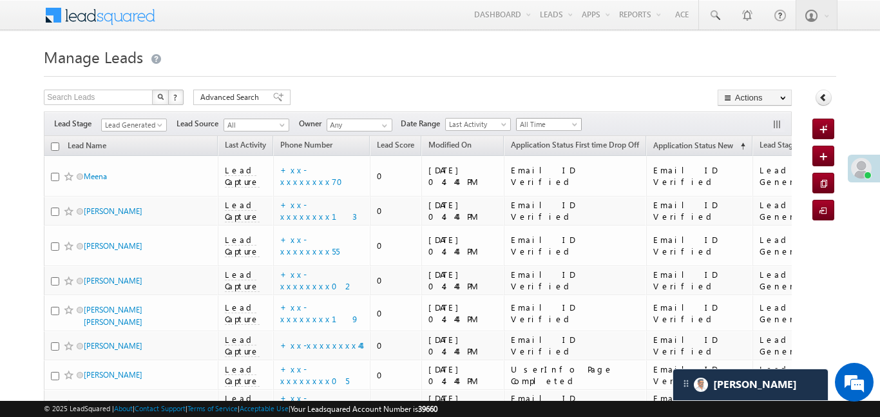
click at [558, 126] on span "All Time" at bounding box center [546, 124] width 61 height 12
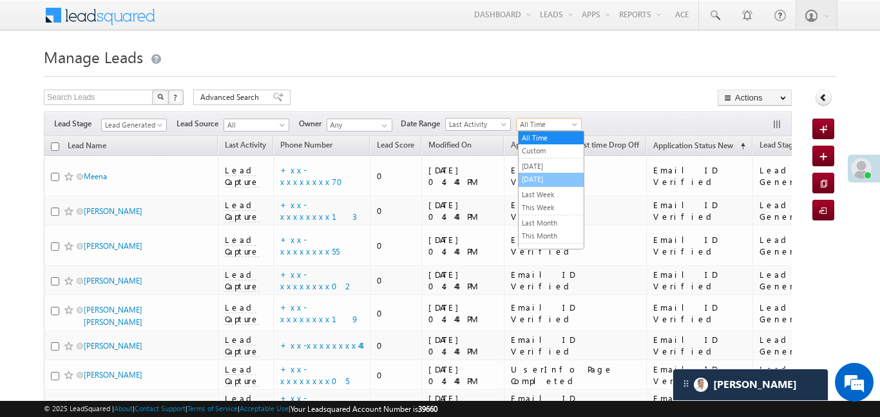
click at [533, 179] on link "[DATE]" at bounding box center [550, 179] width 65 height 12
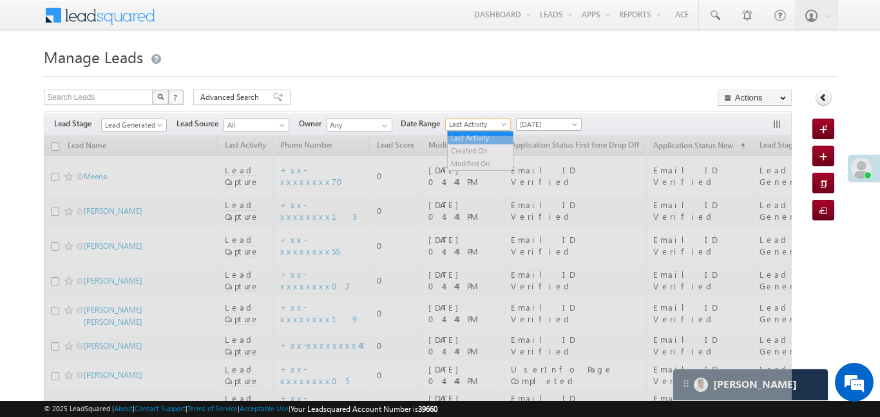
click at [496, 120] on span "Last Activity" at bounding box center [476, 124] width 61 height 12
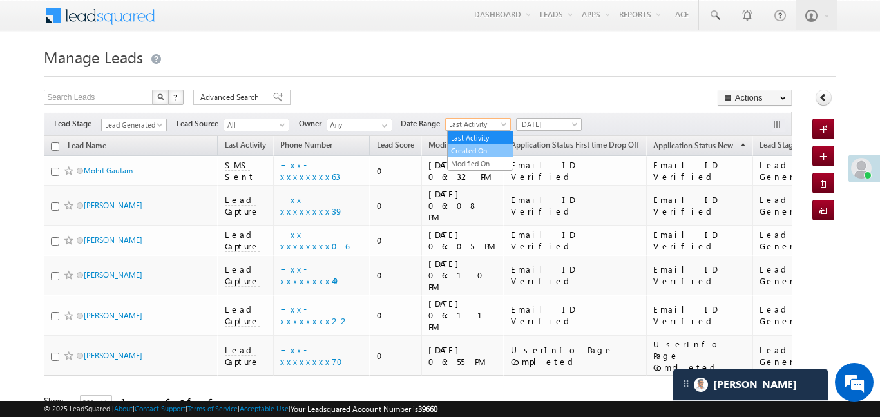
click at [478, 146] on link "Created On" at bounding box center [479, 151] width 65 height 12
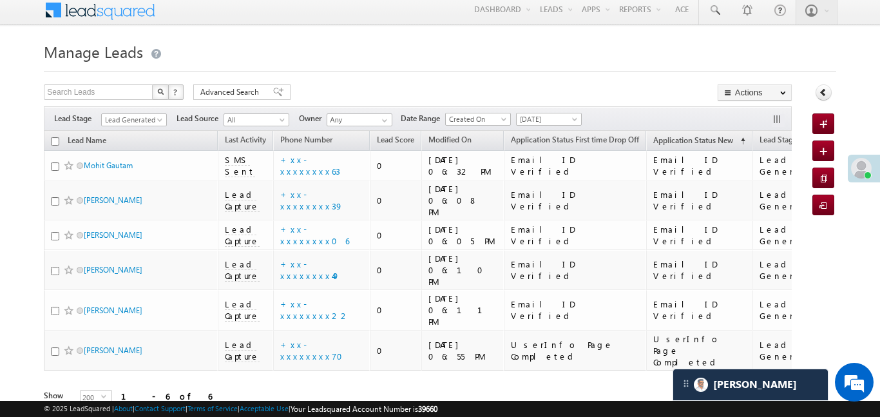
scroll to position [6, 0]
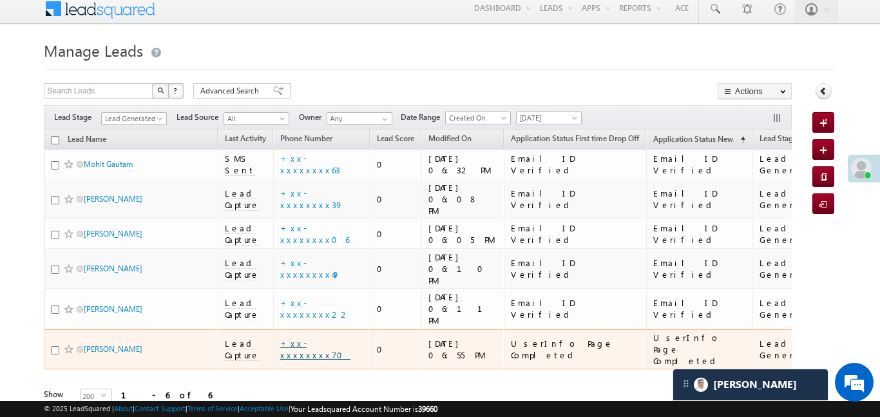
click at [315, 337] on link "+xx-xxxxxxxx70" at bounding box center [315, 348] width 70 height 23
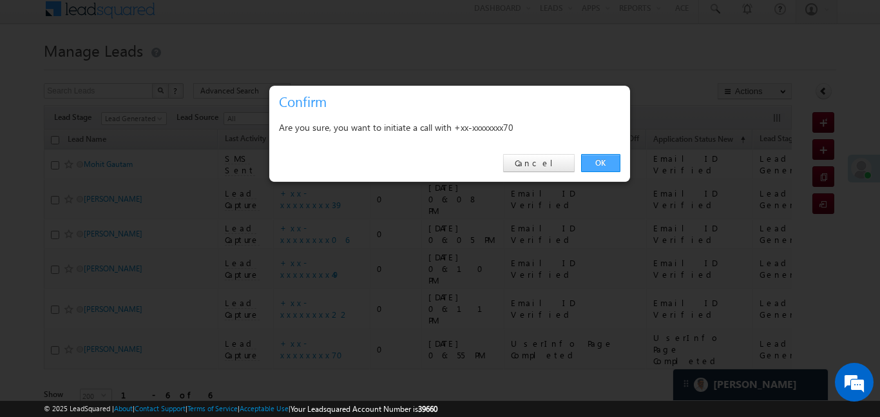
click at [587, 160] on link "OK" at bounding box center [600, 163] width 39 height 18
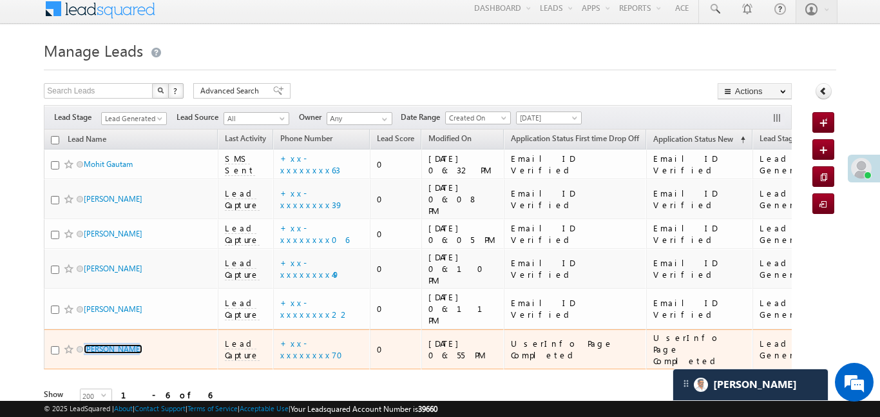
click at [199, 68] on form "Manage Leads Quick Add Lead Search Leads X ? 6 results found Advanced Search Ad…" at bounding box center [439, 239] width 791 height 404
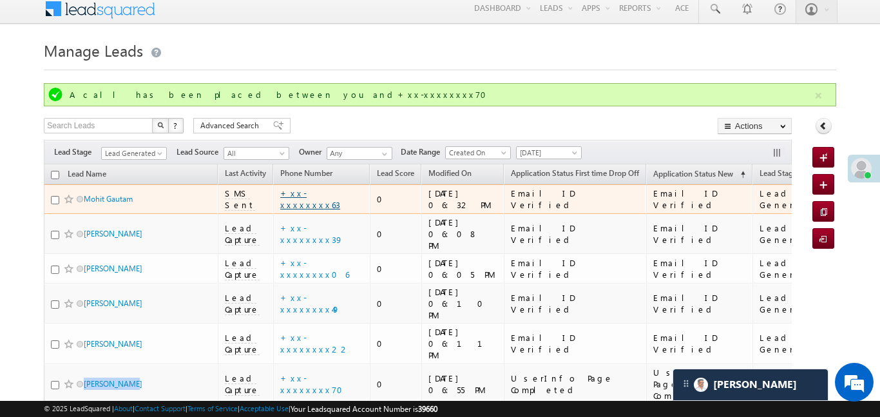
click at [306, 198] on link "+xx-xxxxxxxx63" at bounding box center [310, 198] width 60 height 23
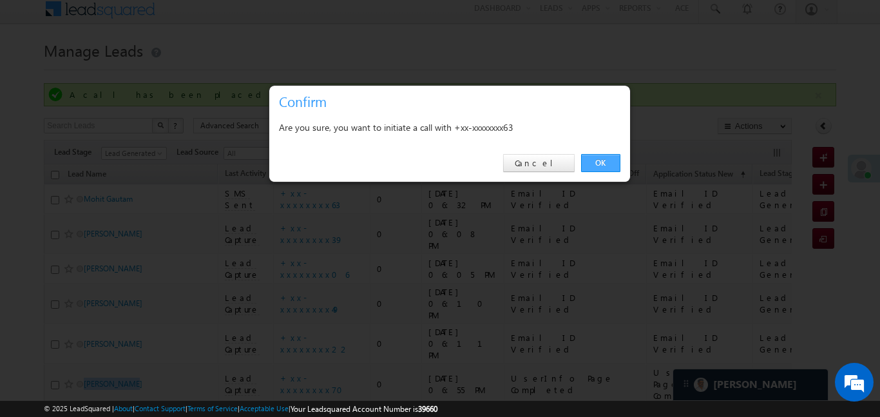
click at [590, 162] on link "OK" at bounding box center [600, 163] width 39 height 18
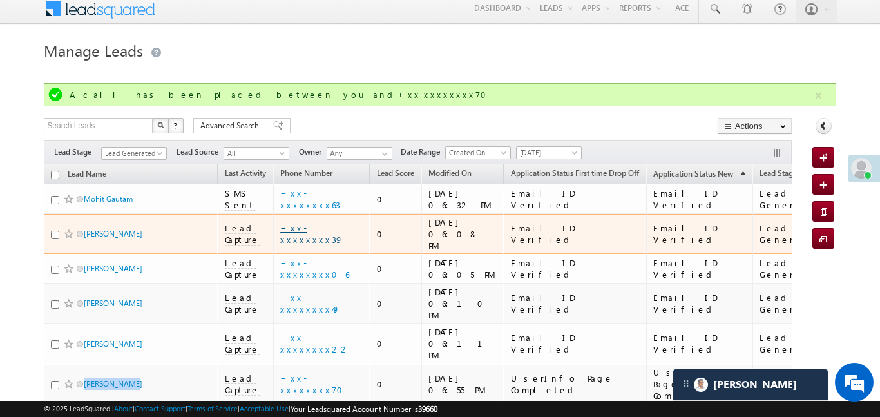
click at [317, 231] on link "+xx-xxxxxxxx39" at bounding box center [311, 233] width 63 height 23
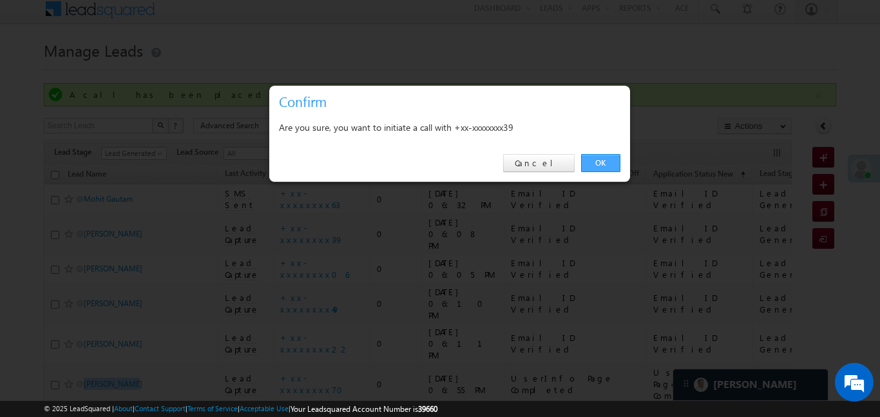
click at [589, 169] on link "OK" at bounding box center [600, 163] width 39 height 18
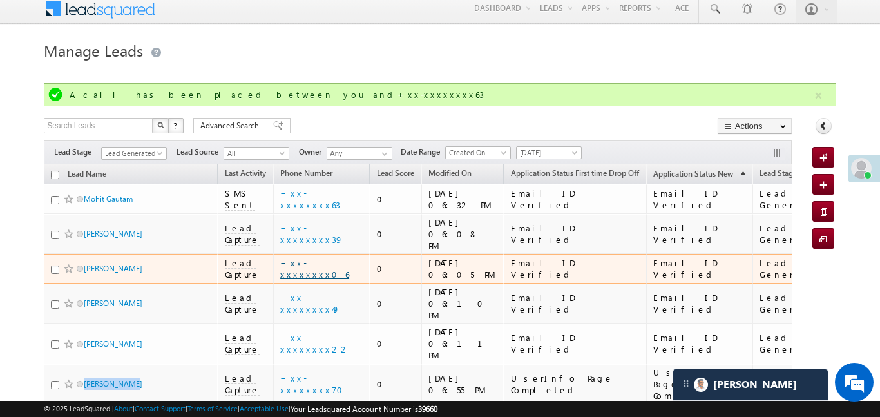
click at [325, 257] on link "+xx-xxxxxxxx06" at bounding box center [314, 268] width 69 height 23
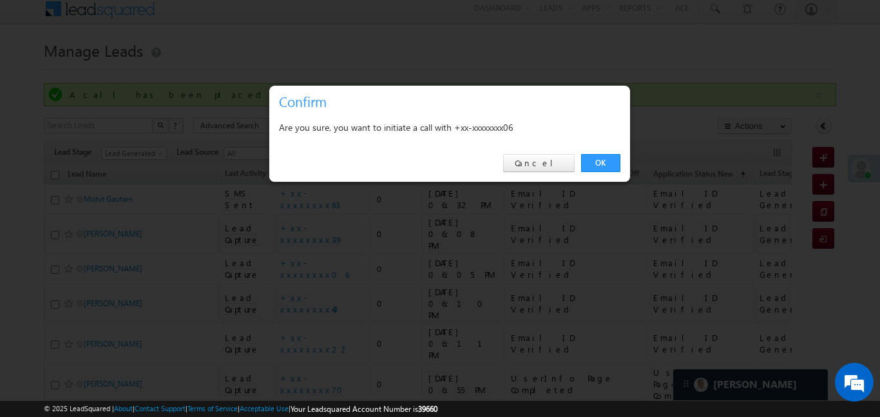
click at [578, 164] on div "OK Cancel" at bounding box center [449, 163] width 361 height 37
click at [561, 166] on link "Cancel" at bounding box center [538, 163] width 71 height 18
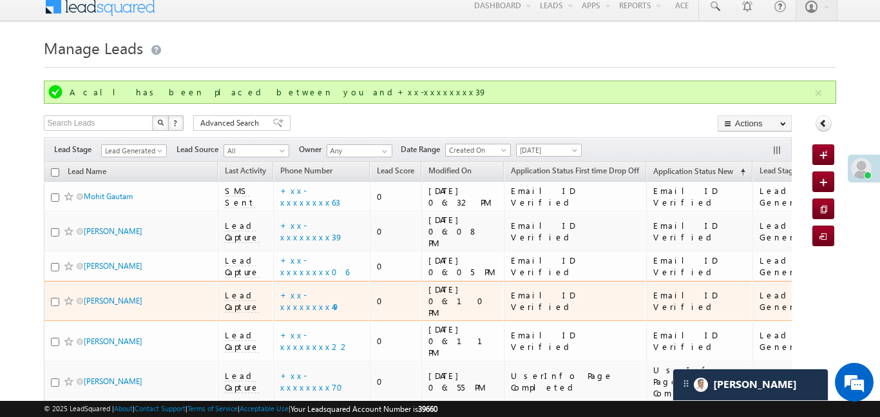
scroll to position [13, 0]
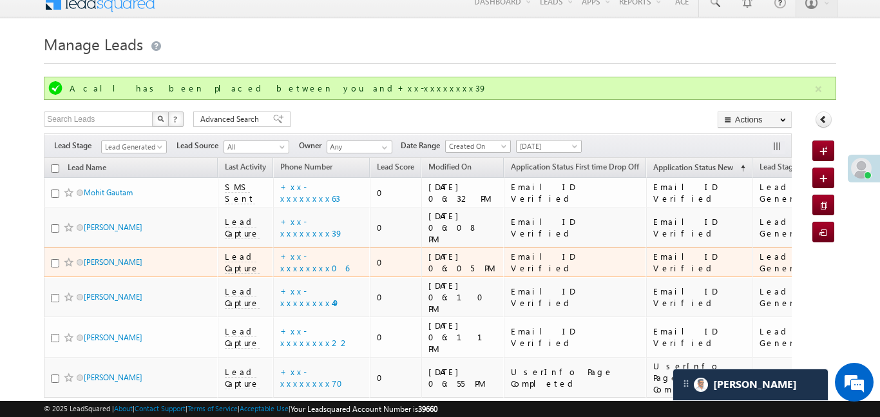
click at [337, 255] on div "+xx-xxxxxxxx06" at bounding box center [322, 261] width 84 height 23
click at [325, 254] on link "+xx-xxxxxxxx06" at bounding box center [314, 261] width 69 height 23
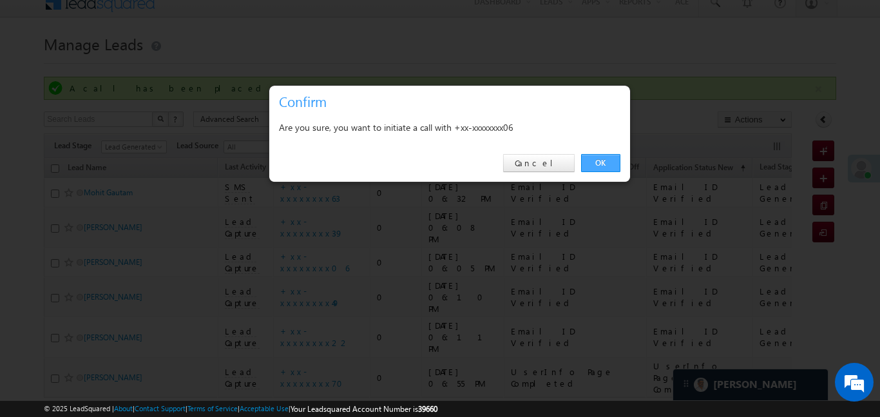
click at [606, 161] on link "OK" at bounding box center [600, 163] width 39 height 18
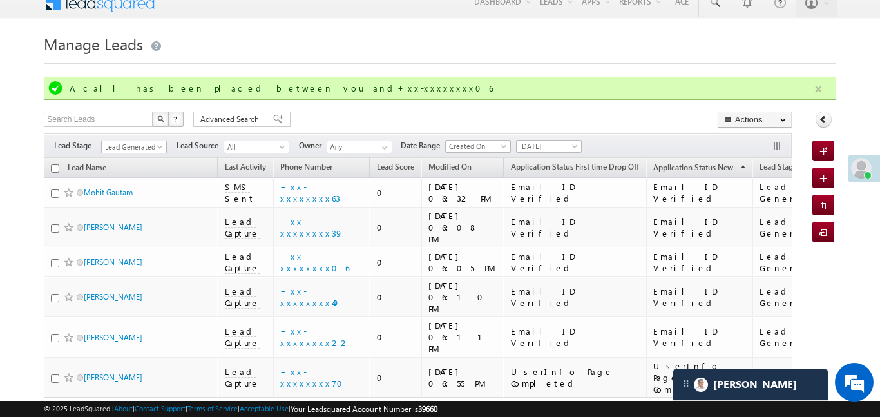
click at [813, 85] on button "button" at bounding box center [818, 89] width 16 height 16
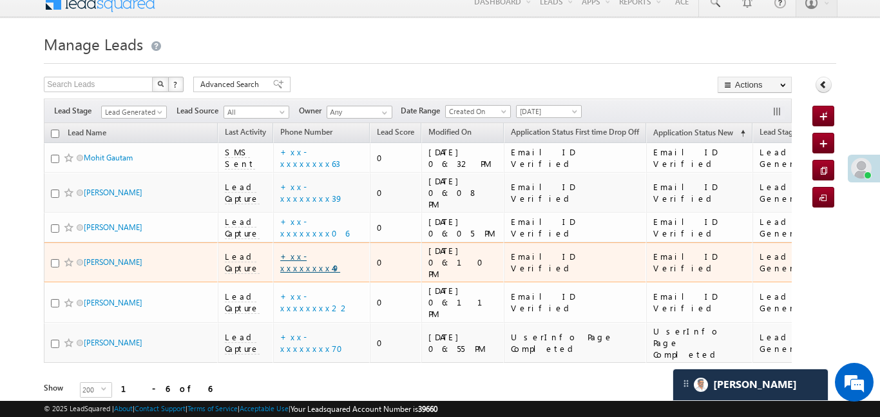
click at [330, 250] on link "+xx-xxxxxxxx49" at bounding box center [310, 261] width 60 height 23
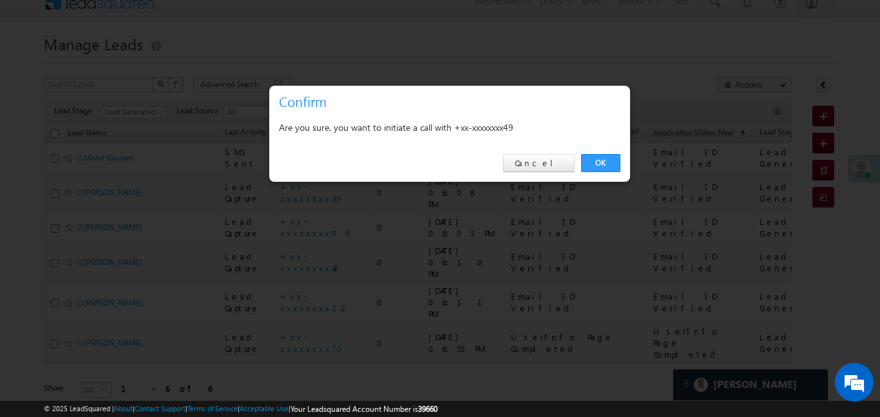
click at [598, 151] on div "OK Cancel" at bounding box center [449, 163] width 361 height 37
click at [599, 164] on link "OK" at bounding box center [600, 163] width 39 height 18
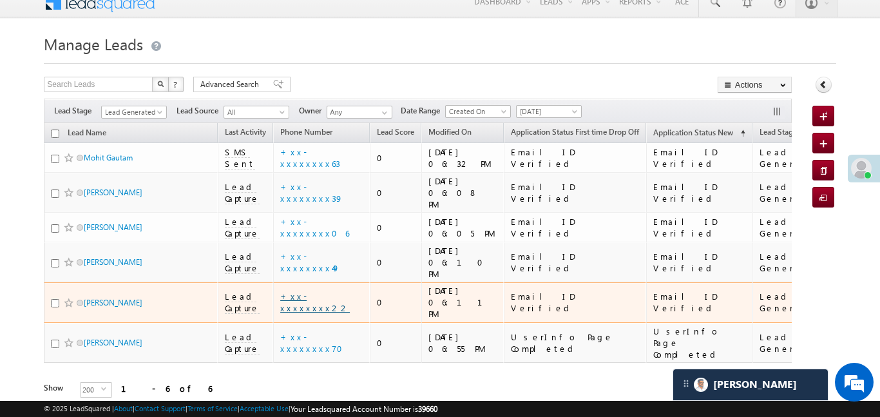
click at [312, 290] on link "+xx-xxxxxxxx22" at bounding box center [315, 301] width 70 height 23
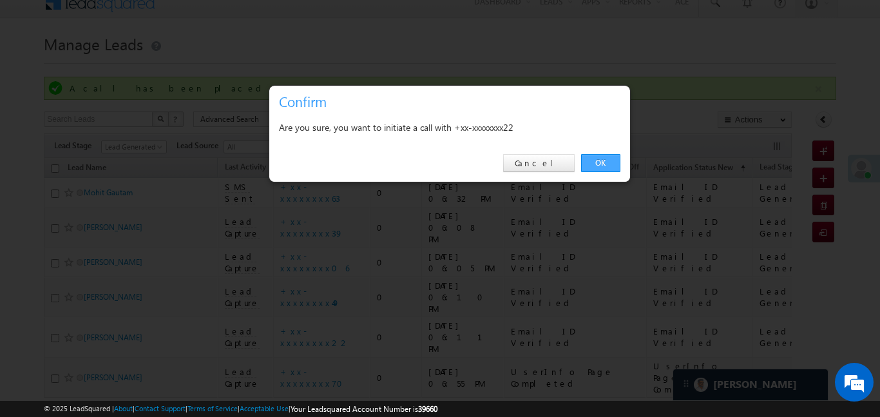
click at [599, 164] on link "OK" at bounding box center [600, 163] width 39 height 18
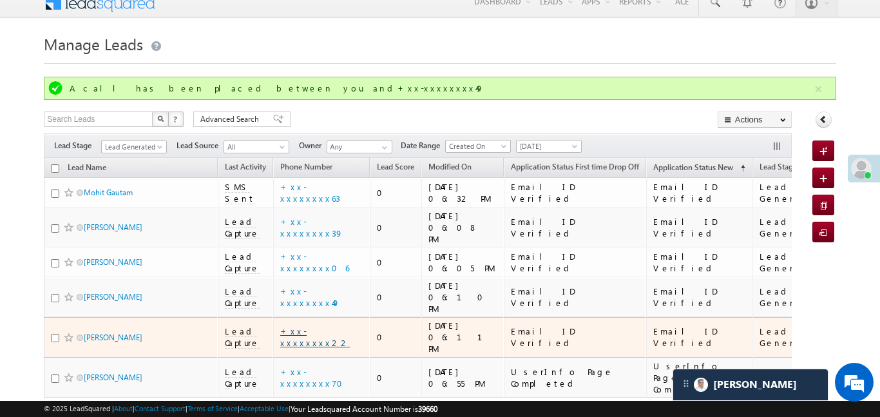
click at [321, 325] on link "+xx-xxxxxxxx22" at bounding box center [315, 336] width 70 height 23
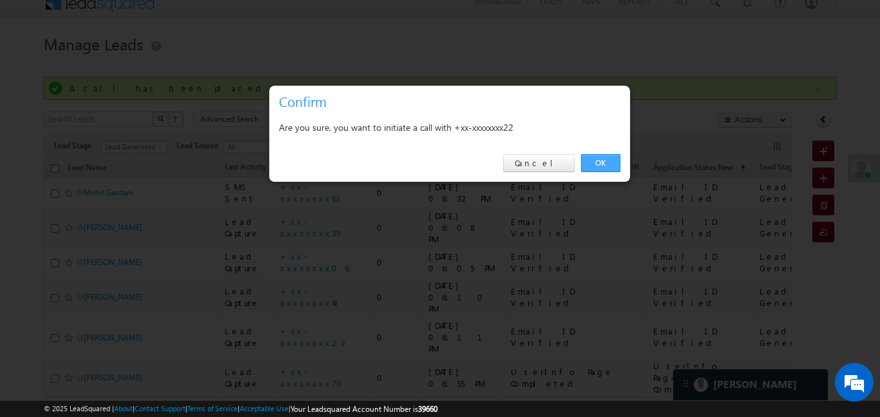
click at [603, 155] on link "OK" at bounding box center [600, 163] width 39 height 18
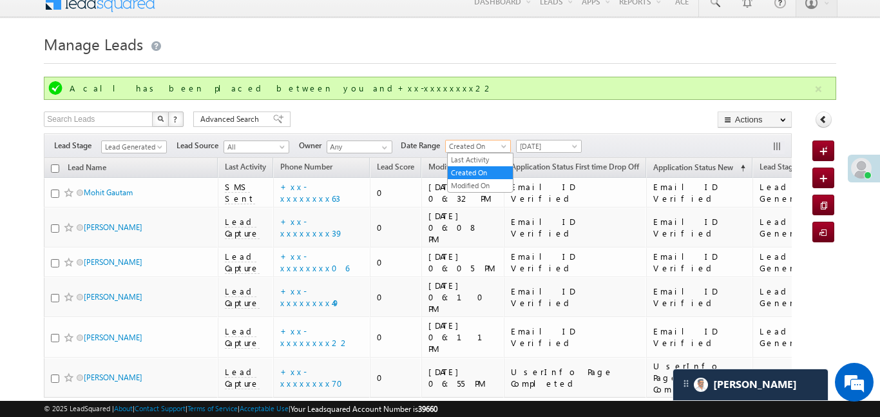
click at [480, 149] on span "Created On" at bounding box center [476, 146] width 61 height 12
click at [488, 163] on link "Last Activity" at bounding box center [479, 160] width 65 height 12
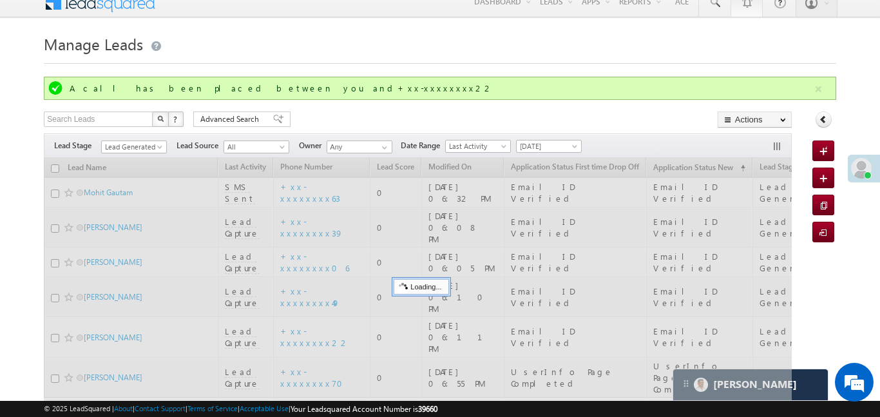
scroll to position [0, 0]
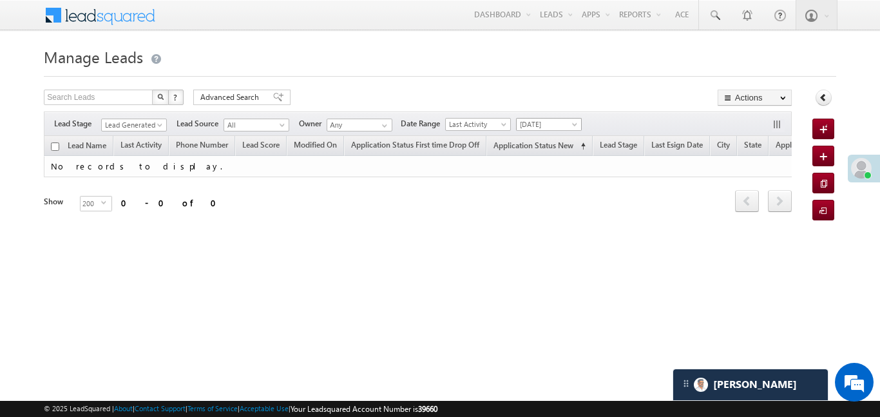
click at [557, 126] on span "[DATE]" at bounding box center [546, 124] width 61 height 12
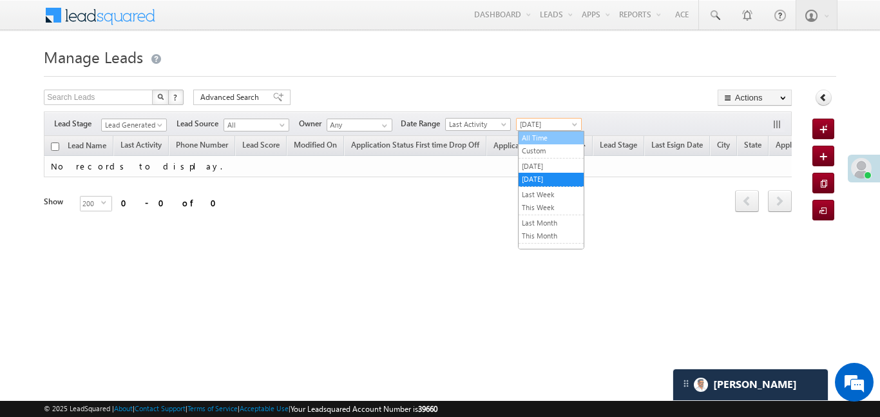
click at [539, 138] on link "All Time" at bounding box center [550, 138] width 65 height 12
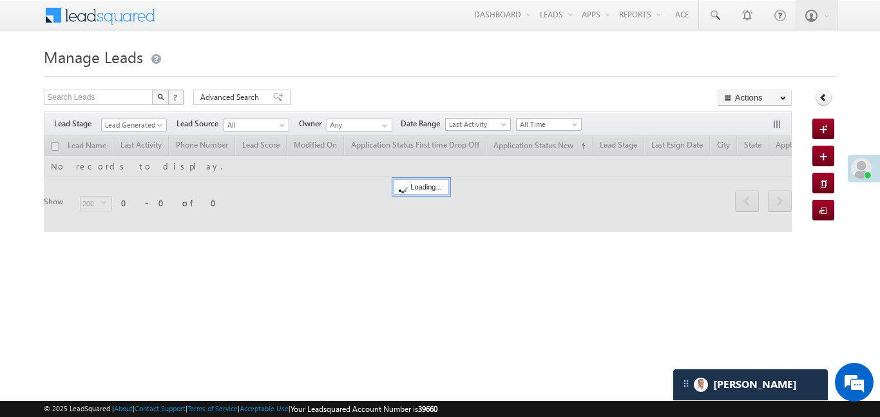
click at [143, 118] on span "Lead Generated" at bounding box center [134, 123] width 66 height 11
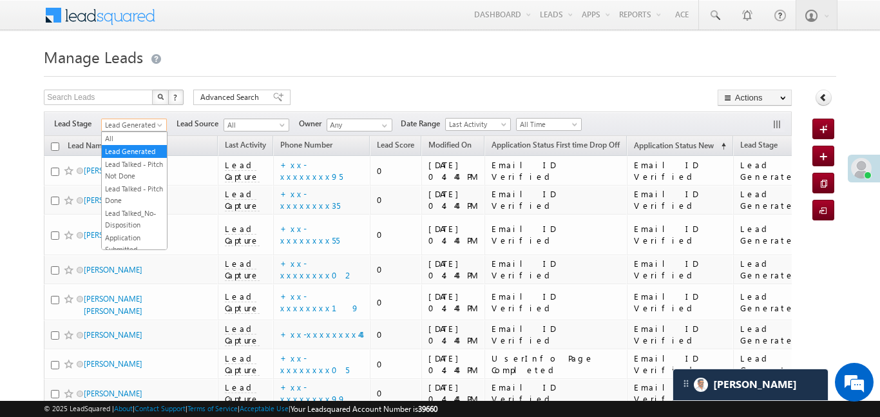
click at [149, 127] on span "Lead Generated" at bounding box center [132, 125] width 61 height 12
click at [140, 139] on link "All" at bounding box center [134, 139] width 65 height 12
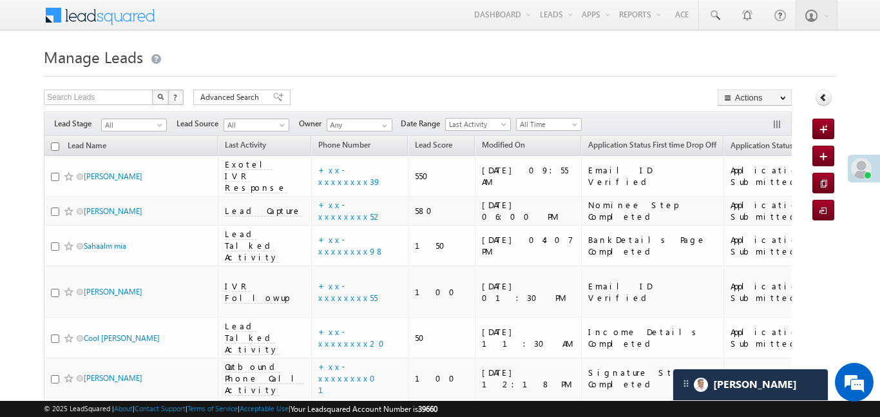
click at [261, 99] on span "Advanced Search" at bounding box center [231, 97] width 62 height 12
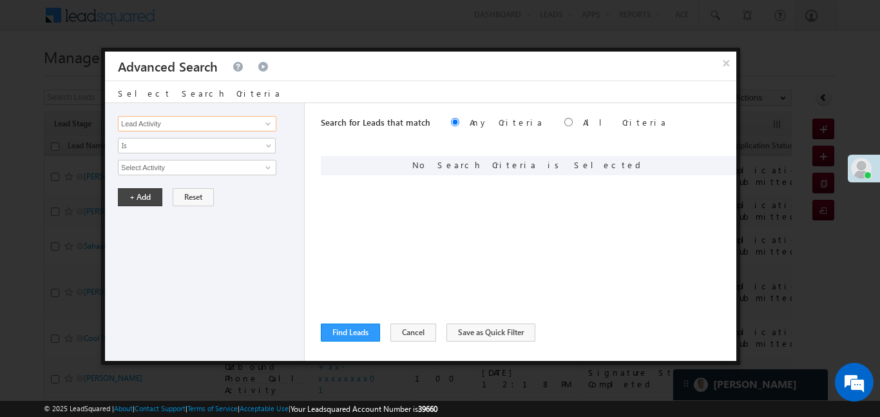
click at [245, 123] on input "Lead Activity" at bounding box center [197, 123] width 158 height 15
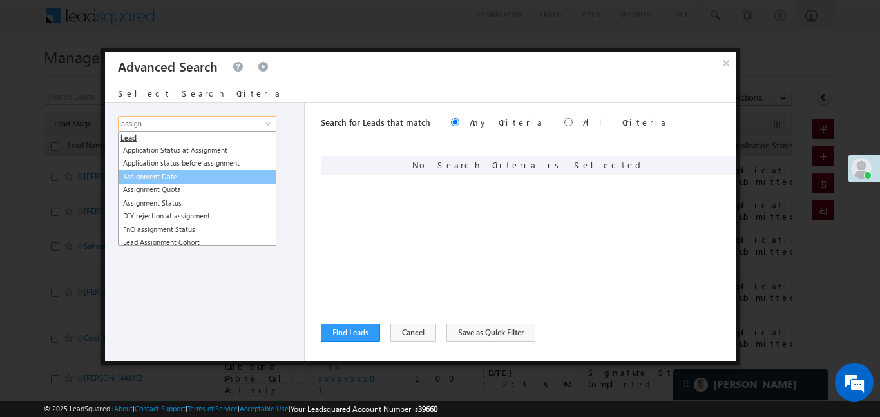
click at [175, 176] on link "Assignment Date" at bounding box center [197, 176] width 158 height 15
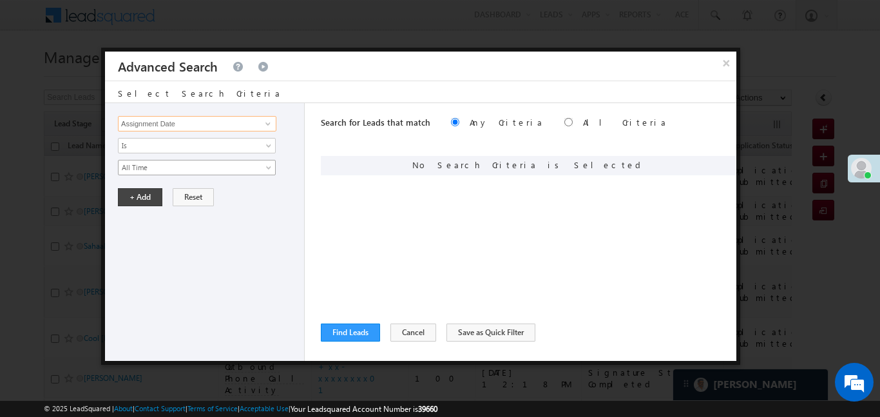
type input "Assignment Date"
click at [159, 157] on div "Lead Activity Task Sales Group Prospect Id WA Last Message Timestamp 4th Day Di…" at bounding box center [205, 232] width 200 height 258
click at [154, 169] on span "All Time" at bounding box center [188, 168] width 140 height 12
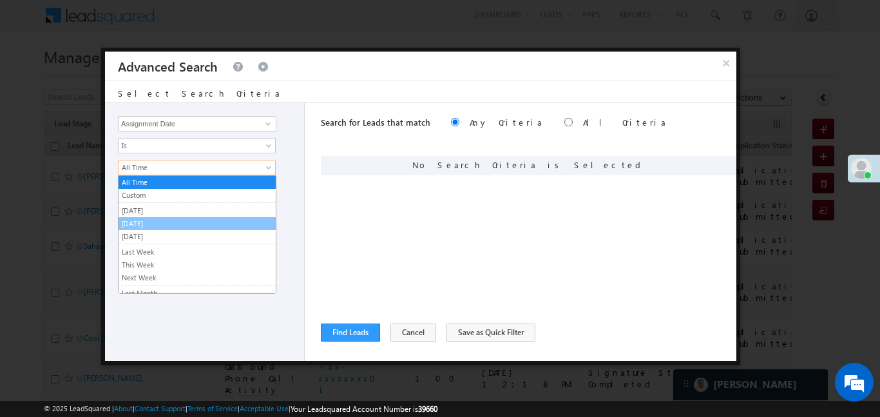
click at [151, 227] on link "Today" at bounding box center [196, 224] width 157 height 12
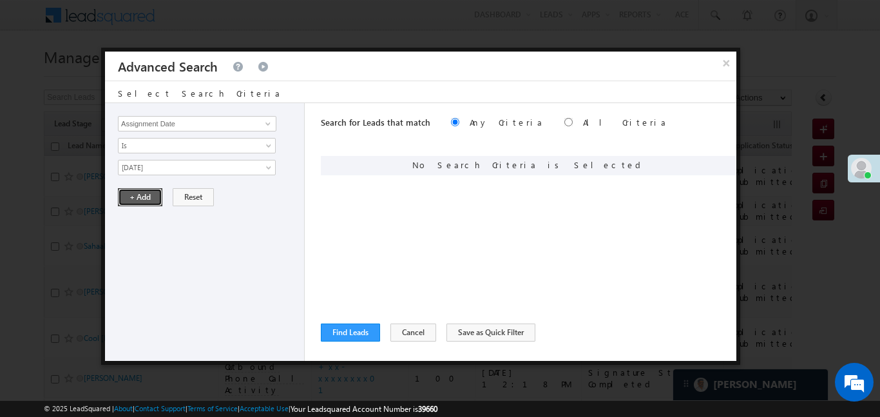
click at [146, 191] on button "+ Add" at bounding box center [140, 197] width 44 height 18
click at [564, 121] on input "radio" at bounding box center [568, 122] width 8 height 8
radio input "true"
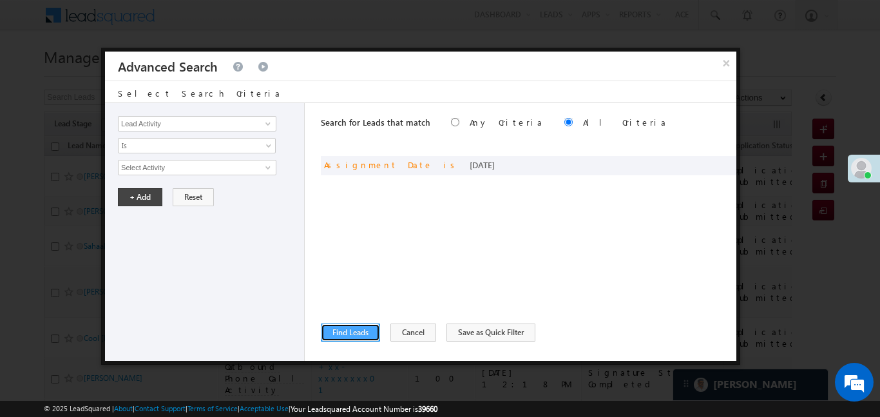
click at [350, 335] on button "Find Leads" at bounding box center [350, 332] width 59 height 18
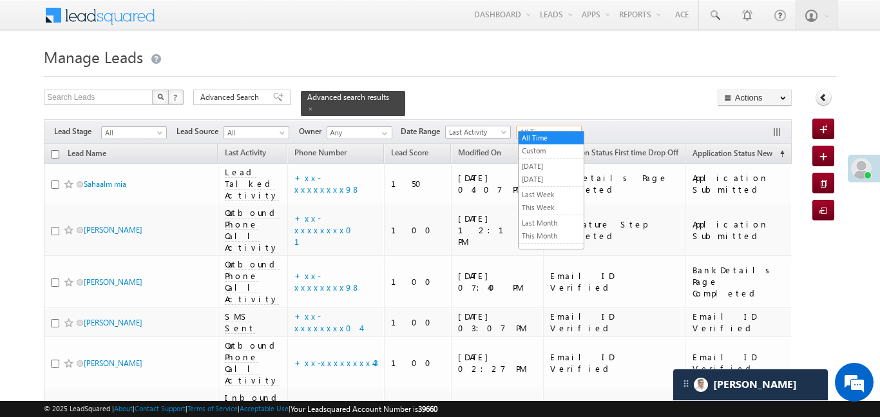
click at [547, 126] on span "All Time" at bounding box center [546, 132] width 61 height 12
click at [544, 102] on div "Search Leads X ? 67 results found Advanced Search Advanced Search Advanced sear…" at bounding box center [418, 102] width 748 height 26
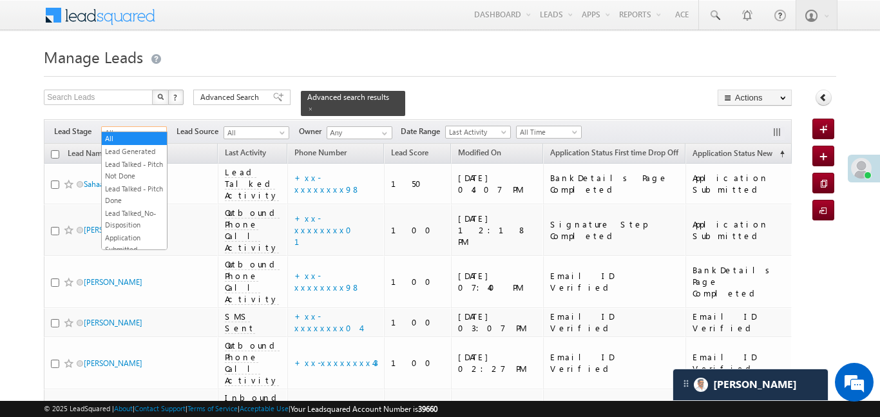
click at [144, 127] on span "All" at bounding box center [132, 133] width 61 height 12
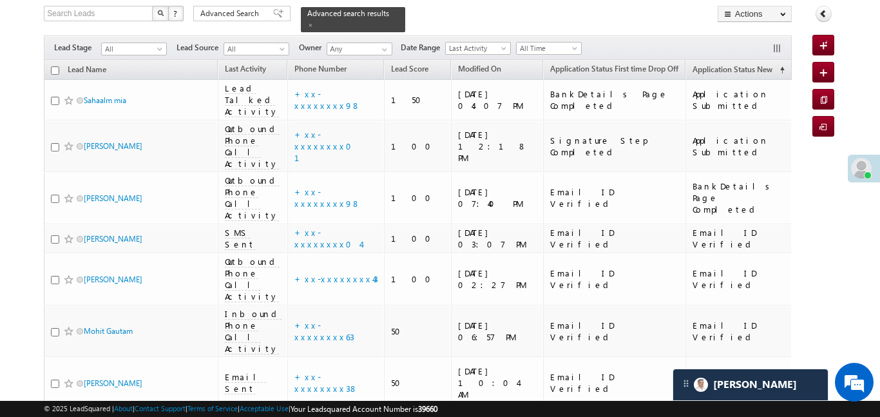
scroll to position [82, 0]
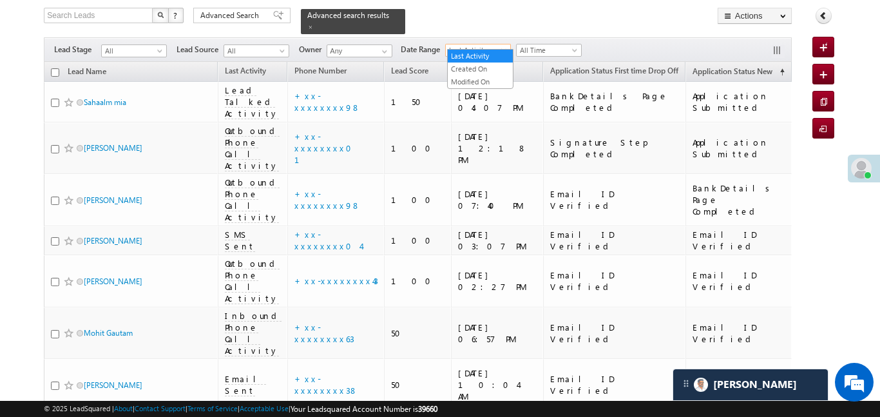
click at [498, 44] on span "Last Activity" at bounding box center [476, 50] width 61 height 12
click at [472, 70] on link "Created On" at bounding box center [479, 69] width 65 height 12
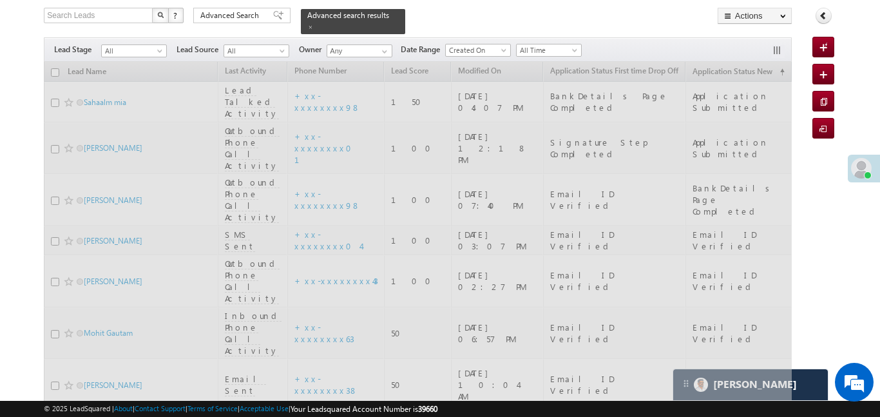
click at [551, 37] on div "Filters Lead Stage All Lead Generated Lead Talked - Pitch Not Done Lead Talked …" at bounding box center [417, 49] width 747 height 24
click at [552, 46] on span "All Time" at bounding box center [546, 50] width 61 height 12
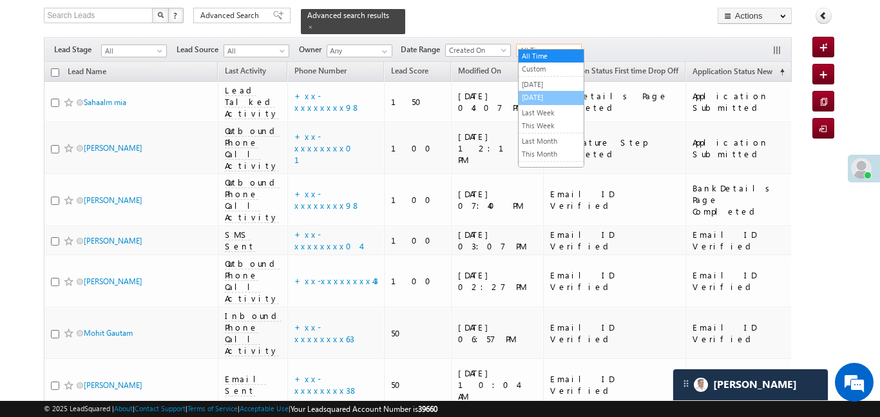
click at [557, 94] on link "Today" at bounding box center [550, 97] width 65 height 12
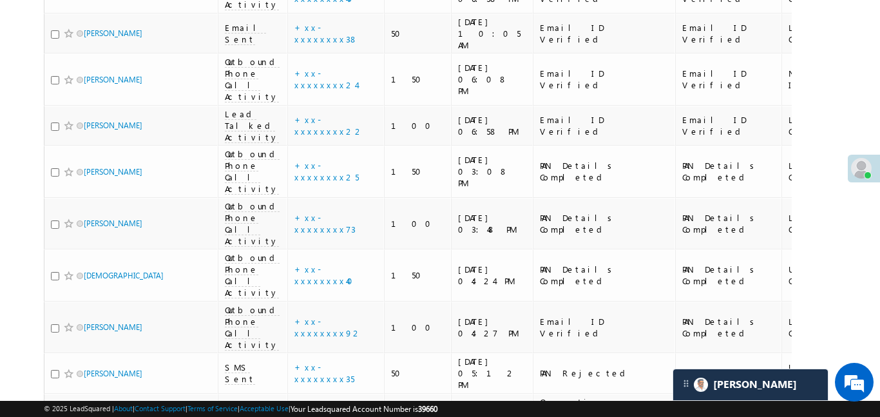
scroll to position [1172, 0]
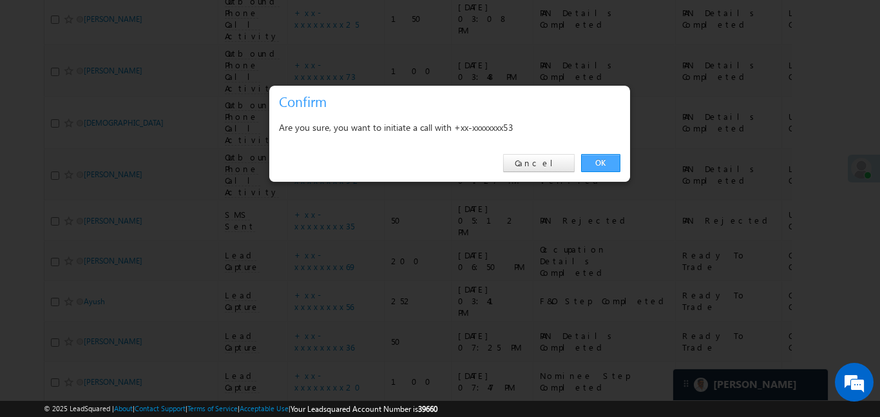
click at [608, 158] on link "OK" at bounding box center [600, 163] width 39 height 18
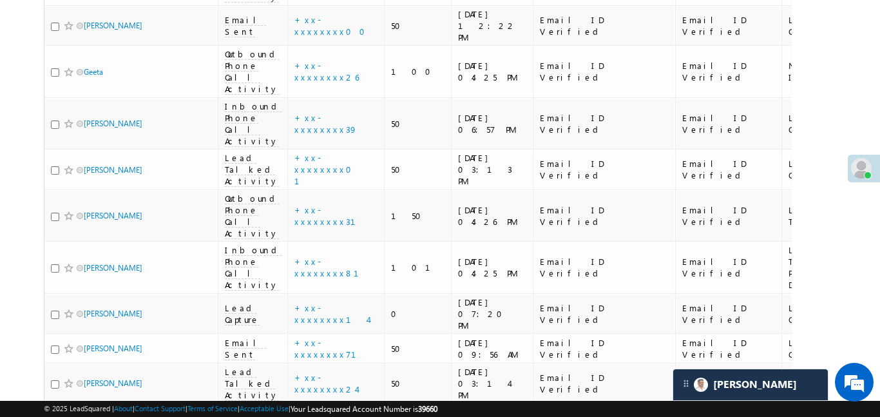
scroll to position [428, 0]
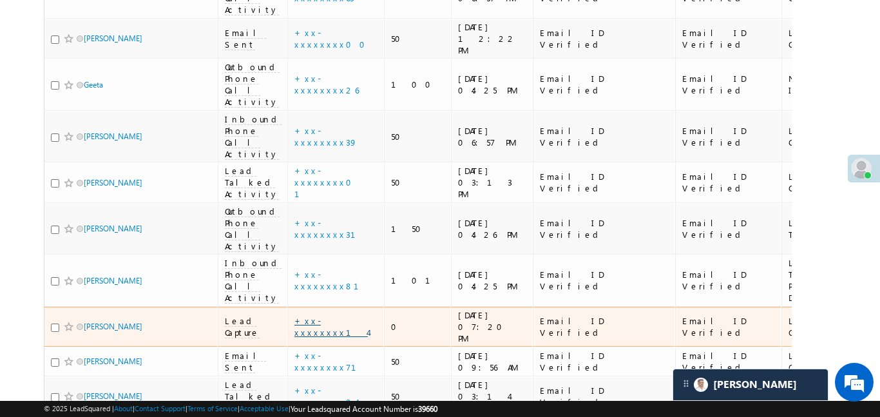
click at [321, 315] on link "+xx-xxxxxxxx14" at bounding box center [330, 326] width 73 height 23
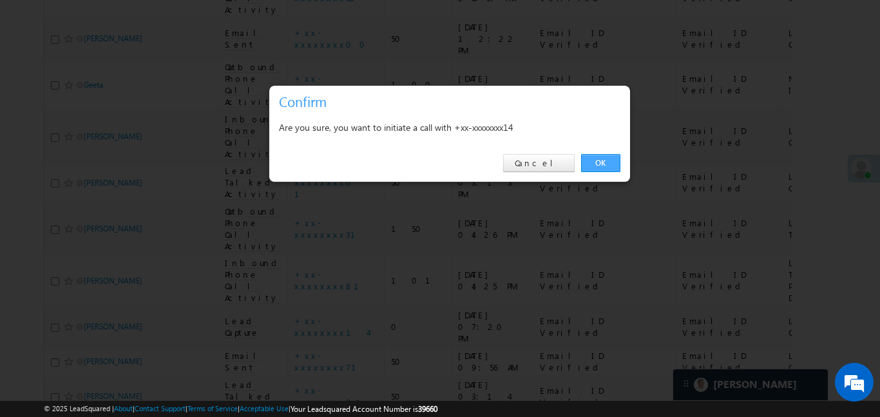
click at [610, 171] on link "OK" at bounding box center [600, 163] width 39 height 18
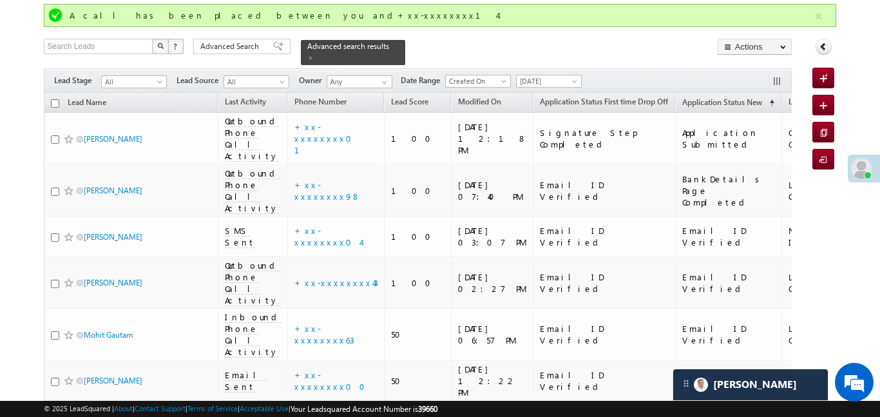
scroll to position [0, 0]
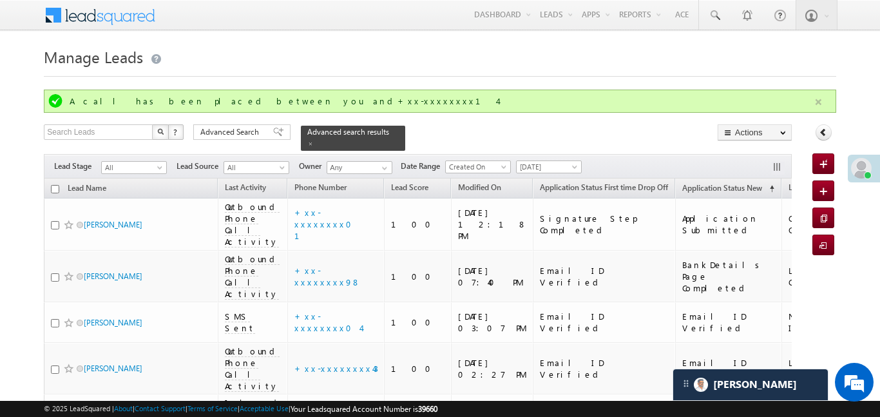
click at [815, 109] on button "button" at bounding box center [818, 102] width 16 height 16
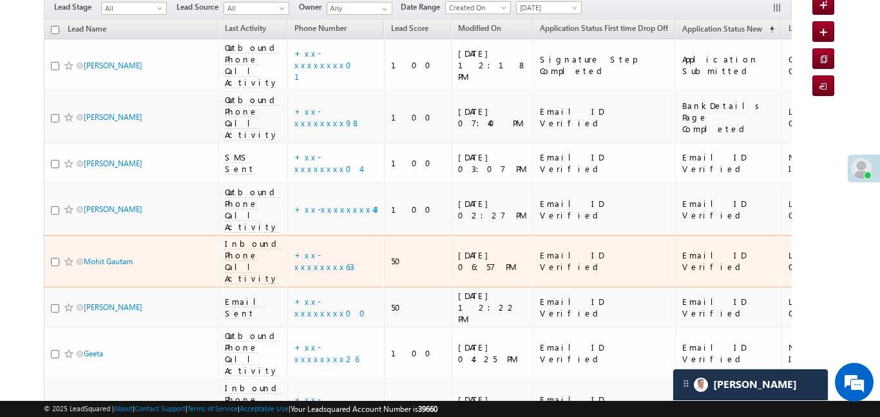
scroll to position [113, 0]
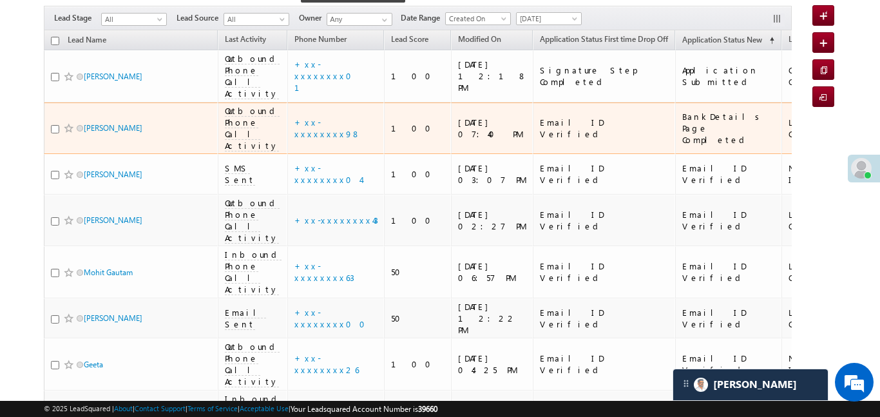
click at [331, 102] on td "+xx-xxxxxxxx98" at bounding box center [335, 128] width 97 height 52
click at [325, 117] on link "+xx-xxxxxxxx98" at bounding box center [327, 128] width 66 height 23
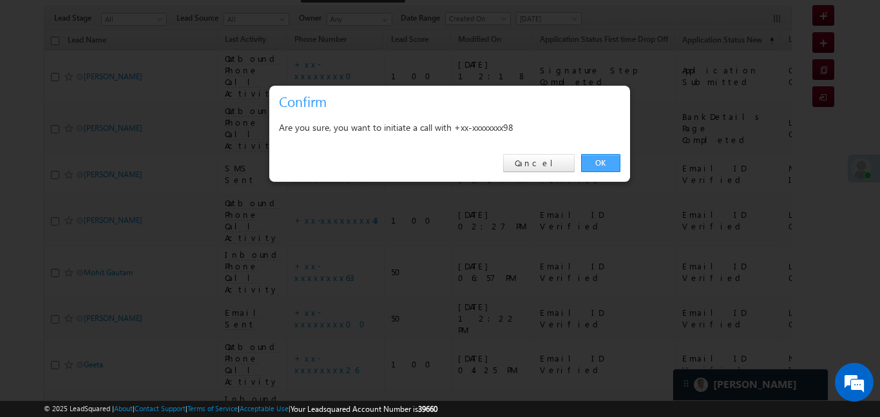
click at [594, 156] on link "OK" at bounding box center [600, 163] width 39 height 18
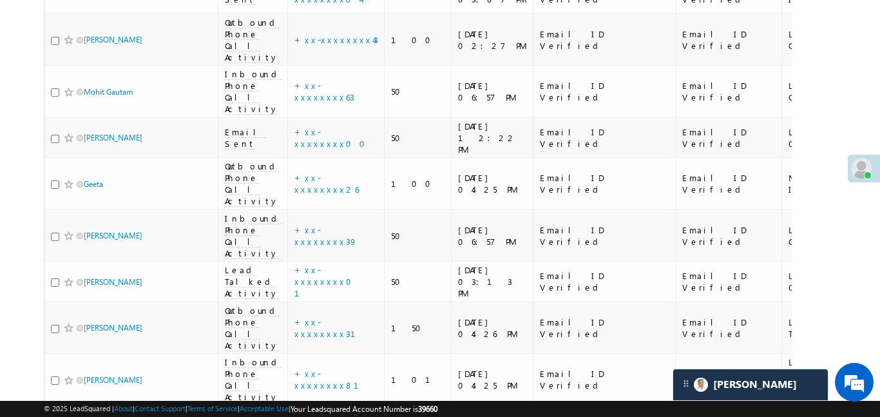
scroll to position [0, 0]
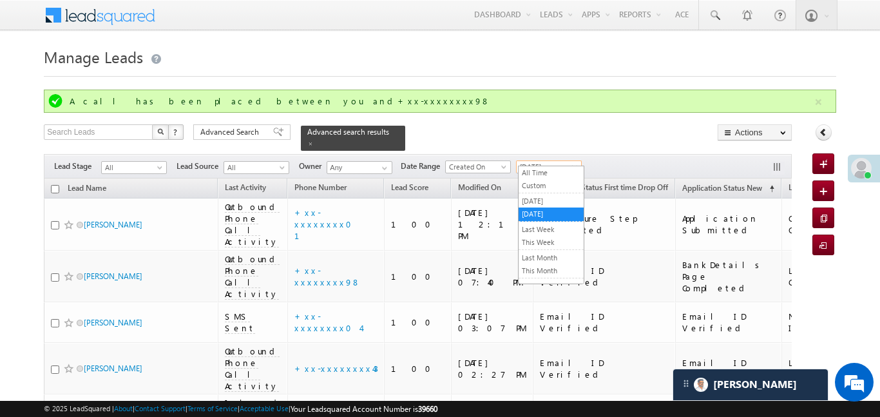
click at [541, 164] on span "Today" at bounding box center [546, 167] width 61 height 12
click at [550, 167] on link "All Time" at bounding box center [550, 173] width 65 height 12
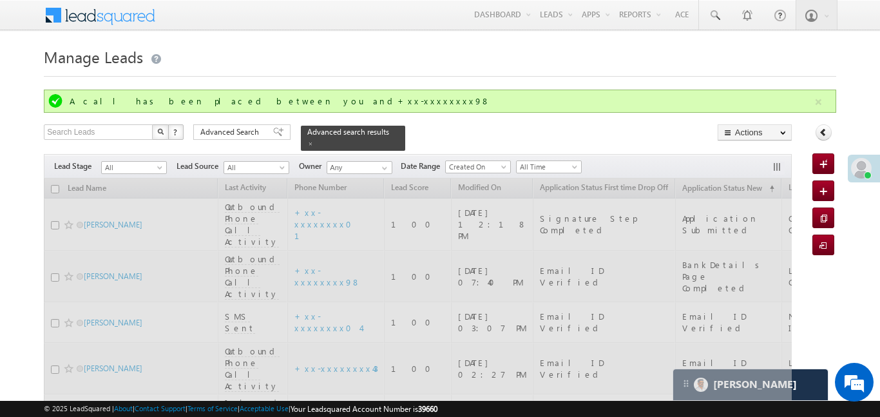
click at [477, 154] on div "Filters Lead Stage All Lead Generated Lead Talked - Pitch Not Done Lead Talked …" at bounding box center [417, 166] width 747 height 24
click at [478, 161] on span "Created On" at bounding box center [476, 167] width 61 height 12
click at [469, 174] on link "Last Activity" at bounding box center [479, 173] width 65 height 12
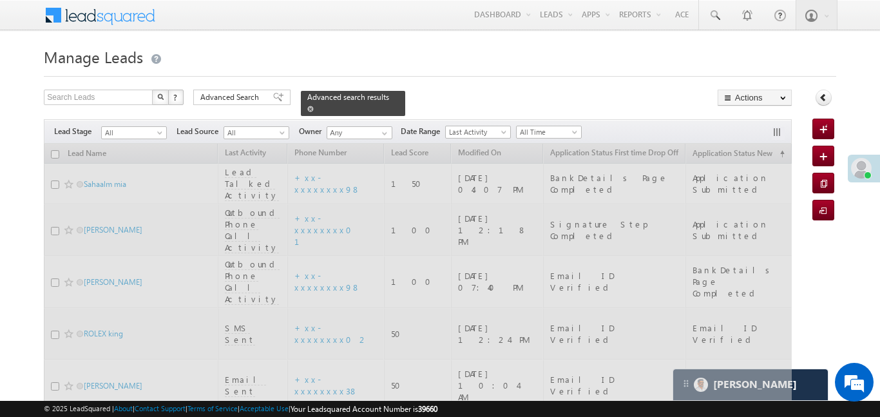
click at [314, 106] on span at bounding box center [310, 109] width 6 height 6
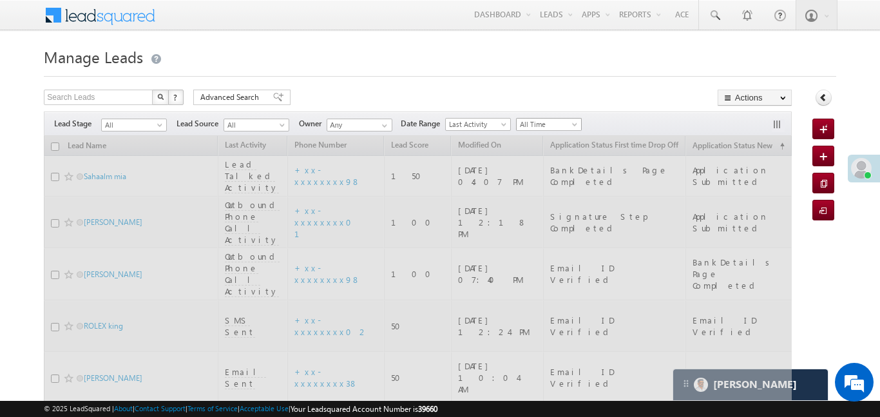
click at [145, 120] on span "All" at bounding box center [132, 125] width 61 height 12
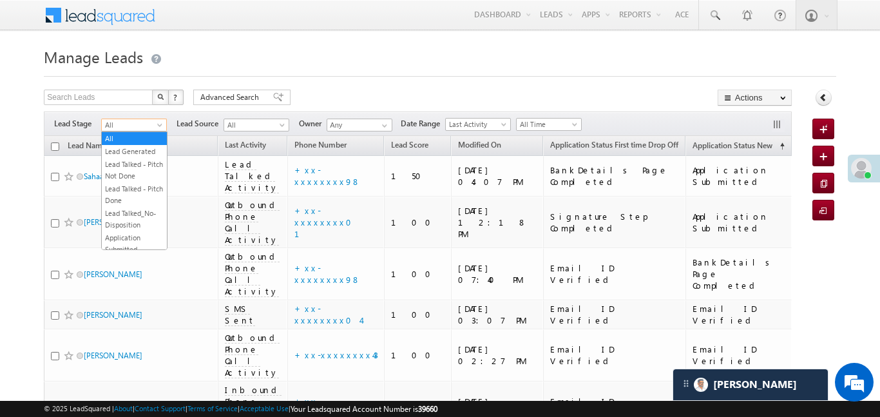
click at [141, 150] on link "Lead Generated" at bounding box center [134, 152] width 65 height 12
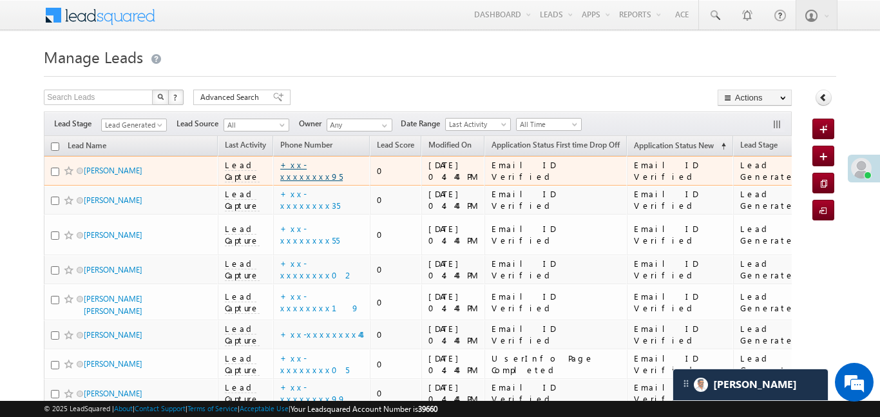
click at [307, 174] on link "+xx-xxxxxxxx95" at bounding box center [311, 170] width 62 height 23
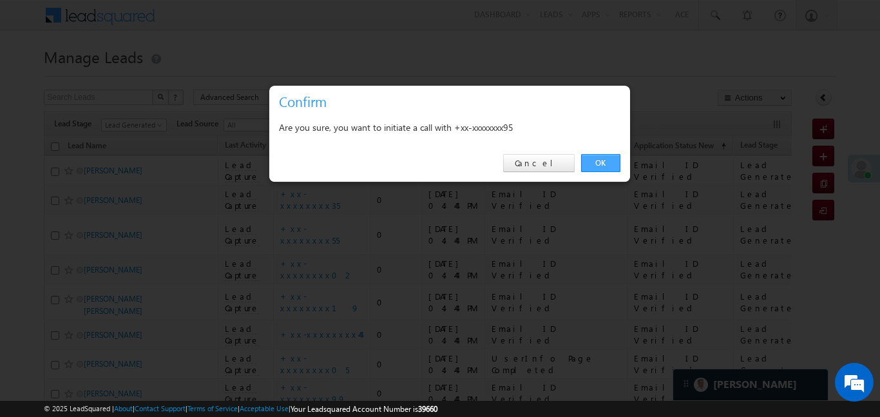
click at [612, 167] on link "OK" at bounding box center [600, 163] width 39 height 18
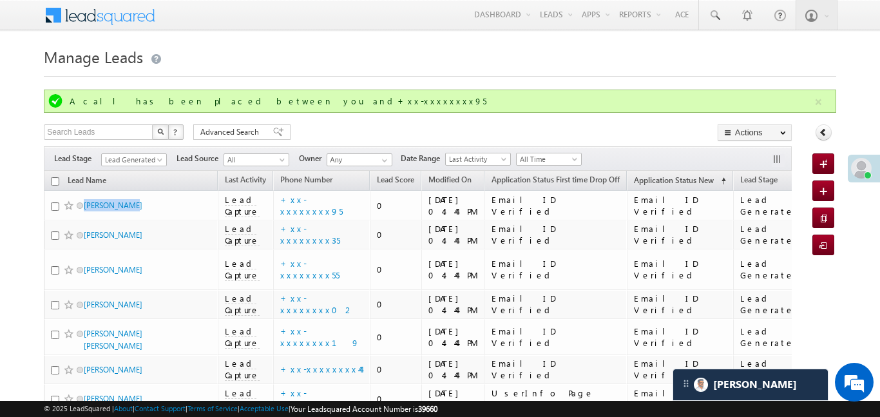
click at [816, 105] on button "button" at bounding box center [818, 102] width 16 height 16
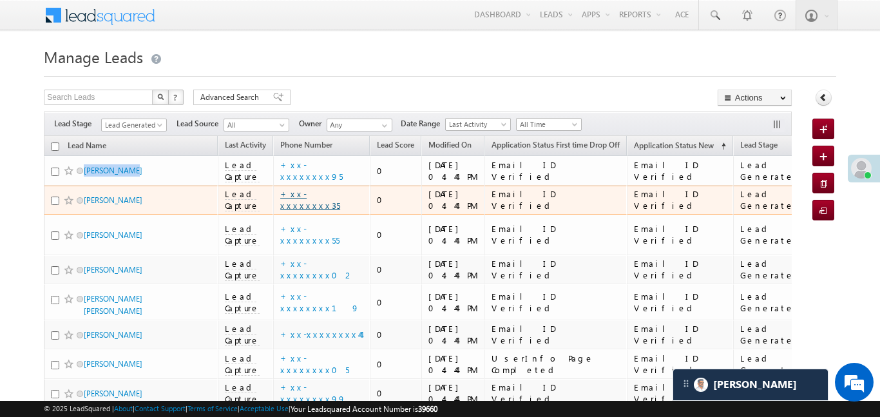
click at [326, 202] on link "+xx-xxxxxxxx35" at bounding box center [310, 199] width 60 height 23
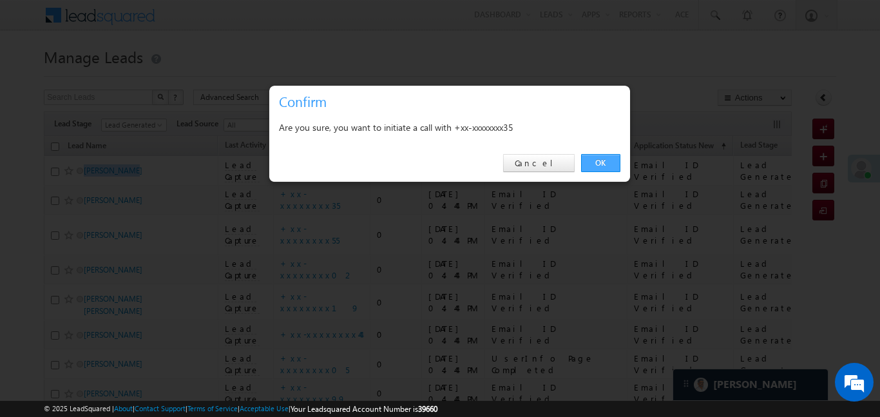
click at [589, 165] on link "OK" at bounding box center [600, 163] width 39 height 18
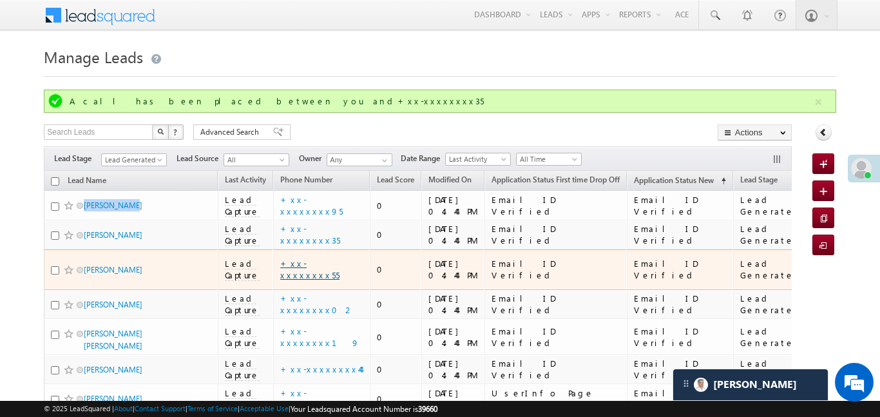
click at [318, 265] on link "+xx-xxxxxxxx55" at bounding box center [309, 269] width 59 height 23
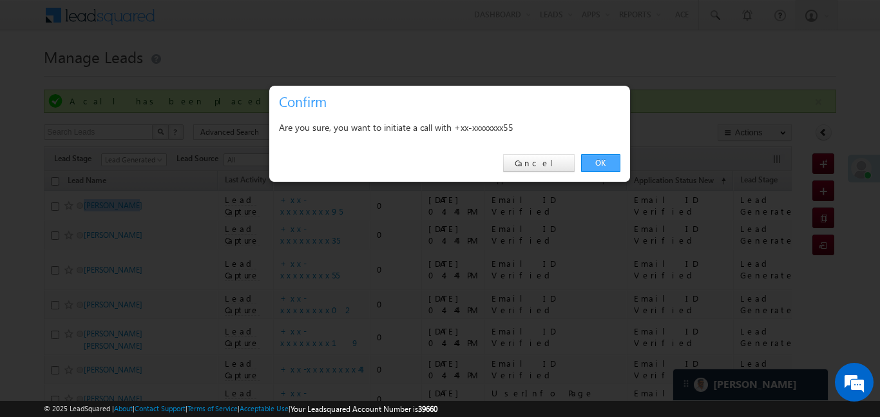
click at [603, 160] on link "OK" at bounding box center [600, 163] width 39 height 18
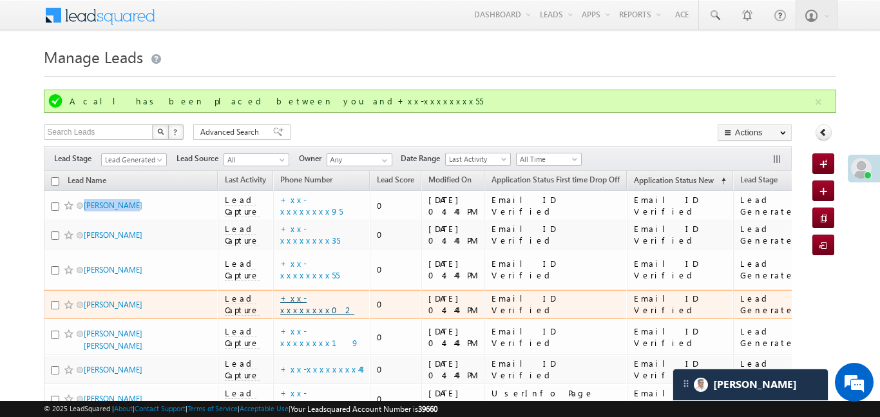
click at [321, 292] on link "+xx-xxxxxxxx02" at bounding box center [317, 303] width 74 height 23
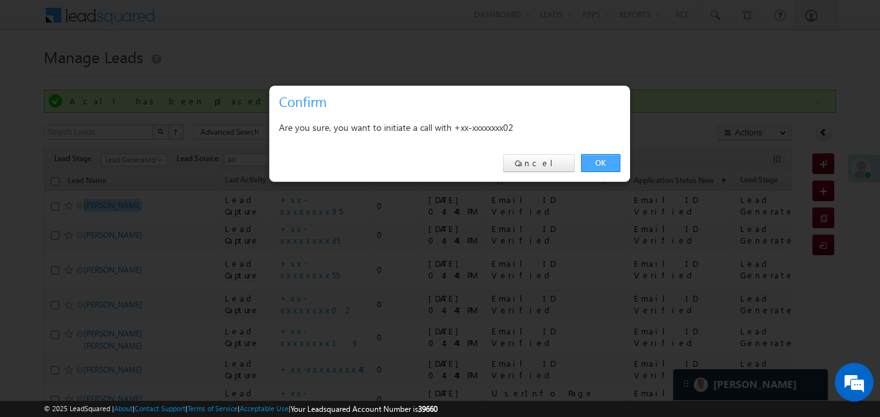
click at [587, 156] on link "OK" at bounding box center [600, 163] width 39 height 18
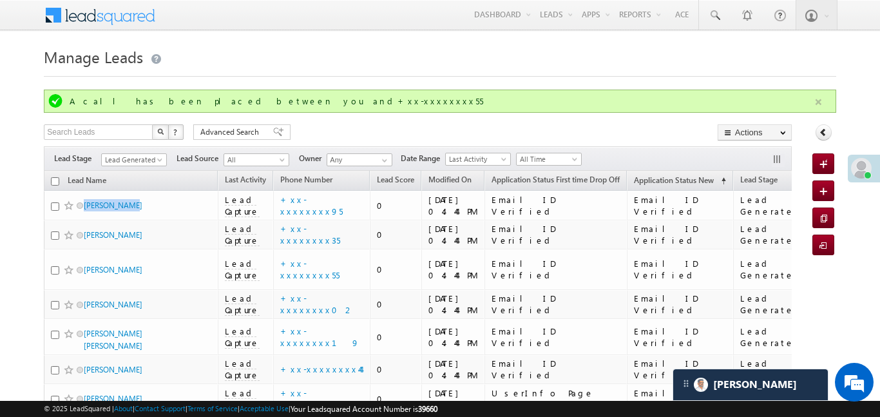
click at [816, 109] on button "button" at bounding box center [818, 102] width 16 height 16
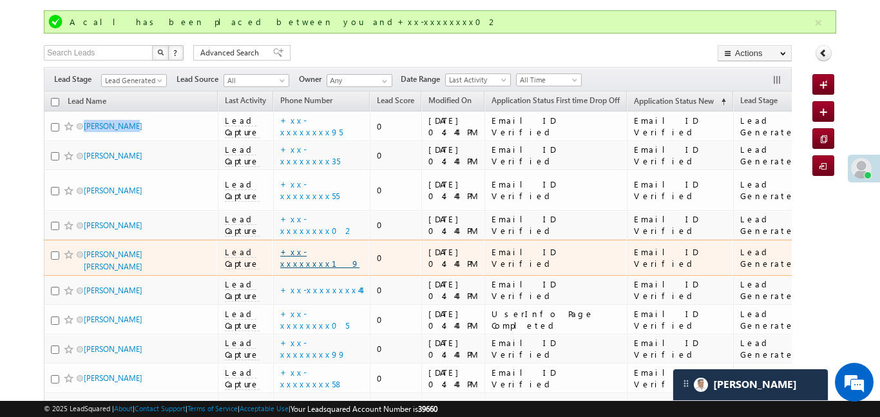
scroll to position [89, 0]
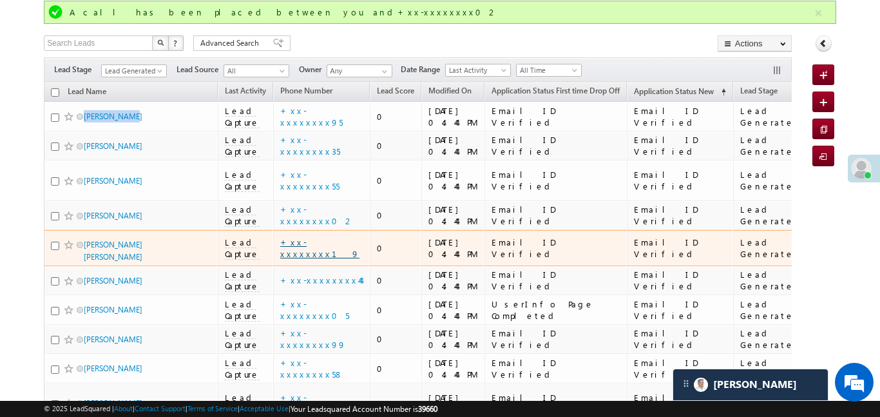
click at [311, 236] on link "+xx-xxxxxxxx19" at bounding box center [319, 247] width 79 height 23
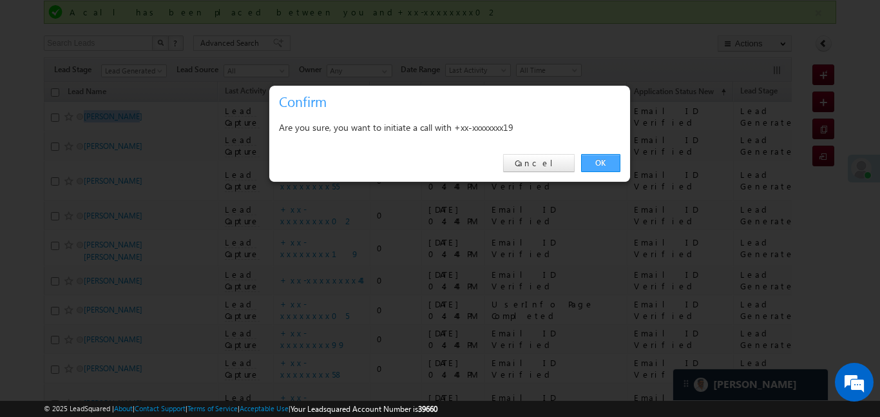
click at [607, 165] on link "OK" at bounding box center [600, 163] width 39 height 18
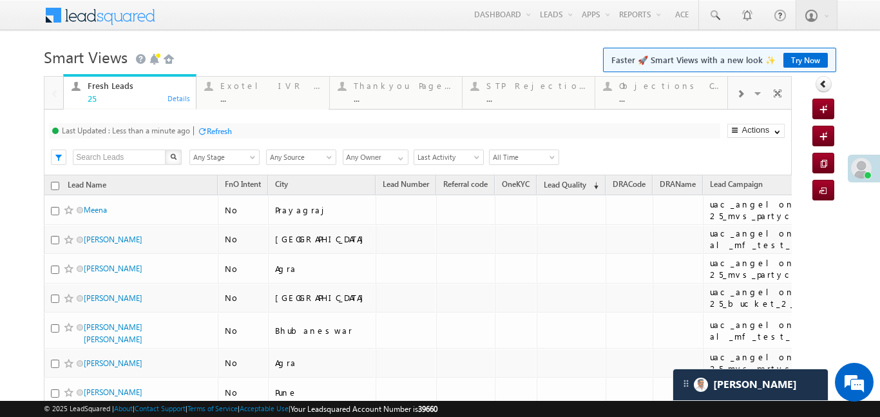
click at [736, 96] on span at bounding box center [740, 94] width 8 height 10
click at [633, 94] on div "..." at bounding box center [669, 98] width 100 height 10
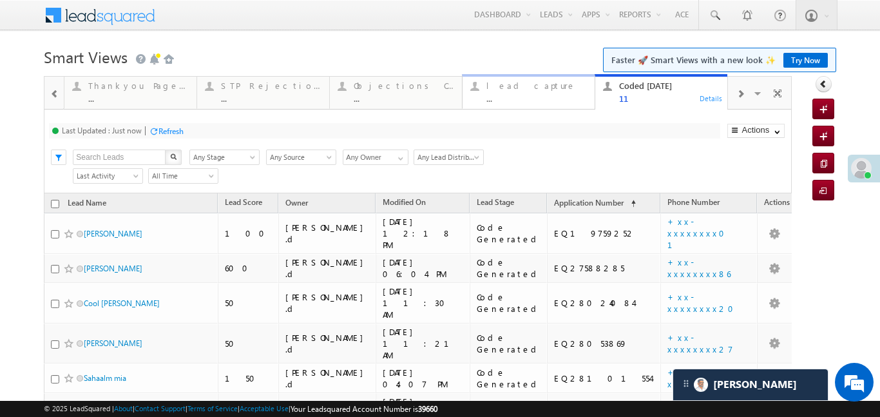
click at [566, 97] on div "..." at bounding box center [536, 98] width 100 height 10
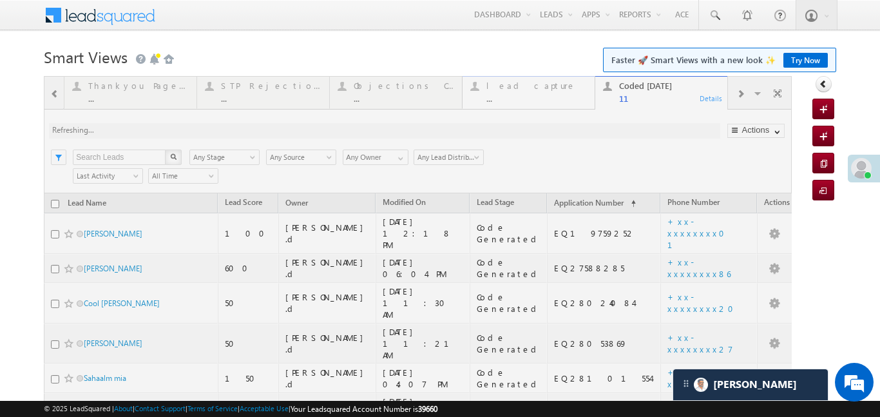
click at [566, 97] on div at bounding box center [418, 380] width 748 height 608
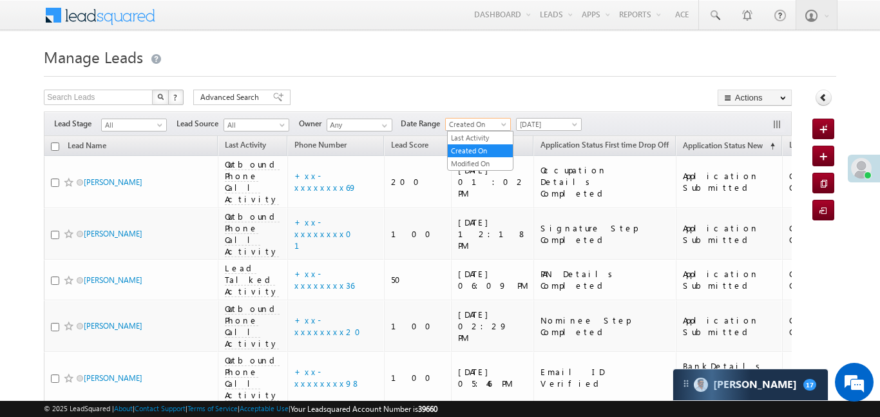
click at [485, 129] on span "Created On" at bounding box center [476, 124] width 61 height 12
click at [484, 138] on link "Last Activity" at bounding box center [479, 138] width 65 height 12
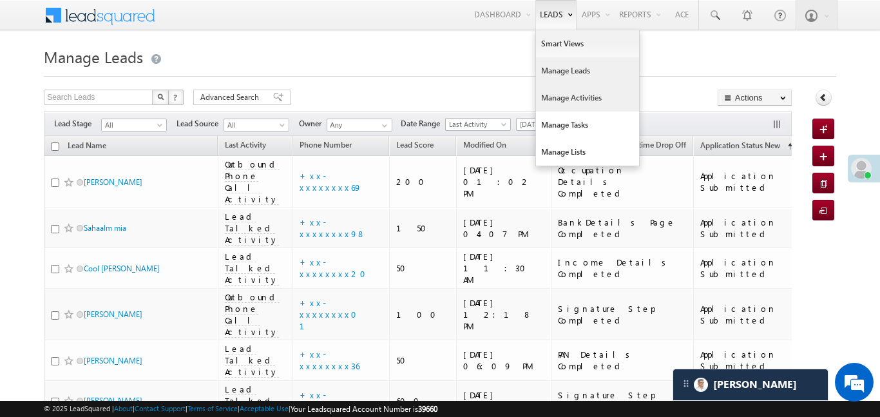
click at [583, 93] on link "Manage Activities" at bounding box center [587, 97] width 103 height 27
click at [584, 93] on link "Manage Activities" at bounding box center [587, 97] width 103 height 27
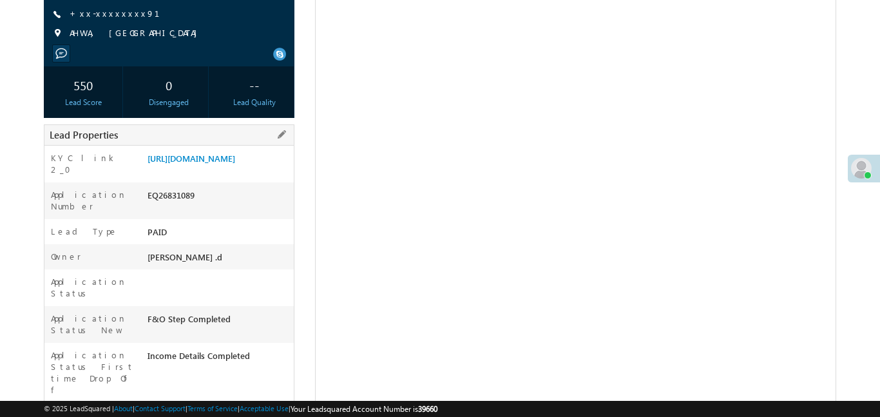
click at [238, 170] on div "[URL][DOMAIN_NAME]" at bounding box center [218, 161] width 149 height 18
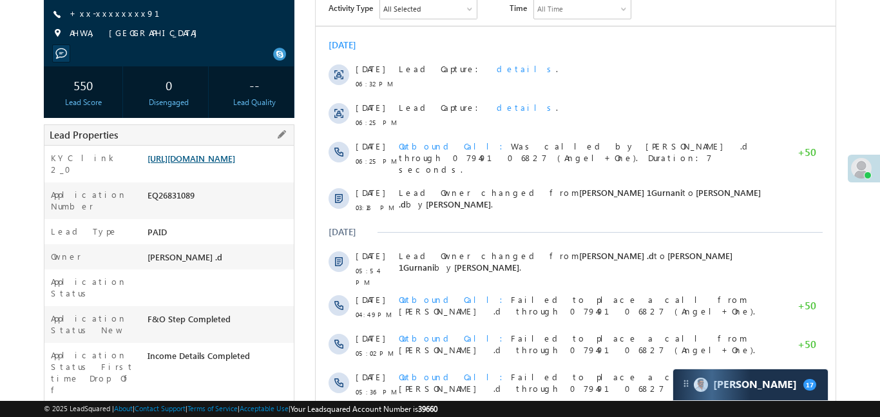
click at [235, 164] on link "[URL][DOMAIN_NAME]" at bounding box center [191, 158] width 88 height 11
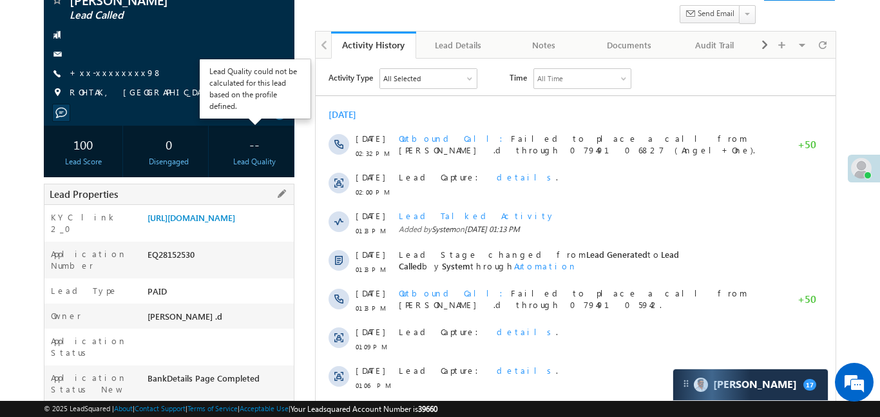
scroll to position [110, 0]
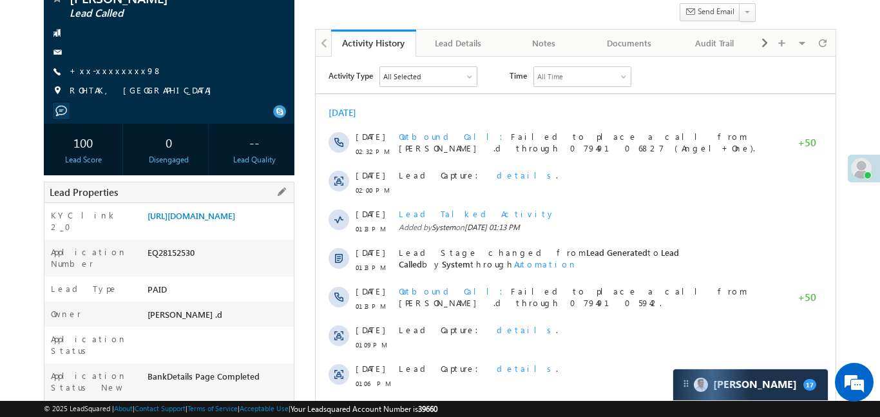
drag, startPoint x: 146, startPoint y: 216, endPoint x: 219, endPoint y: 249, distance: 80.4
click at [219, 227] on div "https://angelbroking1-pk3em7sa.customui-test.leadsquared.com?leadId=1be67fc5-58…" at bounding box center [218, 218] width 149 height 18
copy link "https://angelbroking1-pk3em7sa.customui-test.leadsquared.com?leadId=1be67fc5-58…"
click at [235, 214] on link "https://angelbroking1-pk3em7sa.customui-test.leadsquared.com?leadId=1be67fc5-58…" at bounding box center [191, 215] width 88 height 11
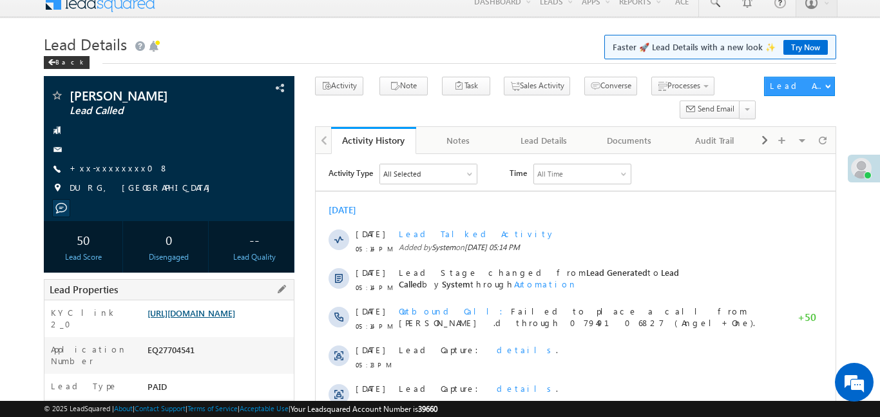
click at [215, 318] on link "[URL][DOMAIN_NAME]" at bounding box center [191, 312] width 88 height 11
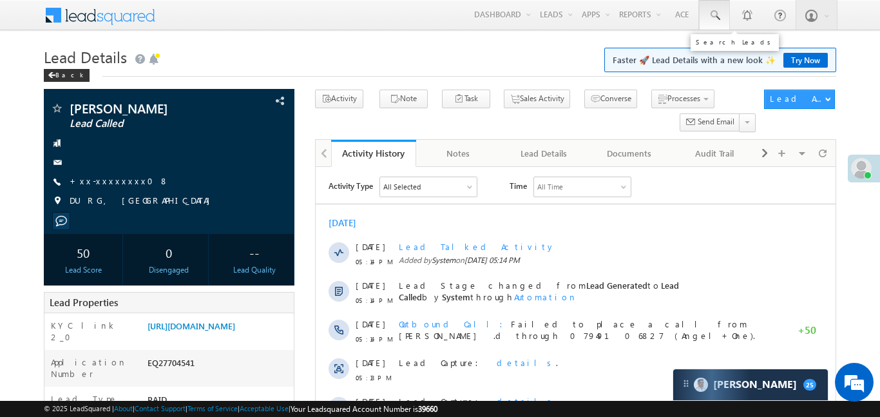
click at [720, 11] on link at bounding box center [714, 15] width 31 height 30
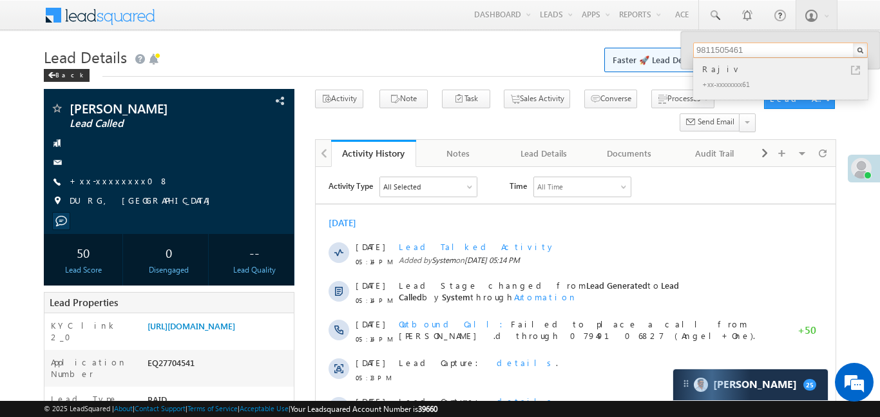
type input "9811505461"
click at [719, 71] on div "Rajiv" at bounding box center [785, 69] width 173 height 14
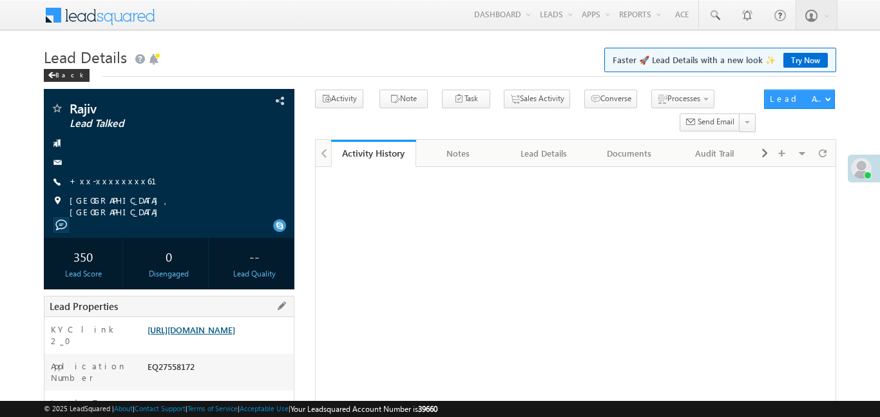
scroll to position [163, 0]
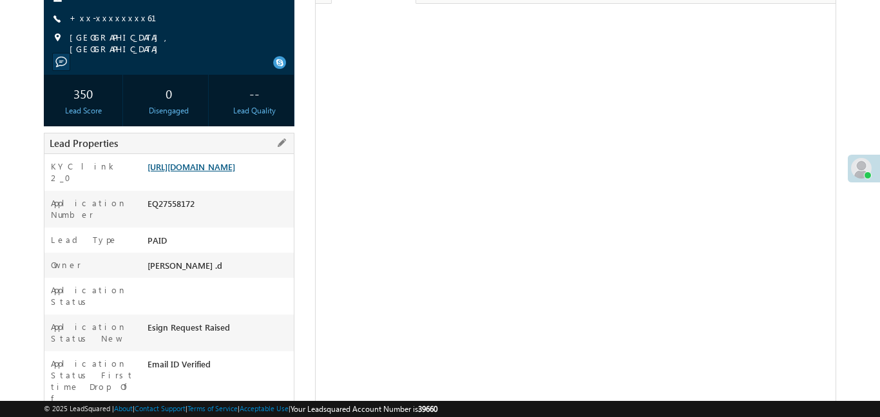
click at [188, 172] on link "[URL][DOMAIN_NAME]" at bounding box center [191, 166] width 88 height 11
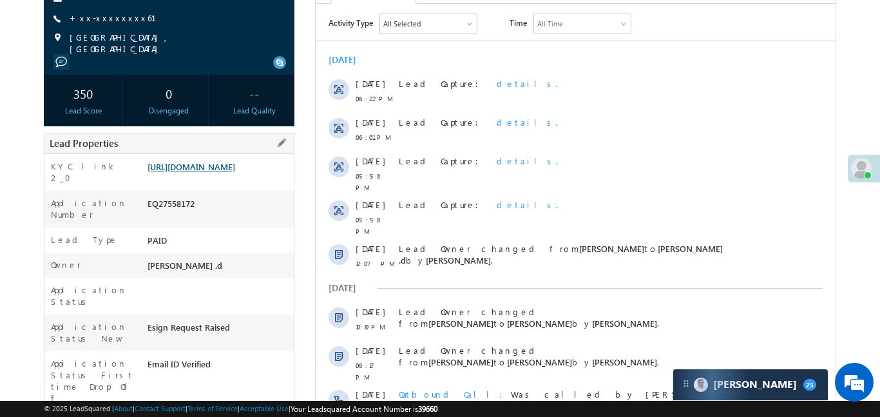
scroll to position [0, 0]
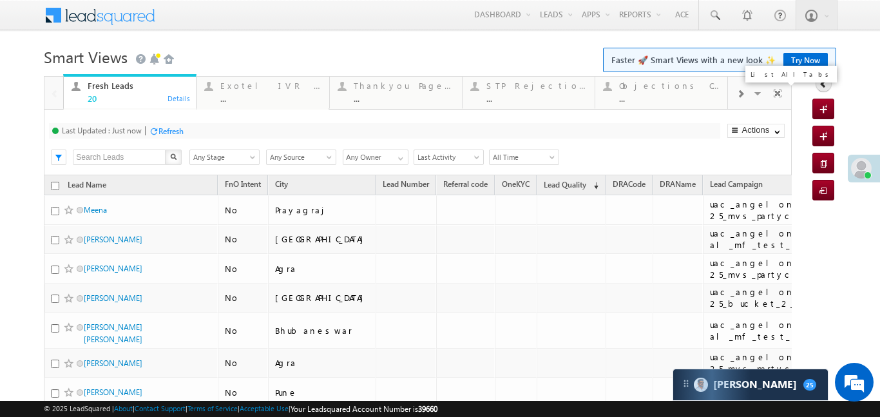
click at [740, 92] on span at bounding box center [740, 94] width 8 height 10
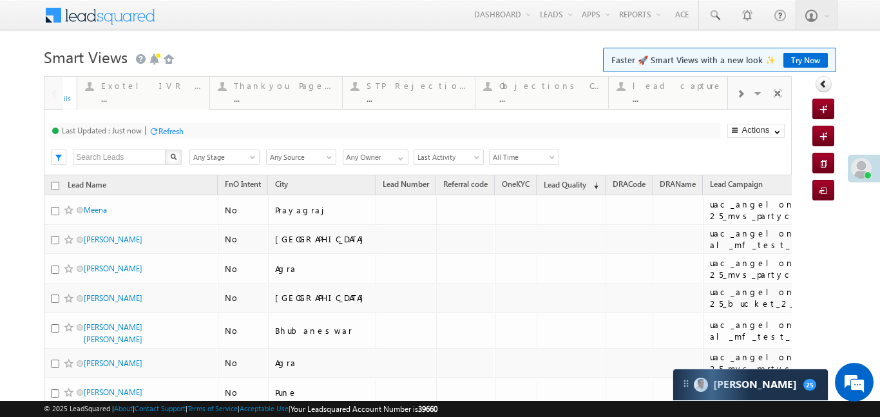
click at [740, 92] on span at bounding box center [740, 94] width 8 height 10
click at [673, 95] on div "..." at bounding box center [669, 98] width 100 height 10
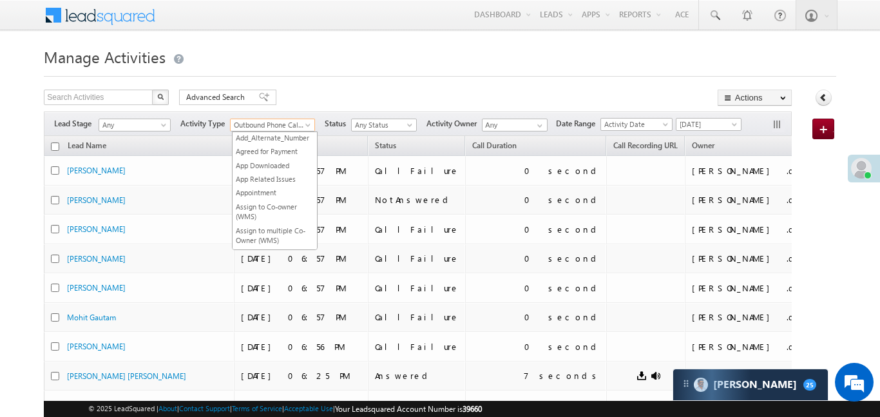
click at [309, 123] on span at bounding box center [309, 127] width 10 height 10
click at [263, 191] on link "Inbound Phone Call Activity" at bounding box center [274, 190] width 84 height 20
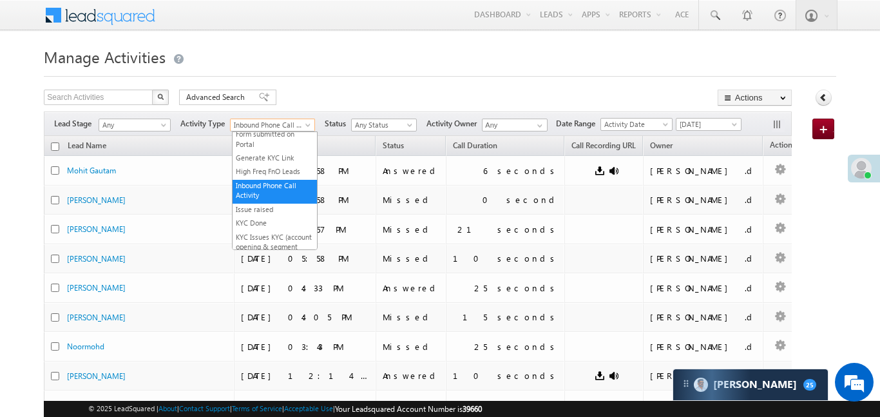
click at [299, 118] on link "Inbound Phone Call Activity" at bounding box center [272, 124] width 85 height 13
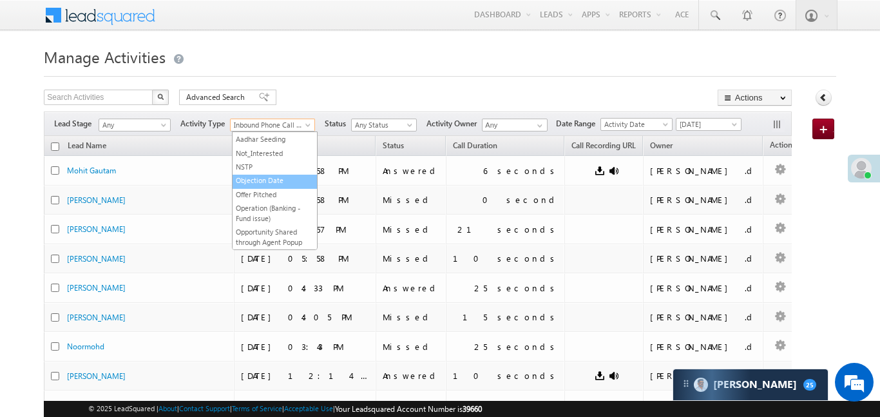
scroll to position [1106, 0]
click at [313, 191] on link "Outbound Phone Call Activity" at bounding box center [274, 181] width 84 height 20
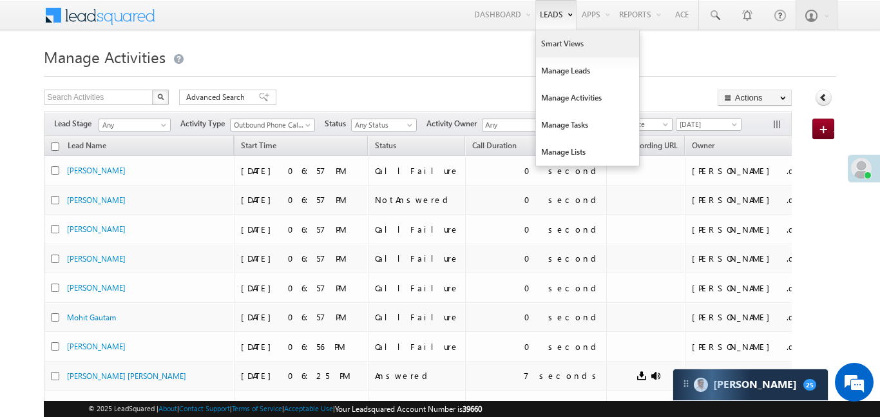
click at [560, 40] on link "Smart Views" at bounding box center [587, 43] width 103 height 27
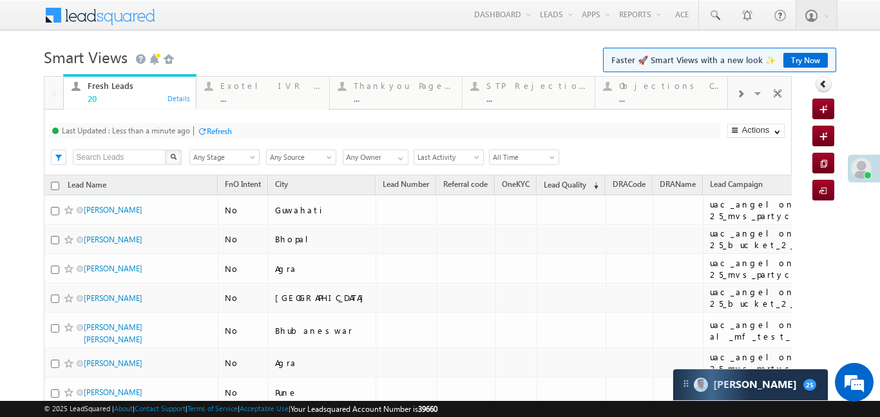
click at [740, 86] on div at bounding box center [740, 93] width 24 height 29
click at [739, 86] on div at bounding box center [740, 93] width 24 height 29
click at [677, 98] on div "..." at bounding box center [669, 98] width 100 height 10
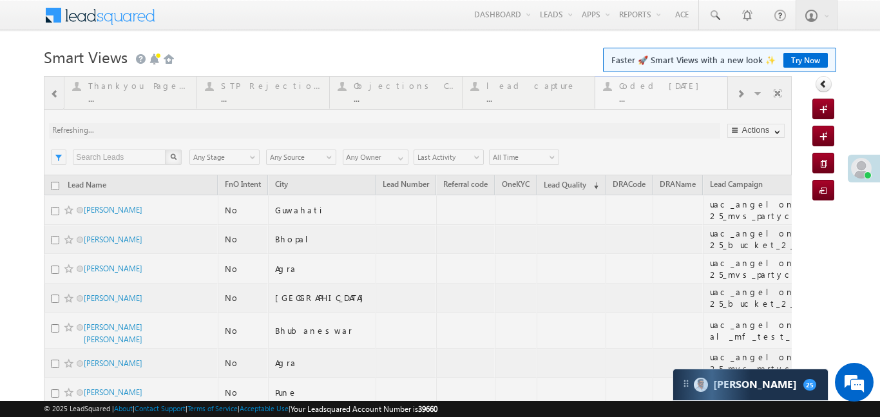
drag, startPoint x: 677, startPoint y: 98, endPoint x: 698, endPoint y: 60, distance: 43.2
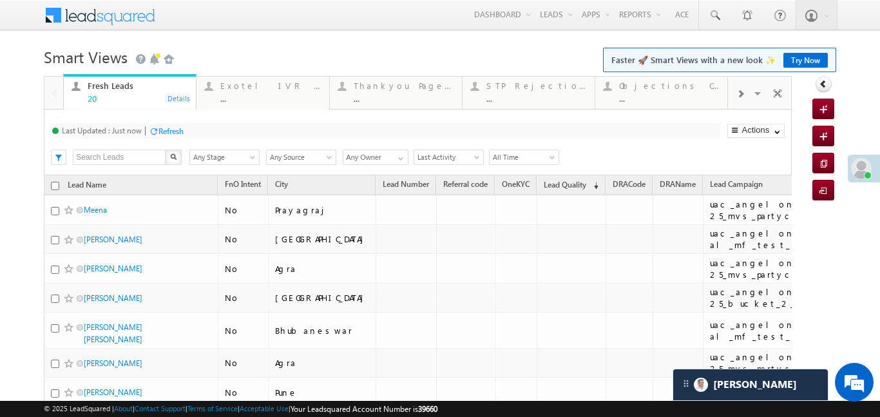
click at [738, 97] on span at bounding box center [740, 94] width 8 height 10
click at [739, 97] on span at bounding box center [740, 94] width 8 height 10
click at [534, 97] on div "..." at bounding box center [536, 98] width 100 height 10
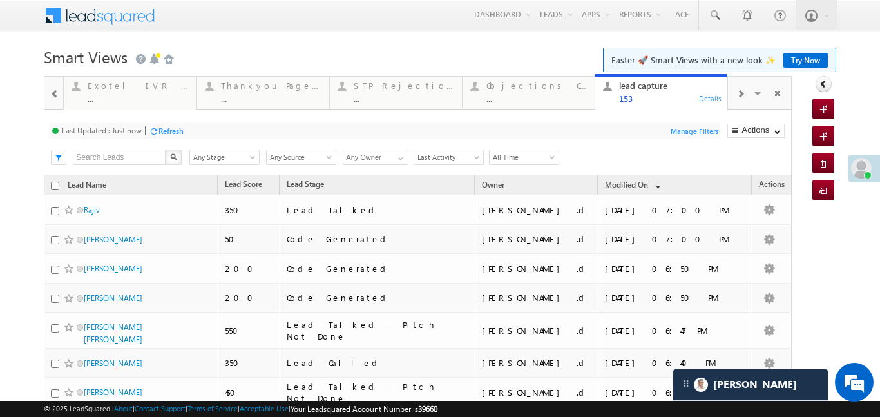
click at [737, 97] on span at bounding box center [740, 94] width 8 height 10
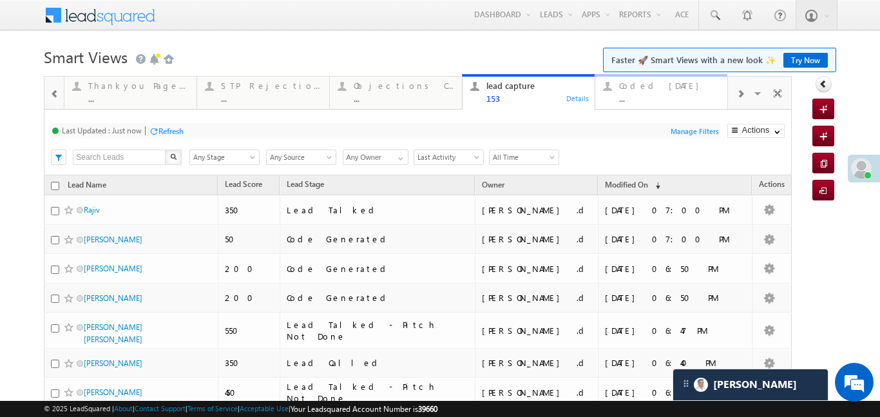
click at [665, 98] on div "..." at bounding box center [669, 98] width 100 height 10
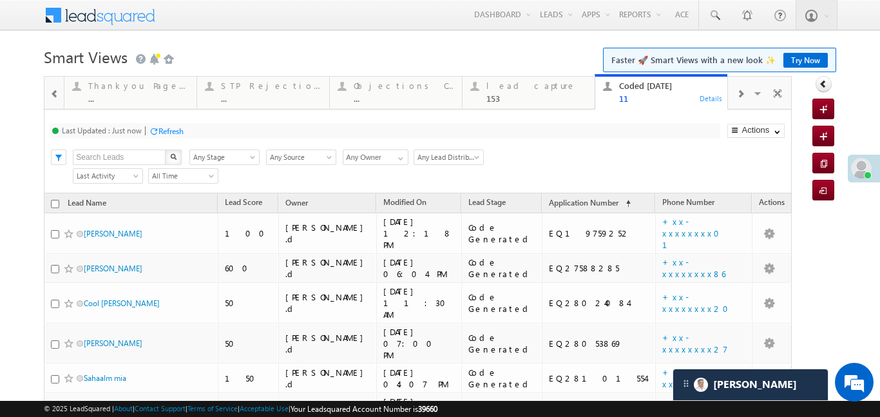
click at [55, 97] on span at bounding box center [54, 94] width 9 height 10
click at [56, 96] on span at bounding box center [54, 94] width 9 height 10
click at [57, 95] on span at bounding box center [54, 94] width 9 height 10
click at [57, 95] on div at bounding box center [53, 92] width 19 height 31
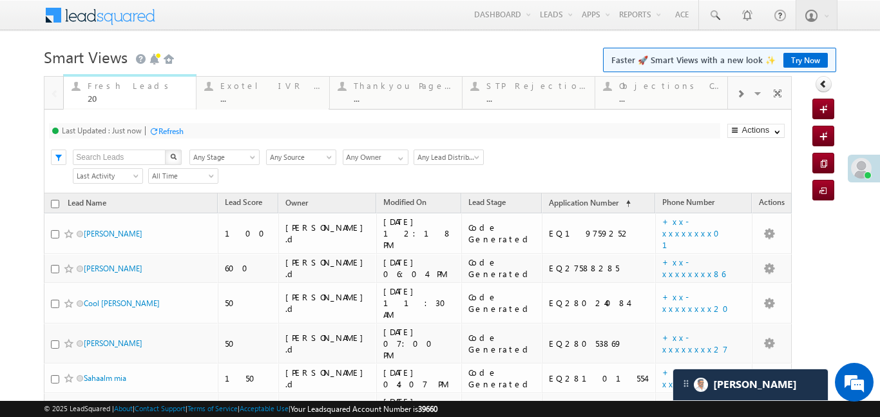
click at [106, 86] on div "Fresh Leads" at bounding box center [138, 85] width 100 height 10
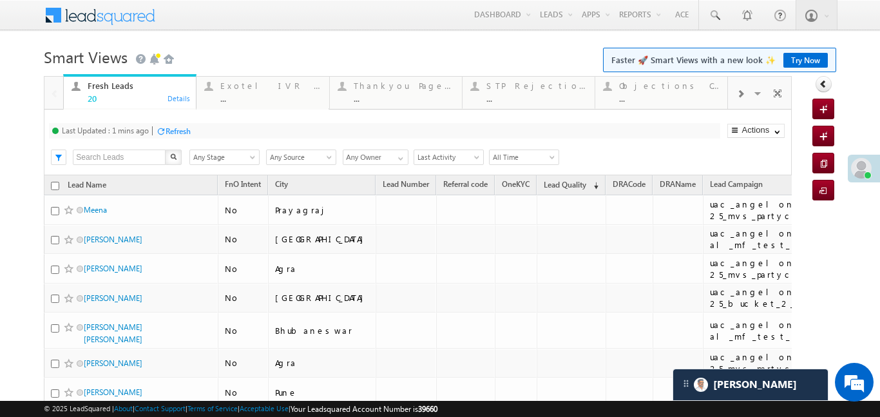
click at [106, 86] on div "Fresh Leads" at bounding box center [138, 85] width 100 height 10
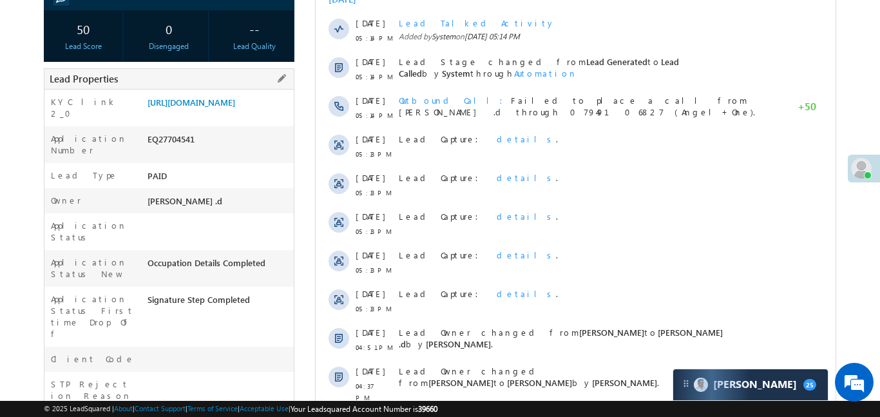
scroll to position [218, 0]
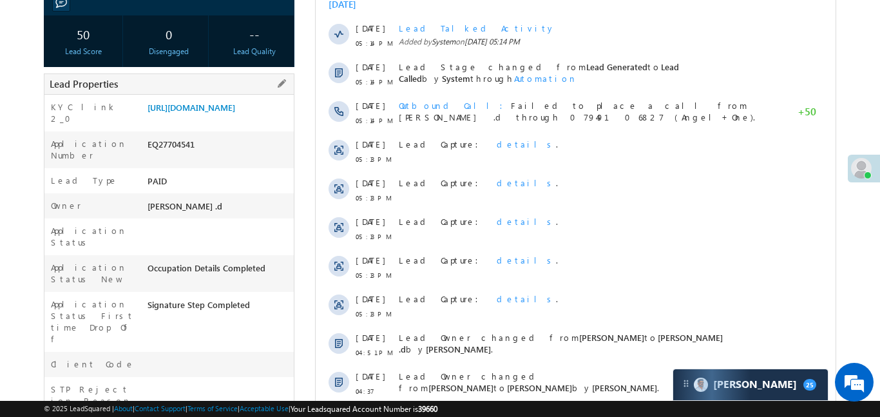
click at [238, 119] on div "[URL][DOMAIN_NAME]" at bounding box center [218, 110] width 149 height 18
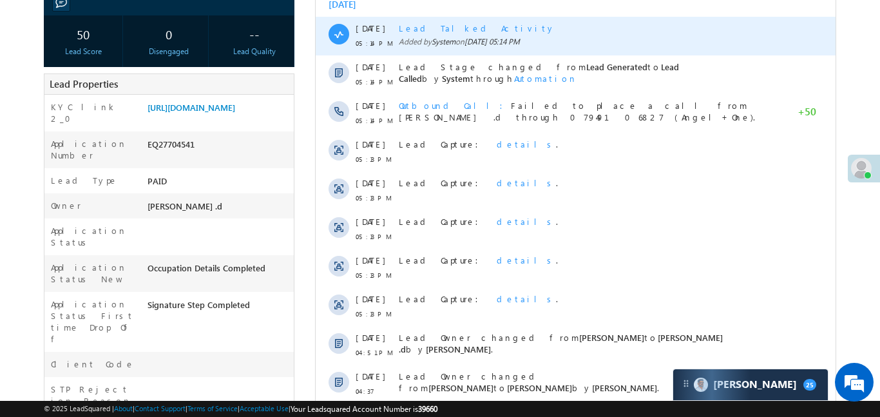
scroll to position [0, 0]
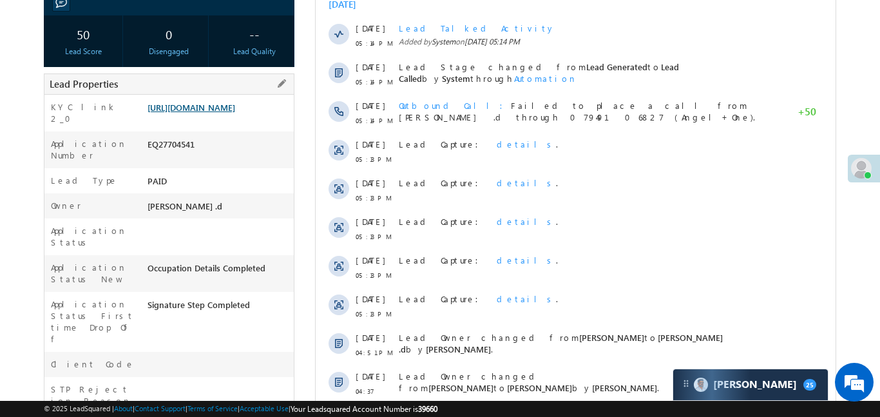
click at [235, 113] on link "[URL][DOMAIN_NAME]" at bounding box center [191, 107] width 88 height 11
click at [230, 119] on div "https://angelbroking1-pk3em7sa.customui-test.leadsquared.com?leadId=6ad71d2c-8a…" at bounding box center [218, 110] width 149 height 18
click at [235, 113] on link "https://angelbroking1-pk3em7sa.customui-test.leadsquared.com?leadId=6ad71d2c-8a…" at bounding box center [191, 107] width 88 height 11
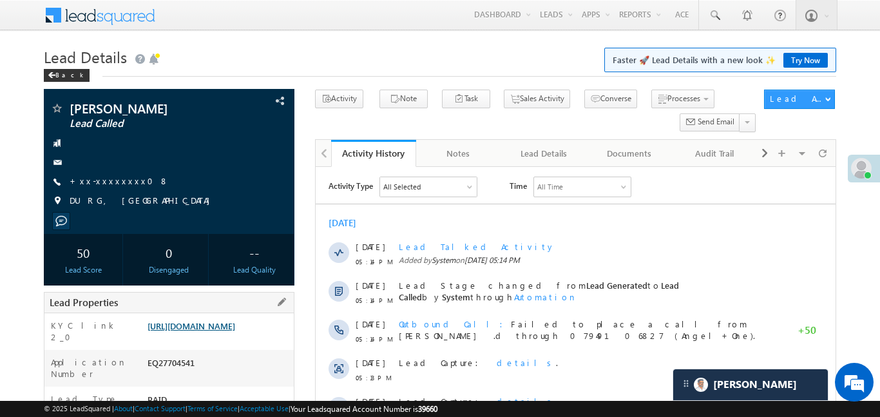
click at [235, 331] on link "https://angelbroking1-pk3em7sa.customui-test.leadsquared.com?leadId=6ad71d2c-8a…" at bounding box center [191, 325] width 88 height 11
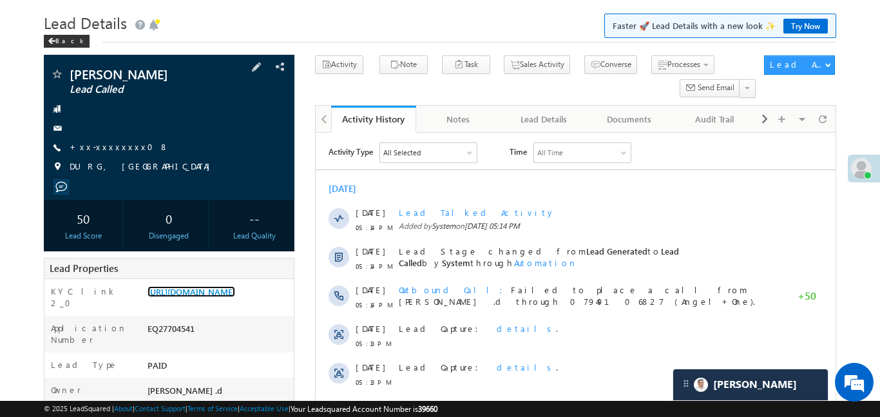
scroll to position [127, 0]
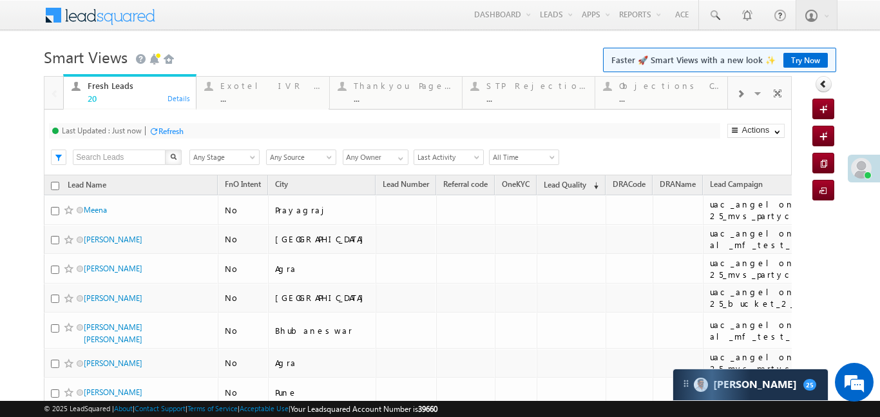
click at [735, 88] on div at bounding box center [740, 93] width 24 height 29
click at [734, 88] on div at bounding box center [740, 93] width 24 height 29
click at [733, 88] on div at bounding box center [740, 93] width 24 height 29
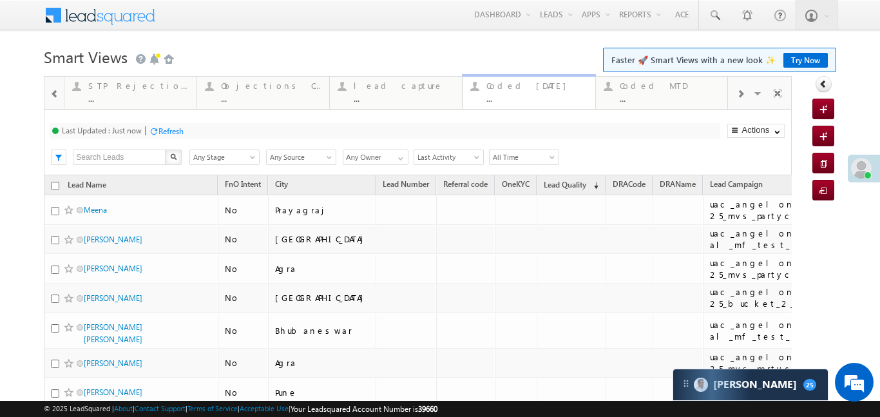
click at [541, 97] on div "..." at bounding box center [536, 98] width 100 height 10
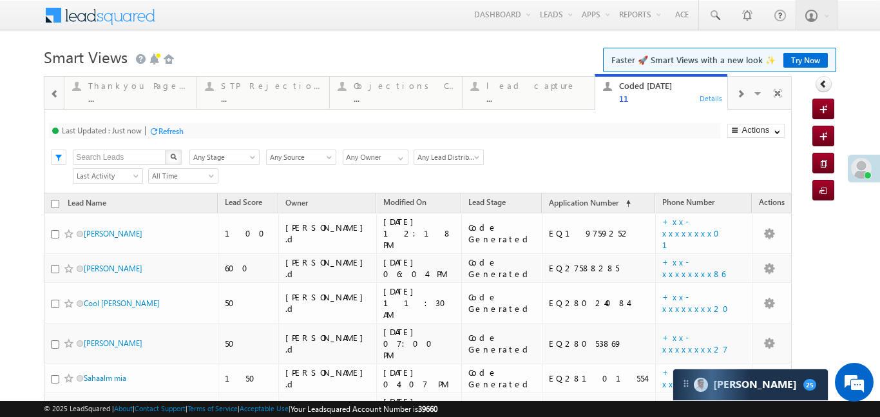
click at [55, 98] on span at bounding box center [54, 94] width 9 height 10
click at [56, 99] on span at bounding box center [54, 94] width 9 height 10
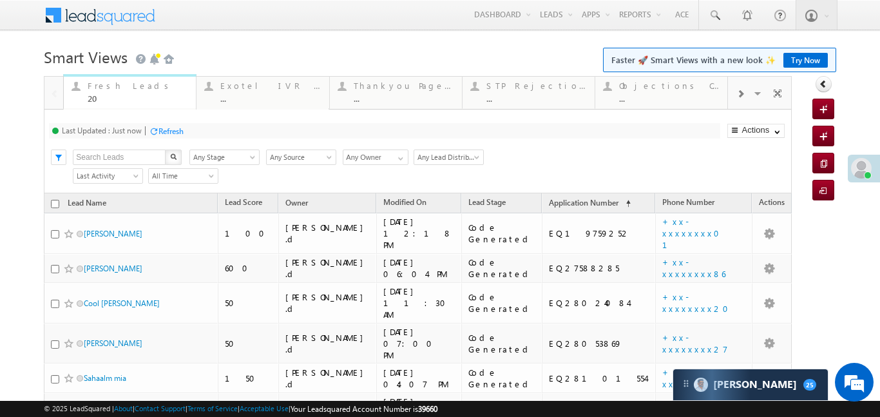
click at [91, 93] on div "20" at bounding box center [138, 98] width 100 height 10
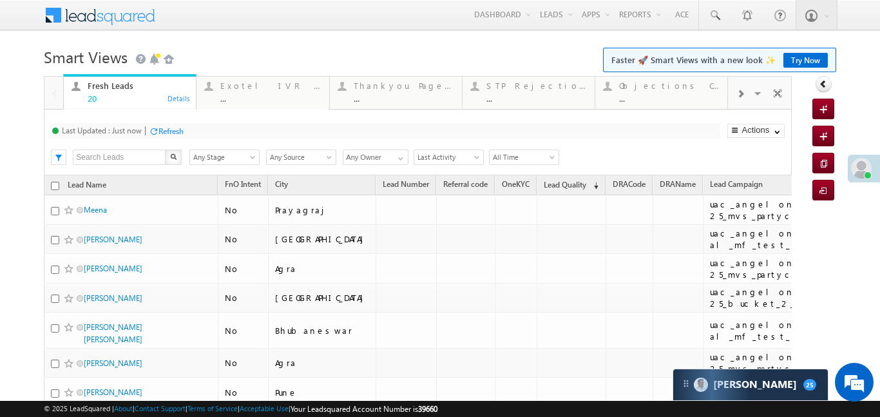
click at [91, 93] on div "20" at bounding box center [138, 98] width 100 height 10
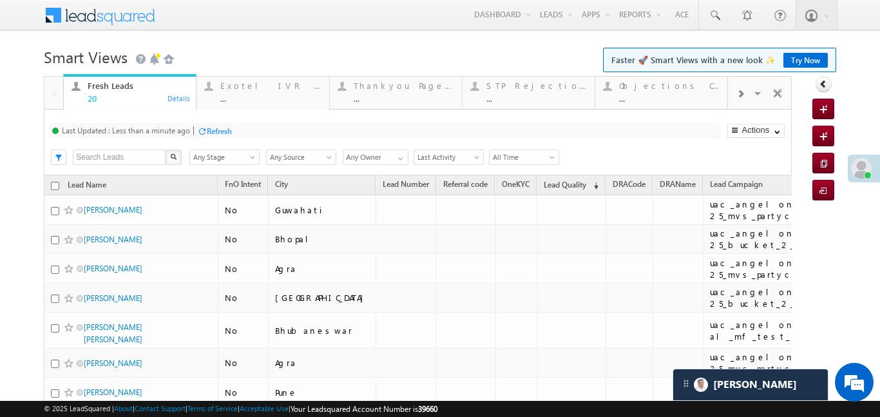
click at [740, 95] on span at bounding box center [740, 94] width 8 height 10
click at [493, 93] on div "..." at bounding box center [536, 98] width 100 height 10
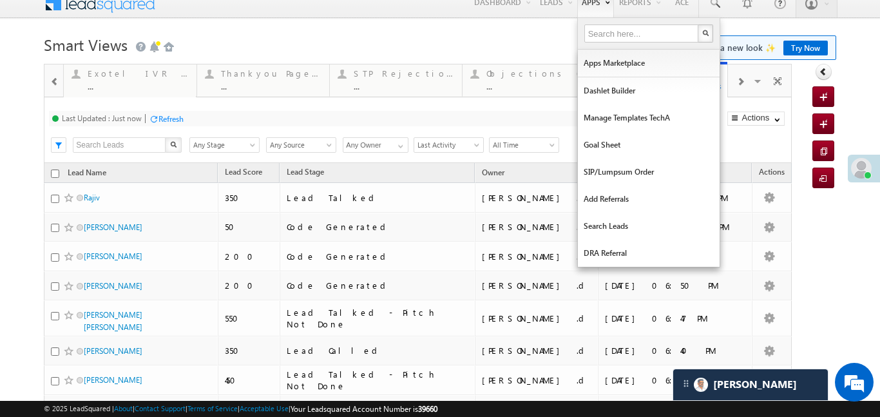
scroll to position [13, 0]
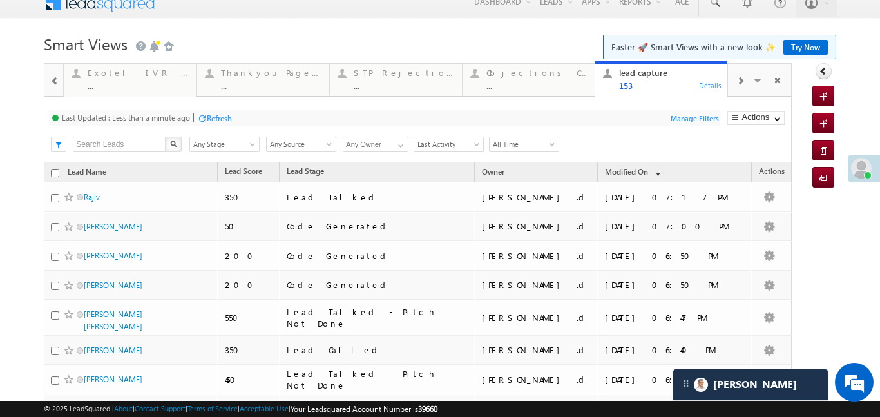
click at [733, 87] on div at bounding box center [740, 80] width 24 height 29
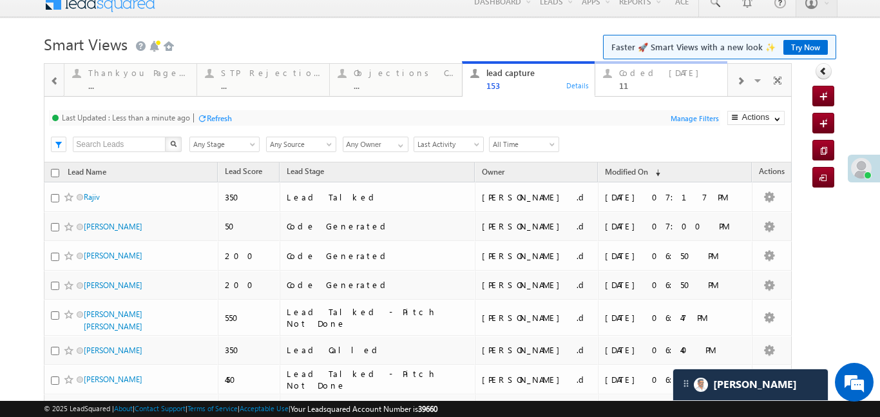
click at [679, 78] on div "Coded Today 11" at bounding box center [669, 77] width 100 height 25
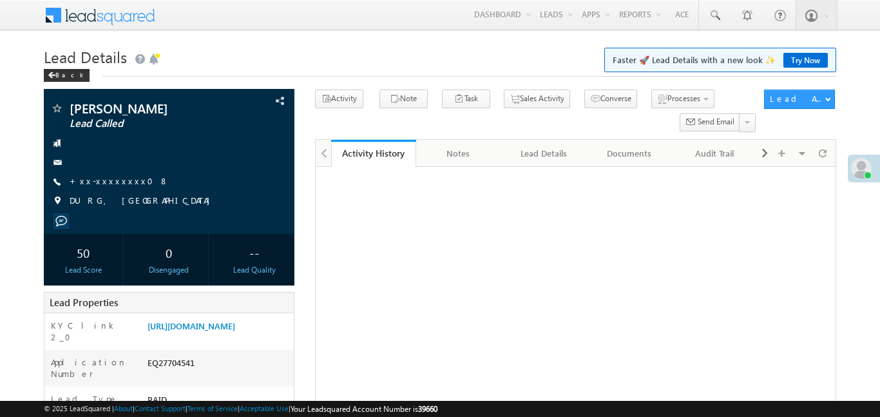
click at [235, 320] on link "[URL][DOMAIN_NAME]" at bounding box center [191, 325] width 88 height 11
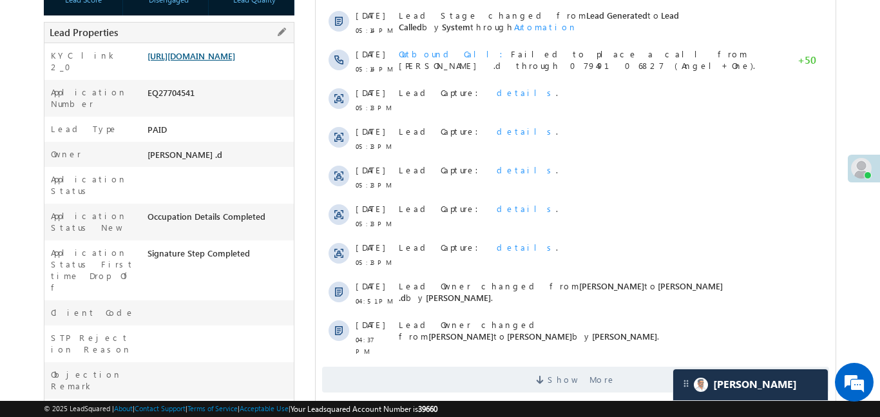
click at [235, 55] on link "[URL][DOMAIN_NAME]" at bounding box center [191, 55] width 88 height 11
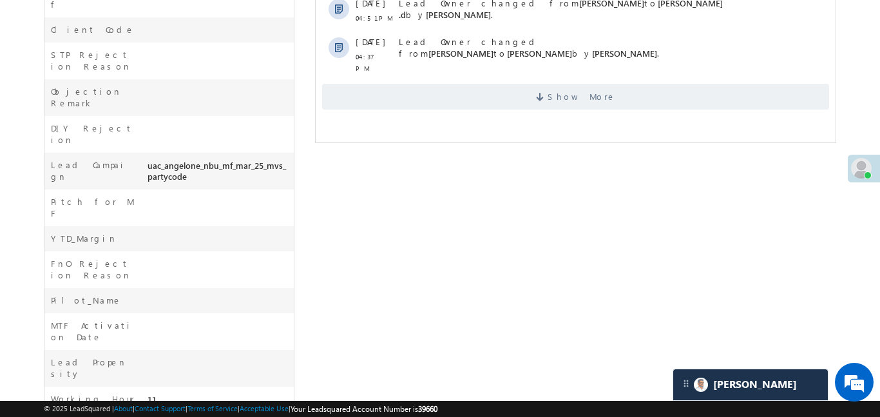
scroll to position [554, 0]
click at [547, 91] on span at bounding box center [541, 97] width 12 height 12
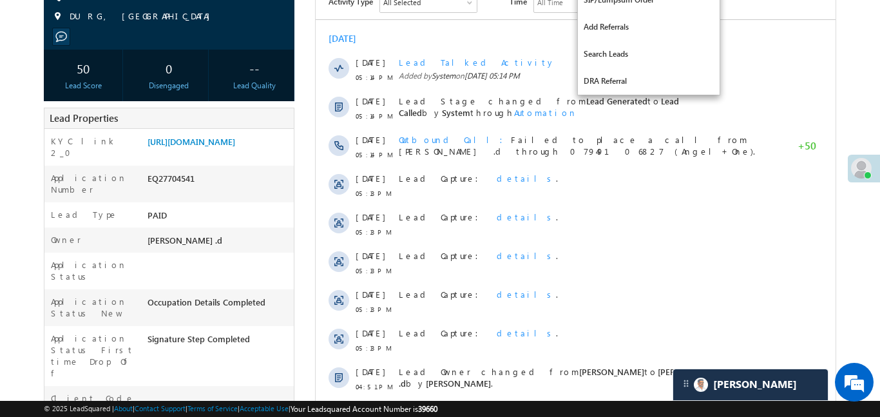
scroll to position [0, 0]
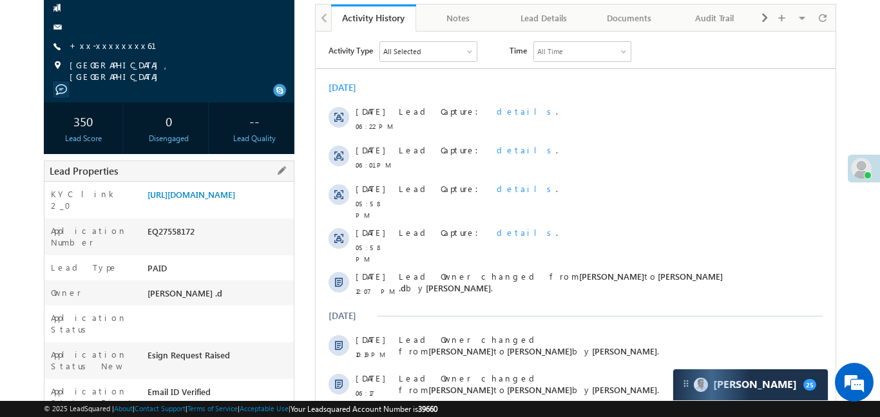
scroll to position [138, 0]
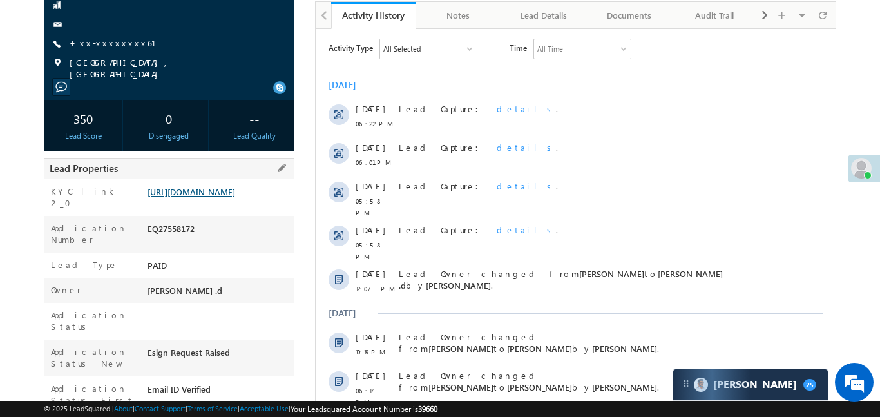
click at [231, 197] on link "[URL][DOMAIN_NAME]" at bounding box center [191, 191] width 88 height 11
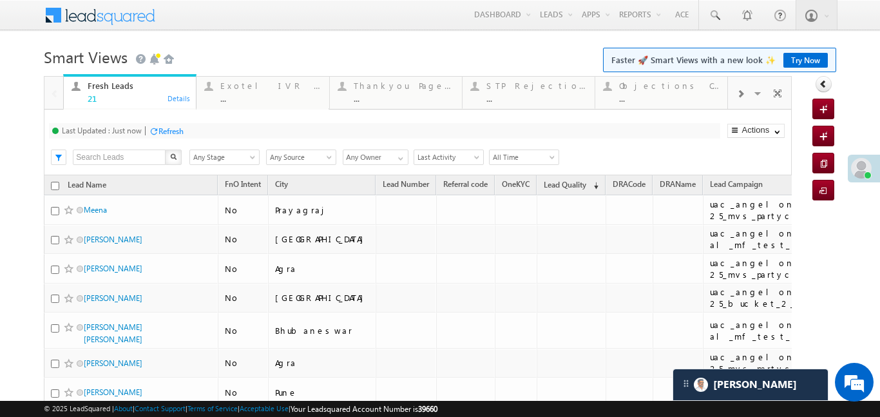
click at [741, 95] on span at bounding box center [740, 94] width 8 height 10
click at [571, 91] on div "lead capture ..." at bounding box center [536, 90] width 100 height 25
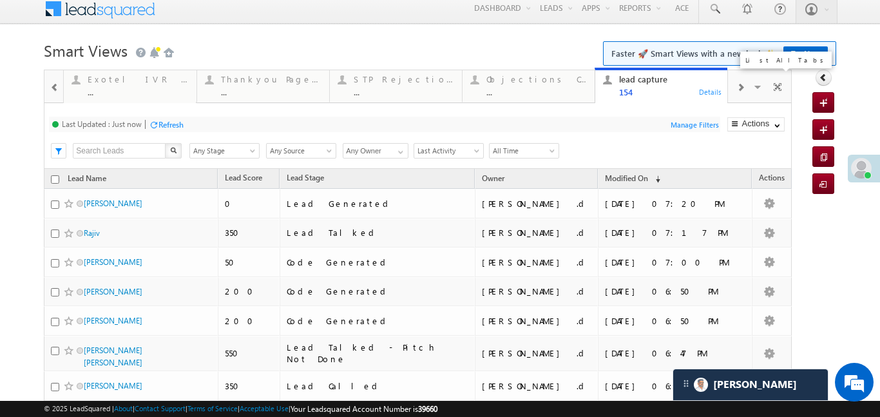
scroll to position [46, 0]
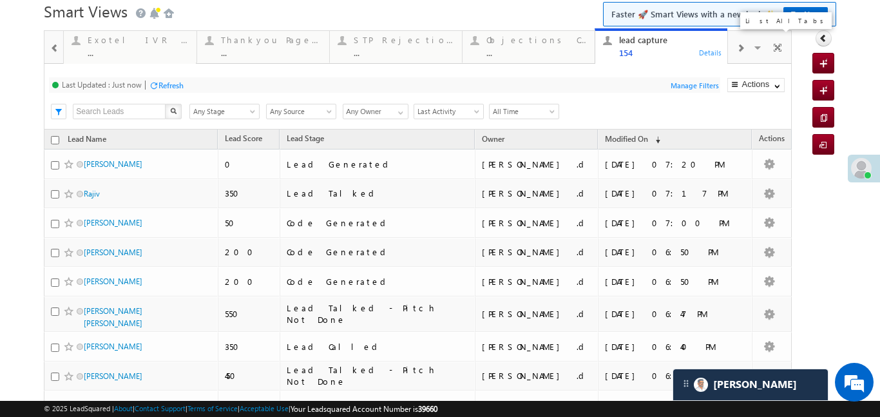
click at [755, 50] on span at bounding box center [758, 49] width 13 height 27
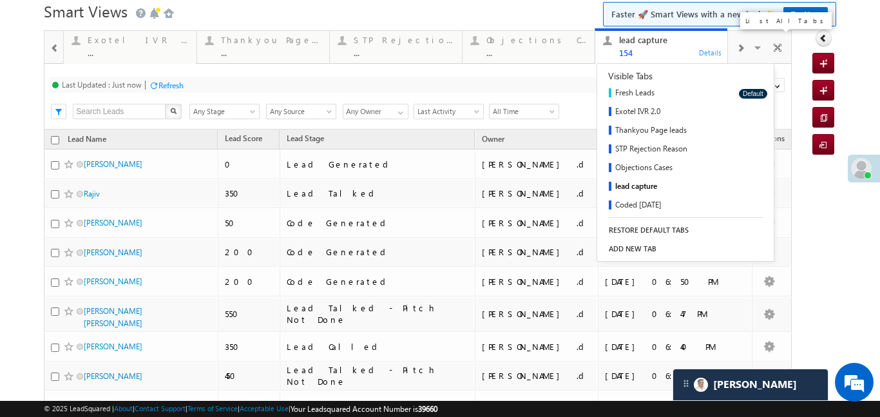
click at [751, 50] on div "Visible Tabs Fresh Leads Default Exotel IVR 2.0 Default Thankyou Page leads Def…" at bounding box center [759, 46] width 63 height 31
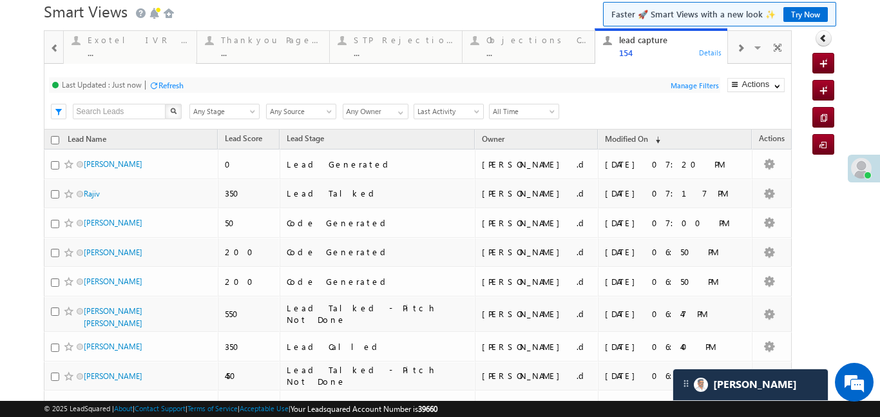
click at [746, 48] on div at bounding box center [740, 47] width 24 height 29
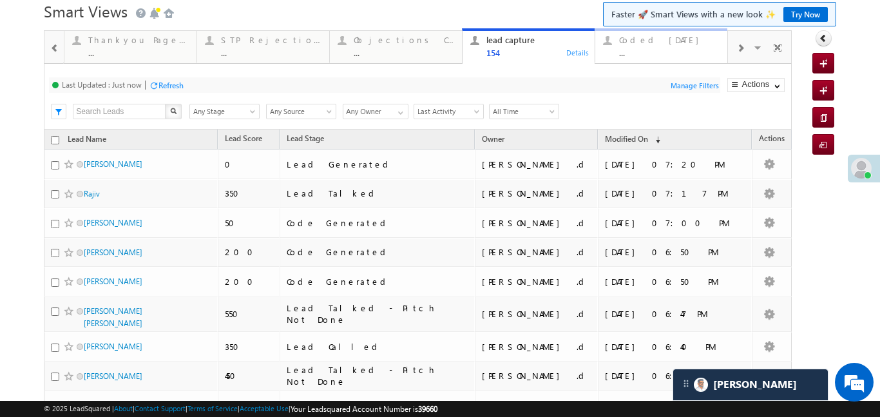
click at [607, 55] on div "Coded Today ... Details" at bounding box center [660, 44] width 129 height 25
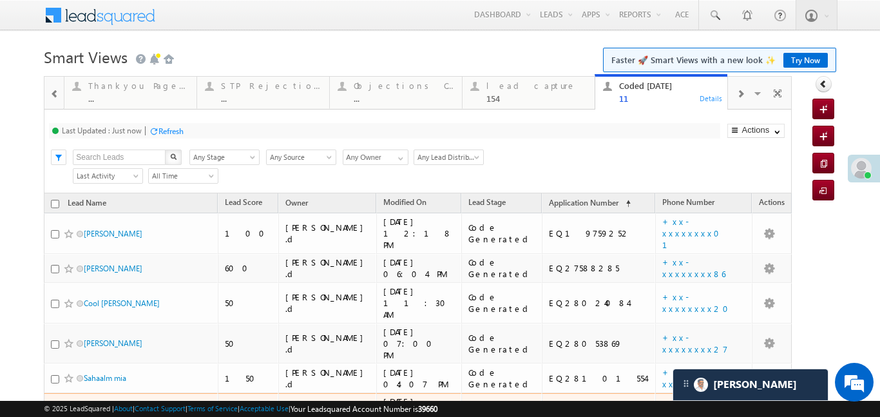
scroll to position [0, 0]
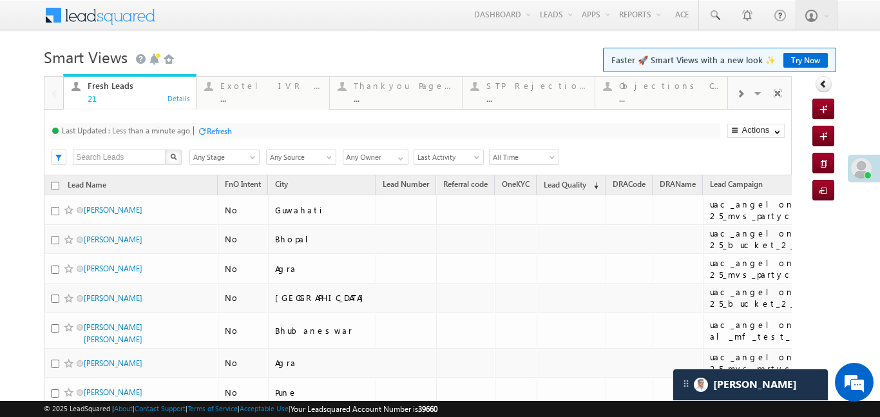
click at [740, 97] on span at bounding box center [740, 94] width 8 height 10
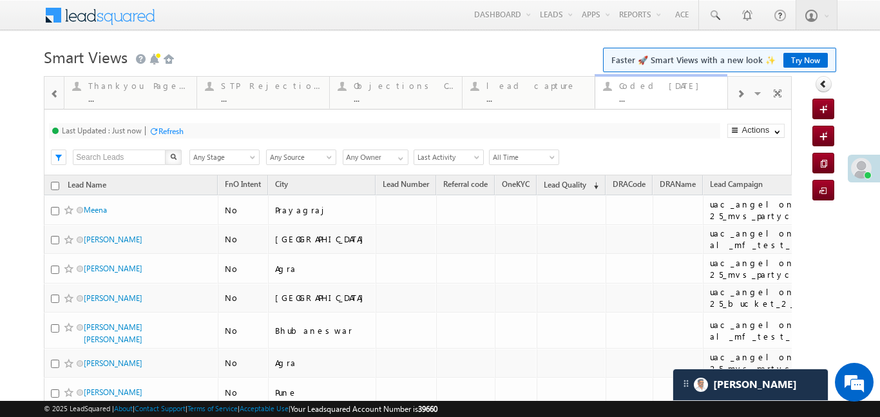
click at [672, 99] on div "..." at bounding box center [669, 98] width 100 height 10
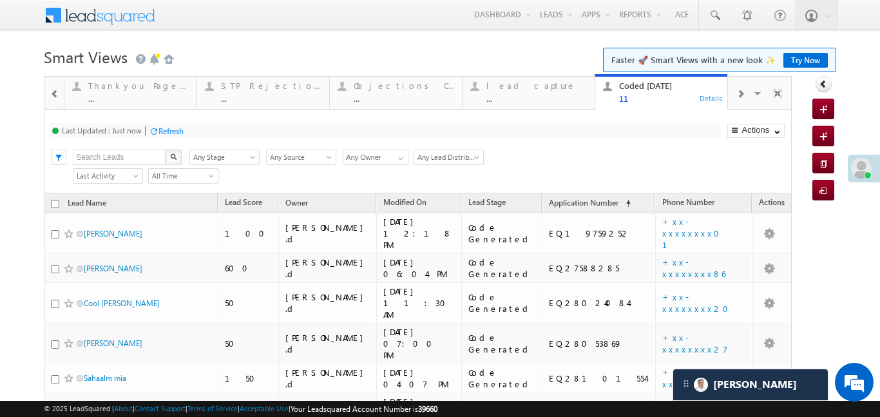
click at [56, 97] on span at bounding box center [54, 94] width 9 height 10
click at [56, 97] on div at bounding box center [53, 92] width 19 height 31
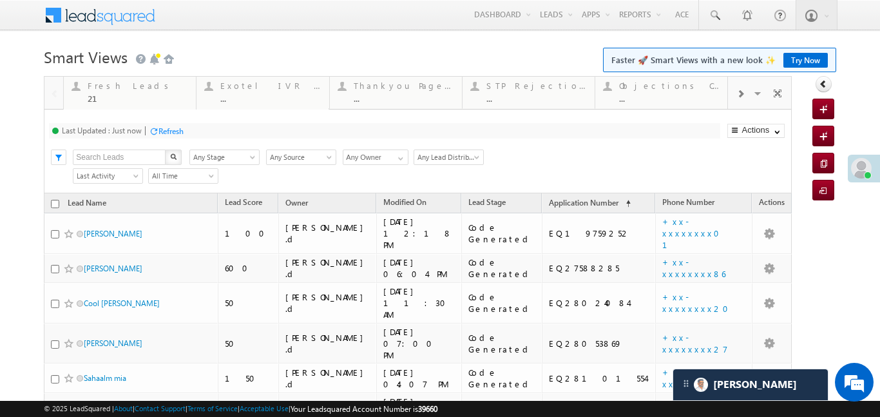
click at [56, 97] on div at bounding box center [53, 92] width 19 height 31
click at [137, 97] on div "21" at bounding box center [138, 98] width 100 height 10
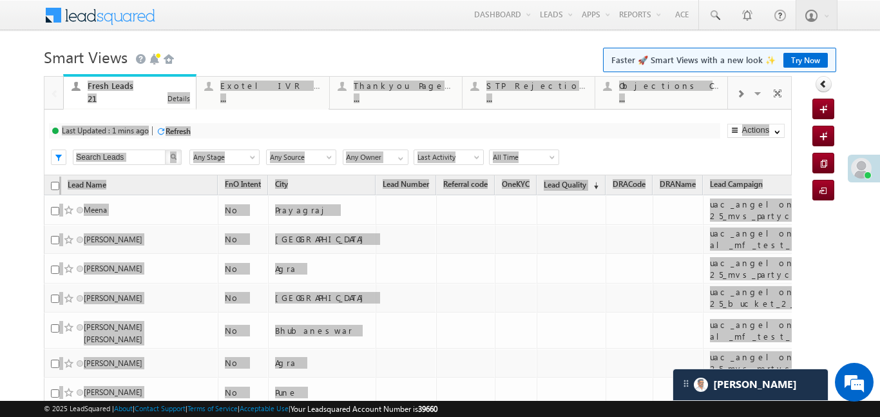
click at [137, 97] on div "21" at bounding box center [138, 98] width 100 height 10
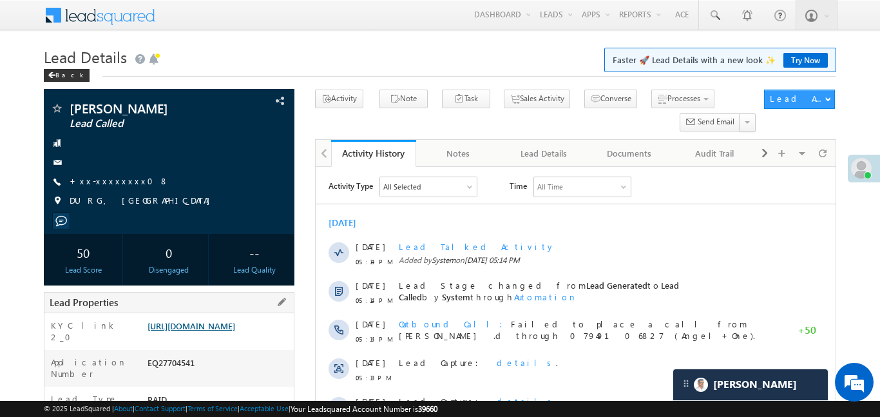
click at [235, 331] on link "https://angelbroking1-pk3em7sa.customui-test.leadsquared.com?leadId=6ad71d2c-8a…" at bounding box center [191, 325] width 88 height 11
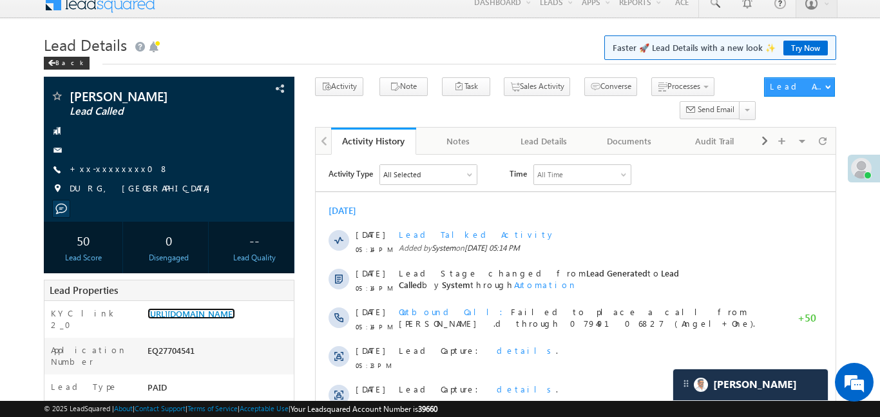
scroll to position [13, 0]
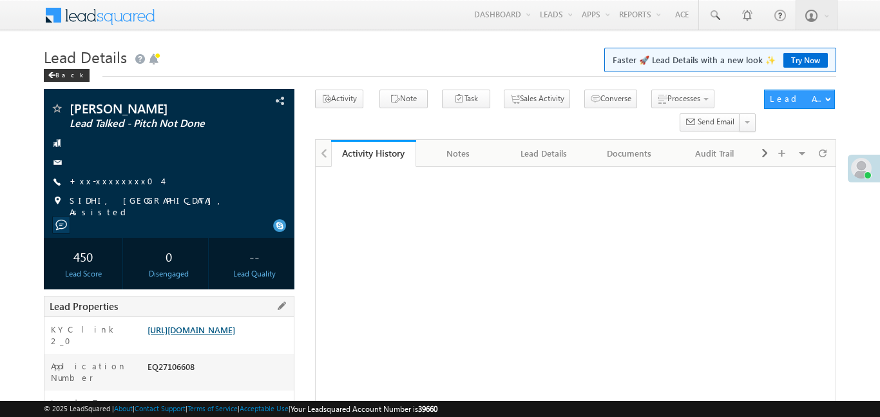
click at [235, 335] on link "[URL][DOMAIN_NAME]" at bounding box center [191, 329] width 88 height 11
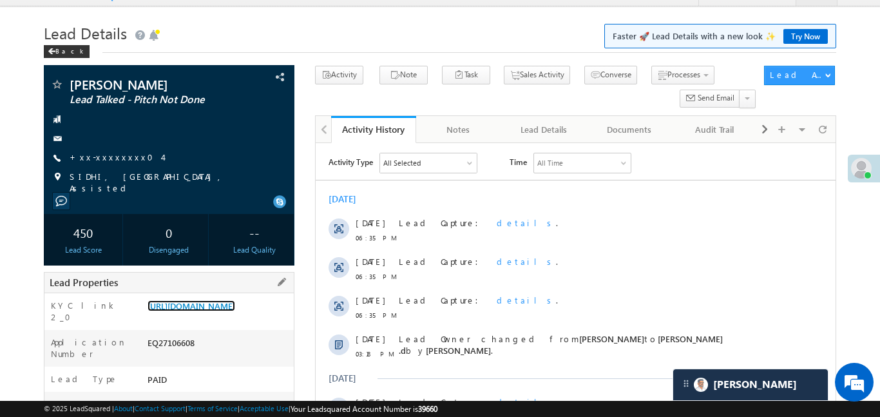
scroll to position [127, 0]
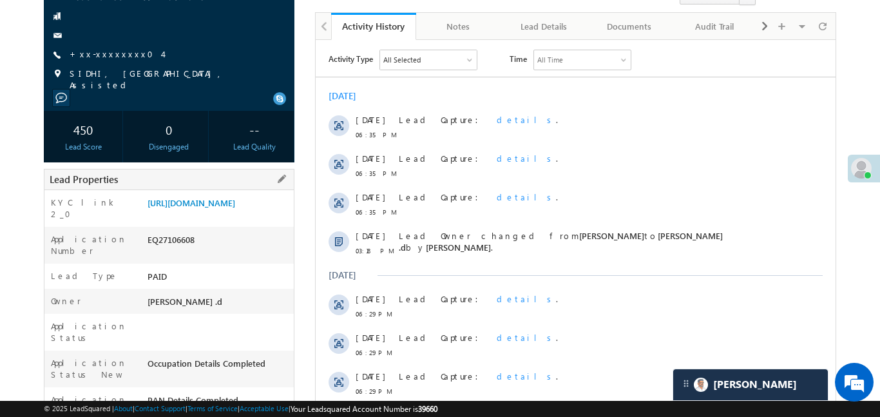
drag, startPoint x: 145, startPoint y: 202, endPoint x: 249, endPoint y: 240, distance: 111.2
click at [249, 214] on div "https://angelbroking1-pk3em7sa.customui-test.leadsquared.com?leadId=9b556add-8a…" at bounding box center [218, 205] width 149 height 18
copy link "https://angelbroking1-pk3em7sa.customui-test.leadsquared.com?leadId=9b556add-8a…"
click at [109, 196] on div "KYC link 2_0" at bounding box center [94, 211] width 100 height 30
drag, startPoint x: 144, startPoint y: 200, endPoint x: 206, endPoint y: 229, distance: 68.8
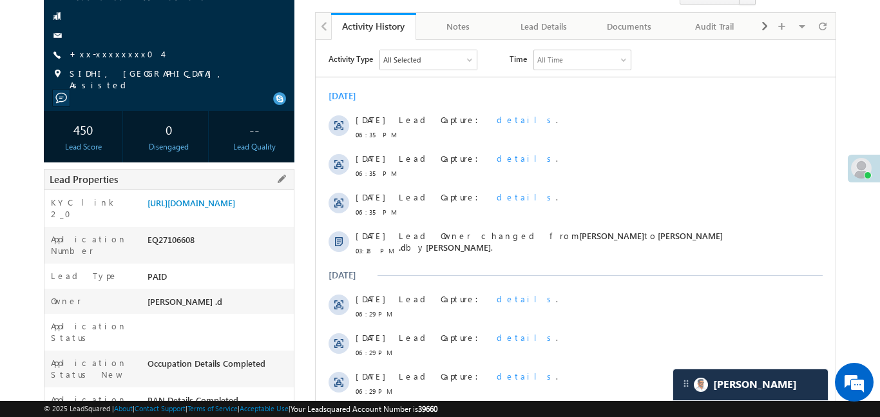
click at [206, 214] on div "https://angelbroking1-pk3em7sa.customui-test.leadsquared.com?leadId=9b556add-8a…" at bounding box center [218, 205] width 149 height 18
drag, startPoint x: 146, startPoint y: 200, endPoint x: 200, endPoint y: 229, distance: 60.8
click at [200, 214] on div "https://angelbroking1-pk3em7sa.customui-test.leadsquared.com?leadId=9b556add-8a…" at bounding box center [218, 205] width 149 height 18
copy link "https://angelbroking1-pk3em7sa.customui-test.leadsquared.com?leadId=9b556add-8a…"
click at [235, 203] on link "https://angelbroking1-pk3em7sa.customui-test.leadsquared.com?leadId=9b556add-8a…" at bounding box center [191, 202] width 88 height 11
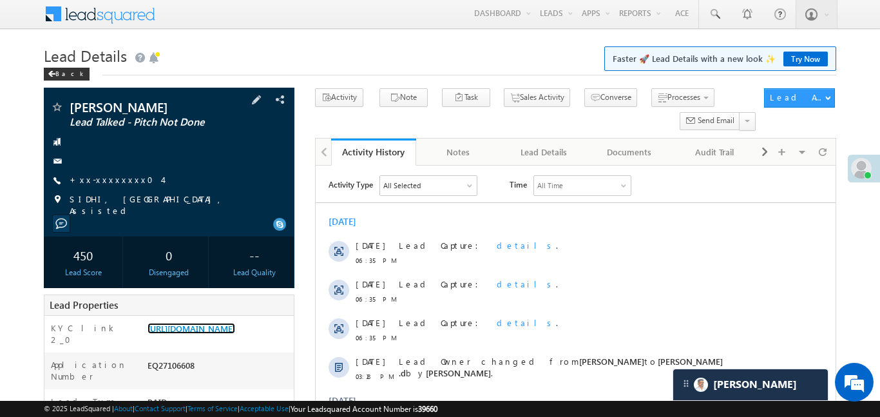
scroll to position [0, 0]
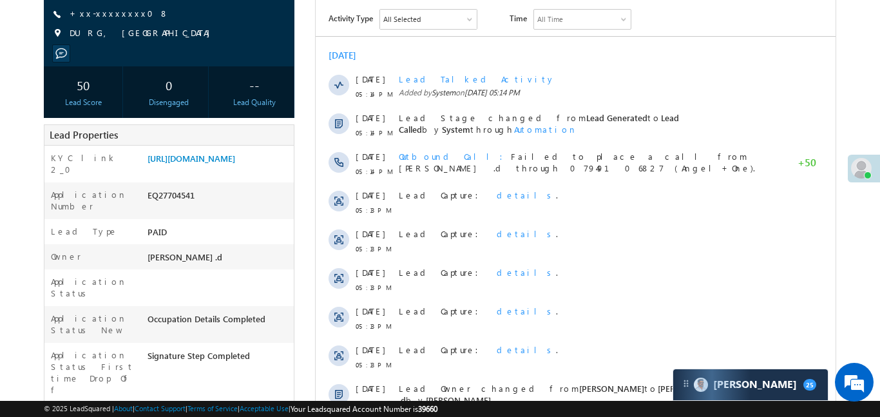
scroll to position [86, 0]
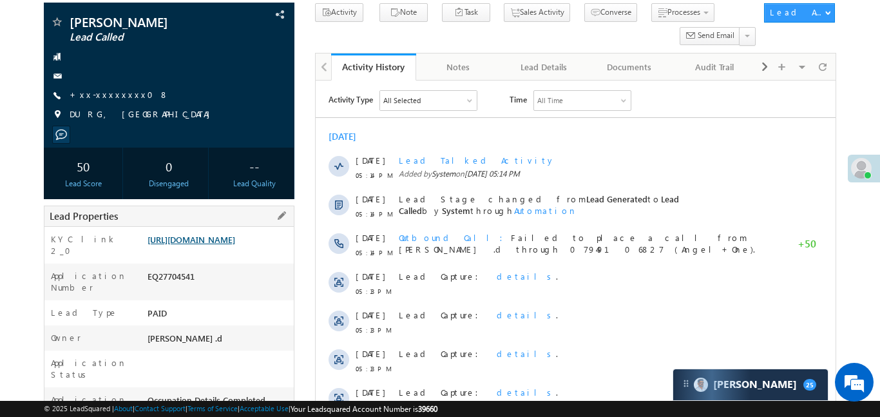
click at [235, 245] on link "[URL][DOMAIN_NAME]" at bounding box center [191, 239] width 88 height 11
click at [224, 245] on link "https://angelbroking1-pk3em7sa.customui-test.leadsquared.com?leadId=6ad71d2c-8a…" at bounding box center [191, 239] width 88 height 11
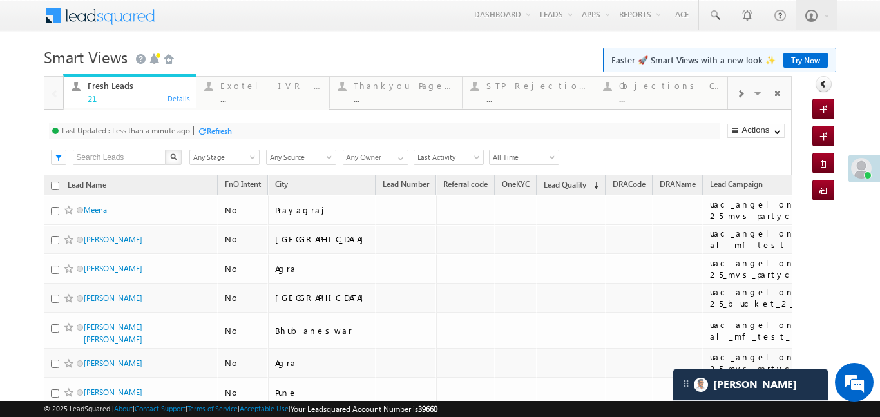
click at [734, 99] on div at bounding box center [740, 93] width 24 height 29
click at [644, 97] on div "..." at bounding box center [669, 98] width 100 height 10
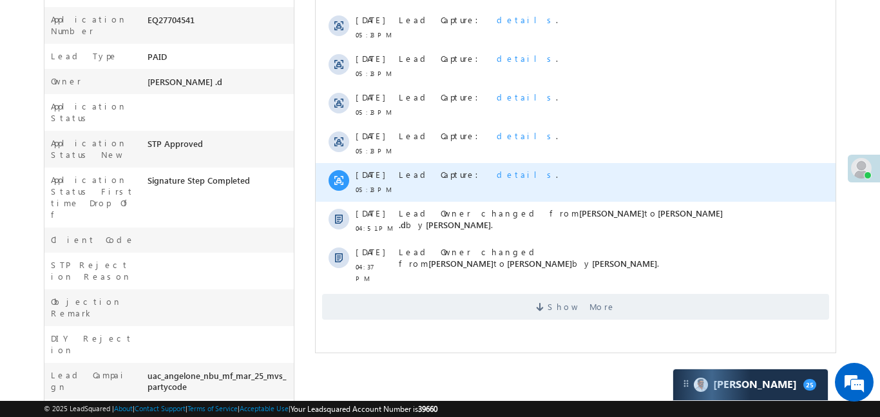
scroll to position [323, 0]
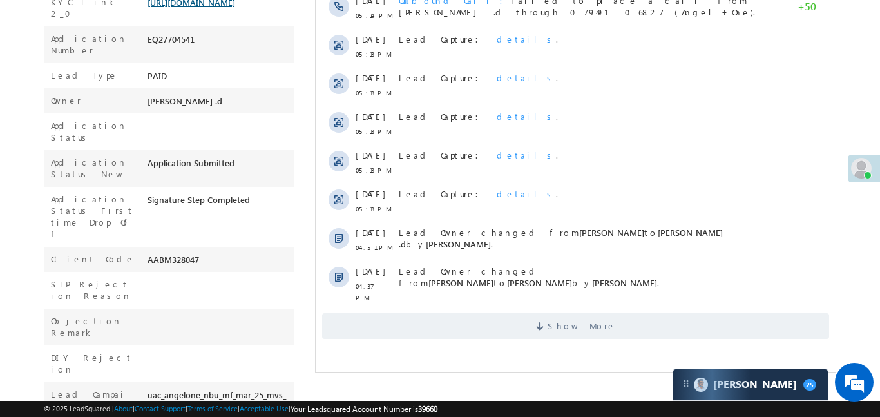
click at [235, 8] on link "[URL][DOMAIN_NAME]" at bounding box center [191, 2] width 88 height 11
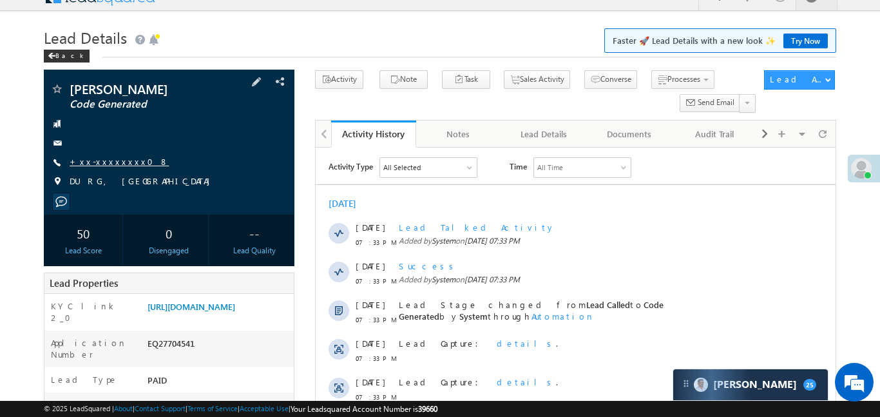
click at [109, 165] on link "+xx-xxxxxxxx08" at bounding box center [119, 161] width 99 height 11
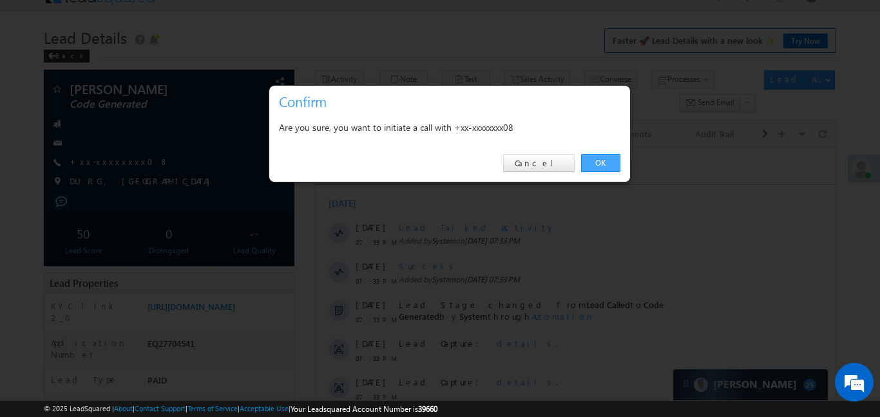
click at [599, 167] on link "OK" at bounding box center [600, 163] width 39 height 18
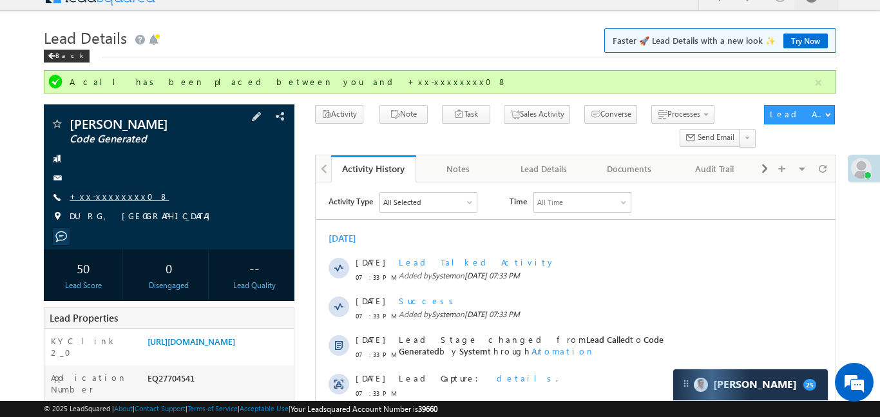
click at [115, 195] on link "+xx-xxxxxxxx08" at bounding box center [119, 196] width 99 height 11
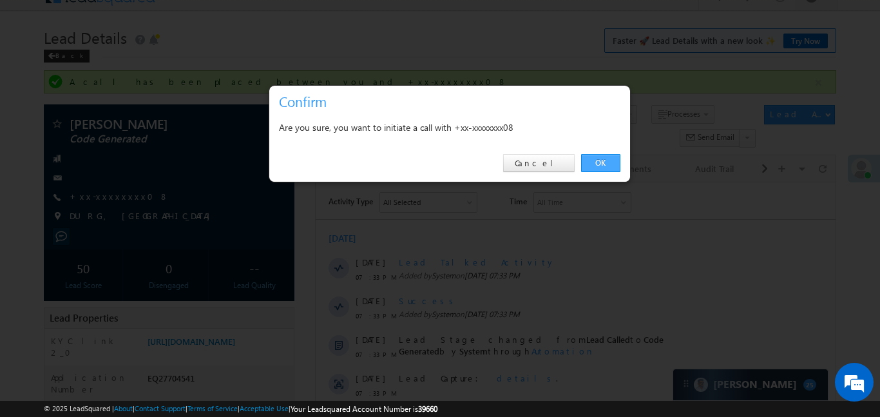
click at [592, 165] on link "OK" at bounding box center [600, 163] width 39 height 18
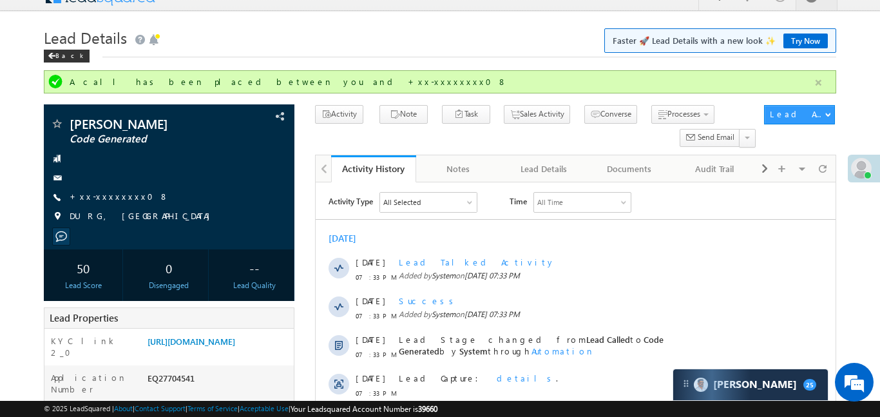
click at [822, 83] on button "button" at bounding box center [818, 83] width 16 height 16
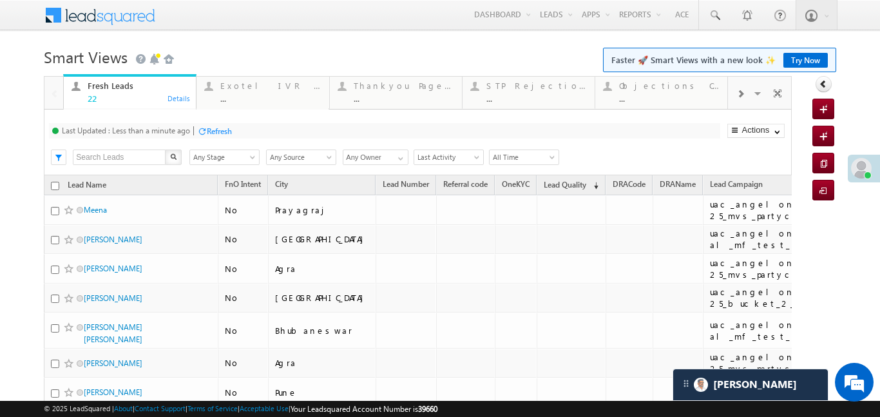
click at [743, 96] on span at bounding box center [740, 94] width 8 height 10
click at [656, 99] on div "..." at bounding box center [669, 98] width 100 height 10
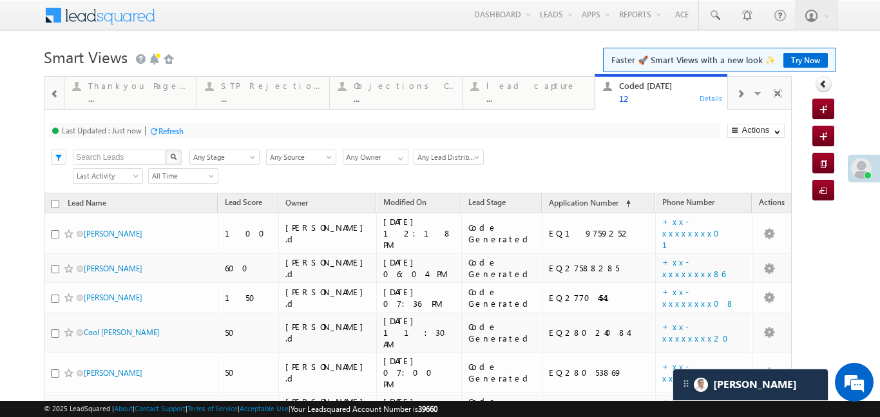
click at [47, 94] on div at bounding box center [54, 93] width 17 height 29
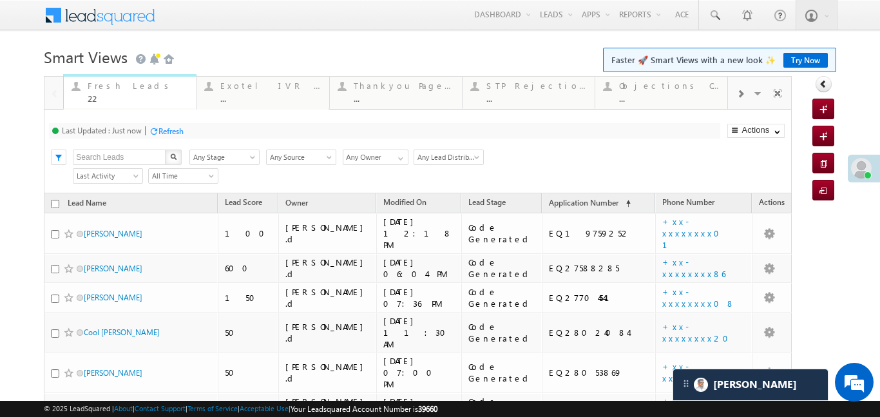
click at [88, 97] on div "22" at bounding box center [138, 98] width 100 height 10
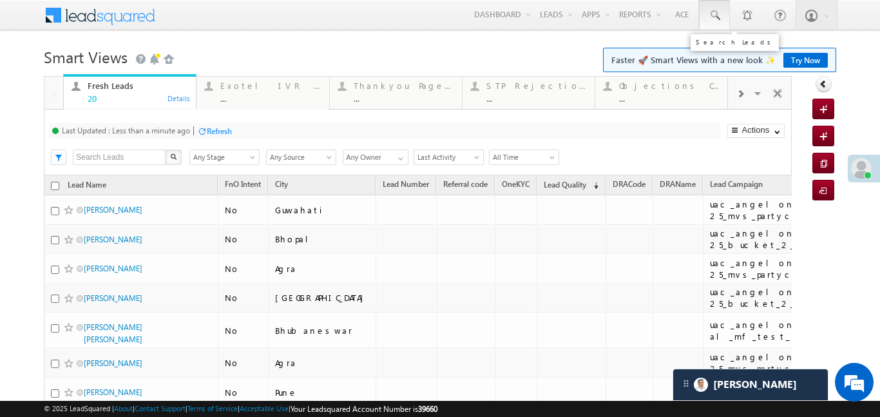
click at [724, 9] on link at bounding box center [714, 15] width 31 height 30
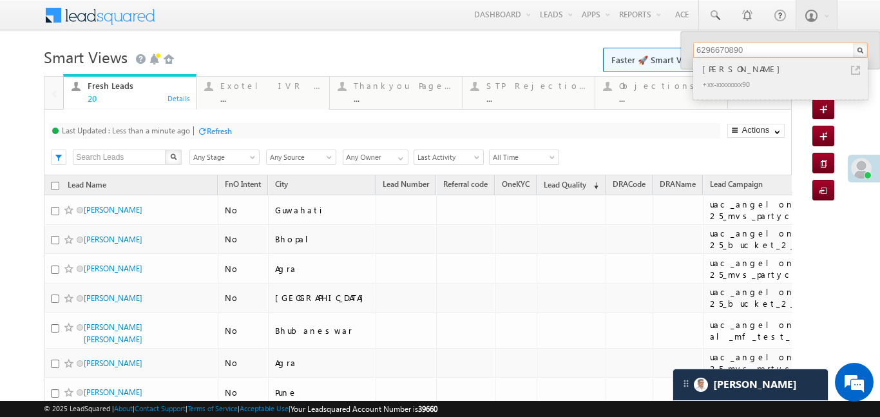
type input "6296670890"
click at [737, 62] on div "[PERSON_NAME]" at bounding box center [785, 69] width 173 height 14
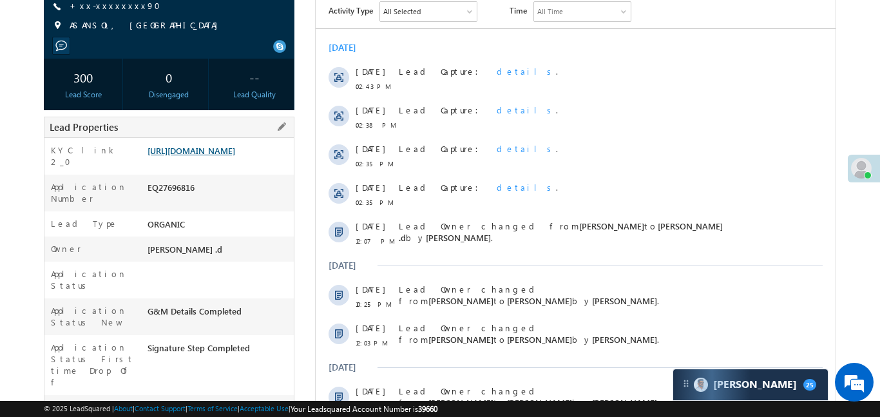
click at [203, 152] on link "[URL][DOMAIN_NAME]" at bounding box center [191, 150] width 88 height 11
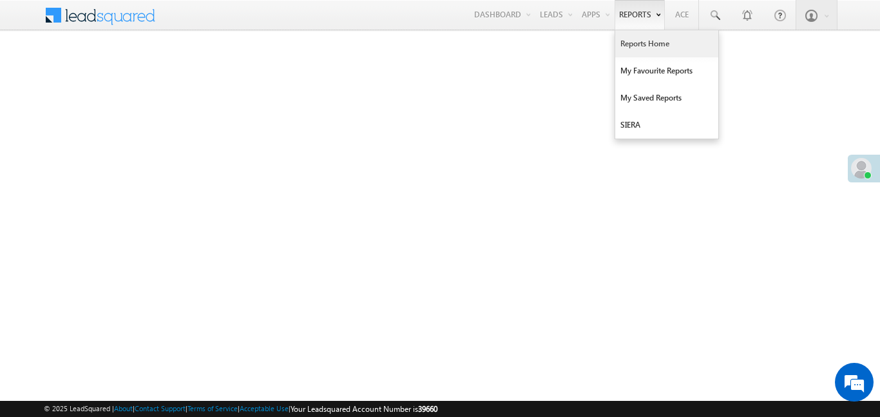
click at [650, 46] on link "Reports Home" at bounding box center [666, 43] width 103 height 27
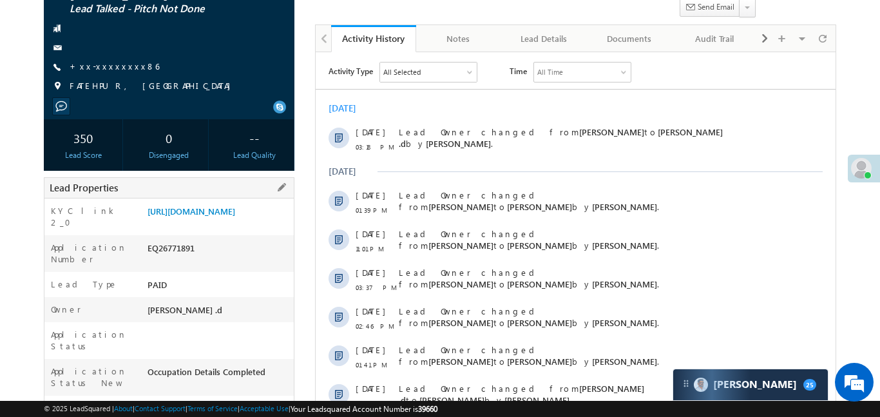
scroll to position [171, 0]
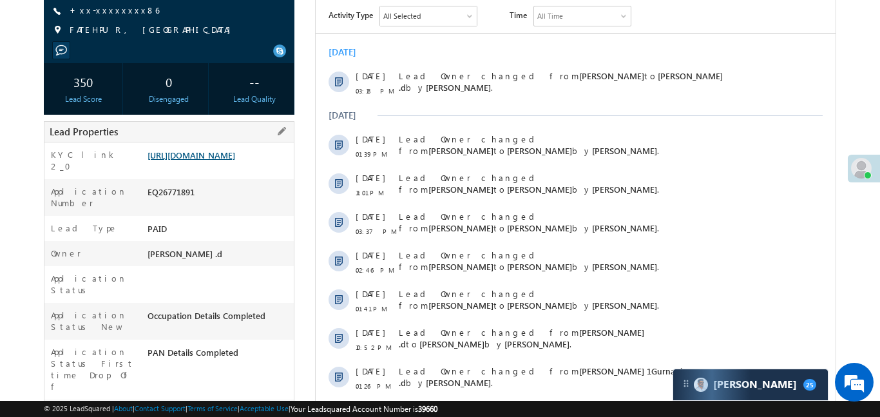
click at [235, 154] on link "https://angelbroking1-pk3em7sa.customui-test.leadsquared.com?leadId=f541ee03-46…" at bounding box center [191, 154] width 88 height 11
